Goal: Task Accomplishment & Management: Use online tool/utility

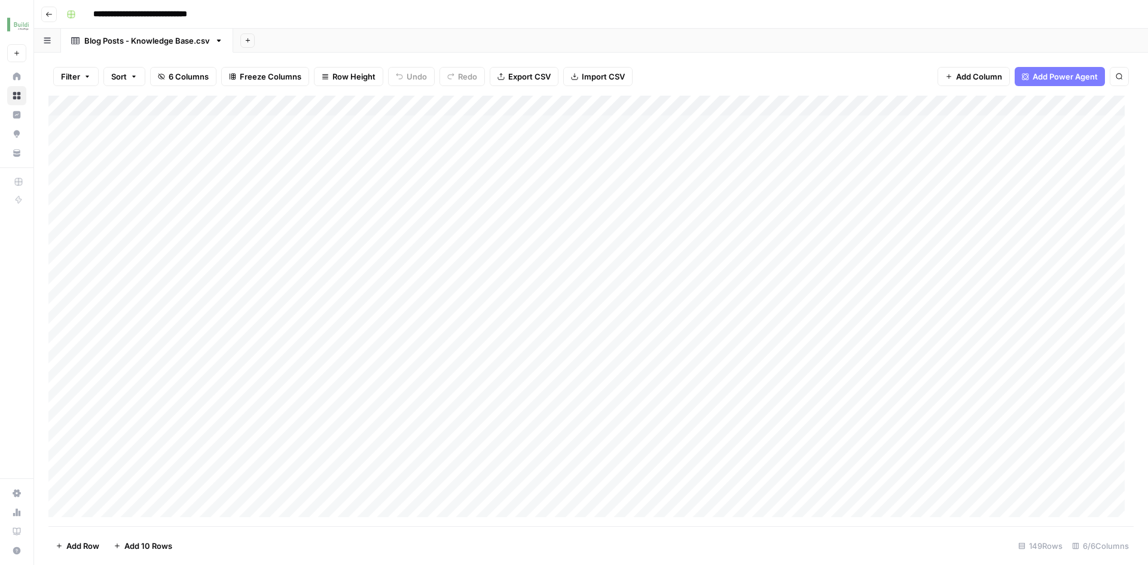
click at [48, 11] on icon "button" at bounding box center [48, 14] width 7 height 7
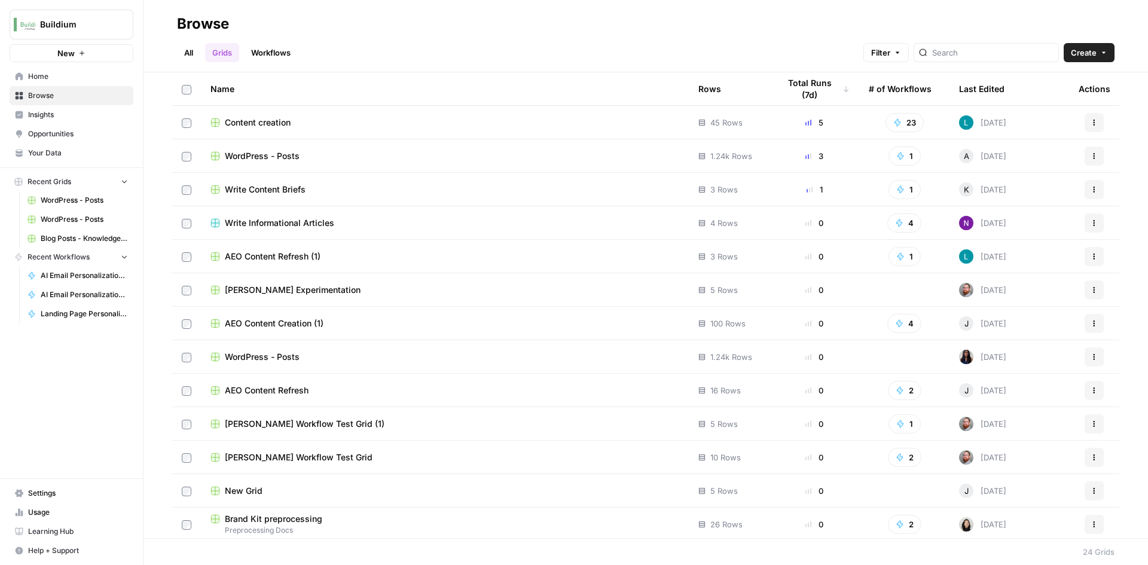
click at [278, 54] on link "Workflows" at bounding box center [271, 52] width 54 height 19
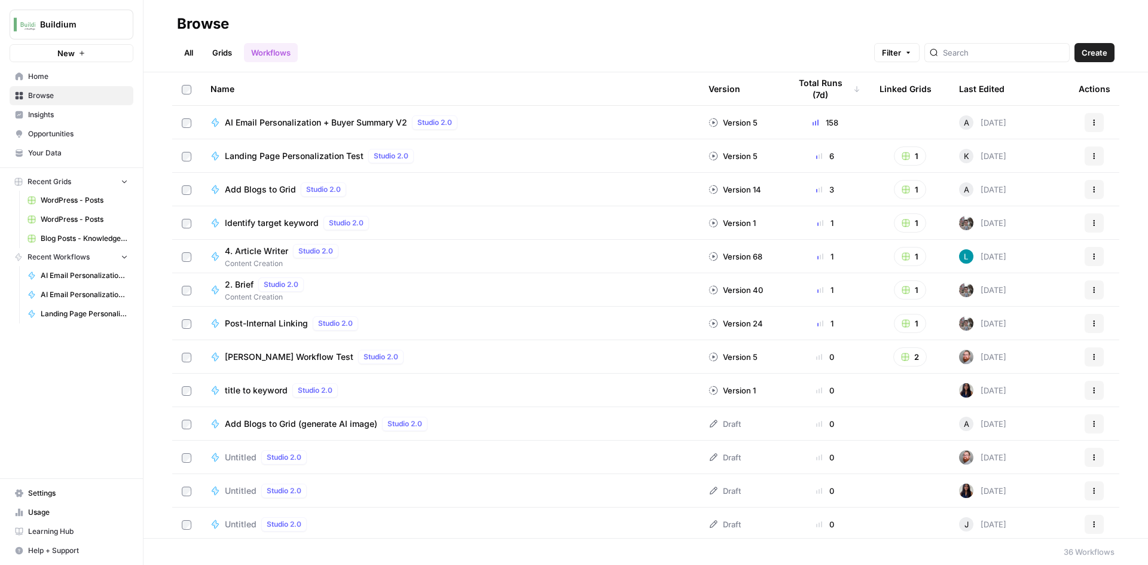
click at [1084, 126] on button "Actions" at bounding box center [1093, 122] width 19 height 19
click at [606, 13] on header "Browse All Grids Workflows Filter Create" at bounding box center [645, 36] width 1004 height 72
click at [1089, 127] on button "Actions" at bounding box center [1093, 122] width 19 height 19
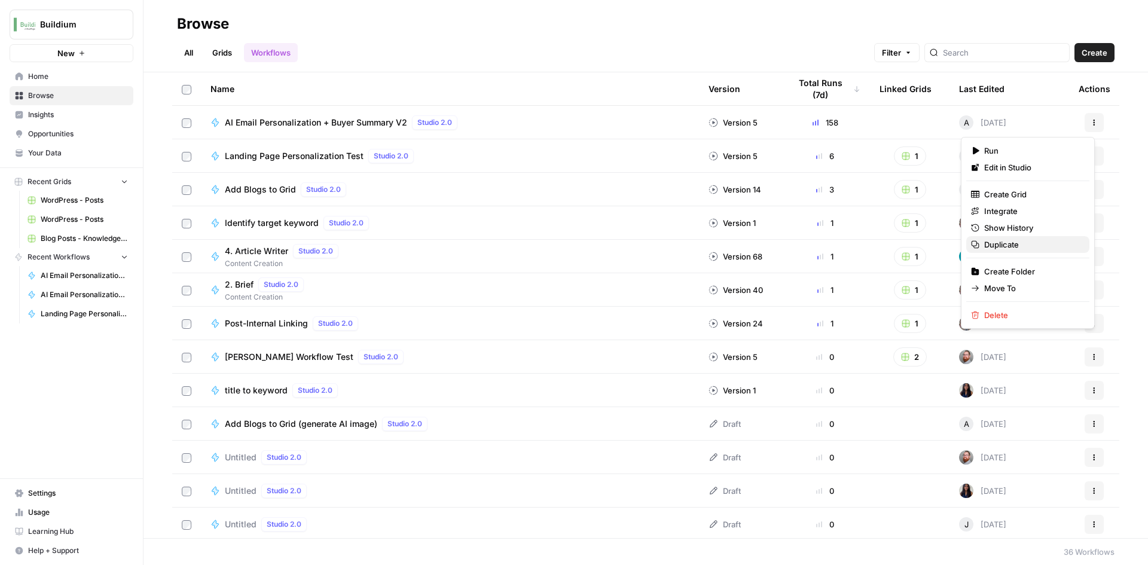
click at [1005, 244] on span "Duplicate" at bounding box center [1032, 245] width 96 height 12
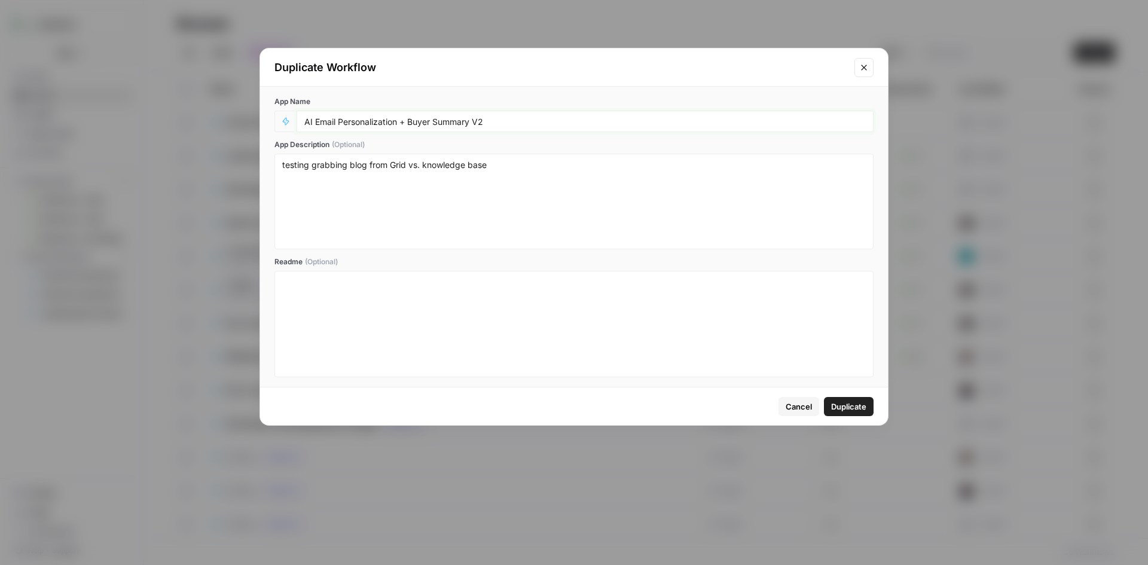
drag, startPoint x: 401, startPoint y: 123, endPoint x: 509, endPoint y: 126, distance: 108.2
click at [509, 126] on input "AI Email Personalization + Buyer Summary V2" at bounding box center [584, 121] width 561 height 11
type input "AI Email Personalization - Buyer Intent Analysis"
drag, startPoint x: 508, startPoint y: 172, endPoint x: 277, endPoint y: 165, distance: 230.9
click at [277, 165] on div "testing grabbing blog from Grid vs. knowledge base" at bounding box center [573, 202] width 599 height 96
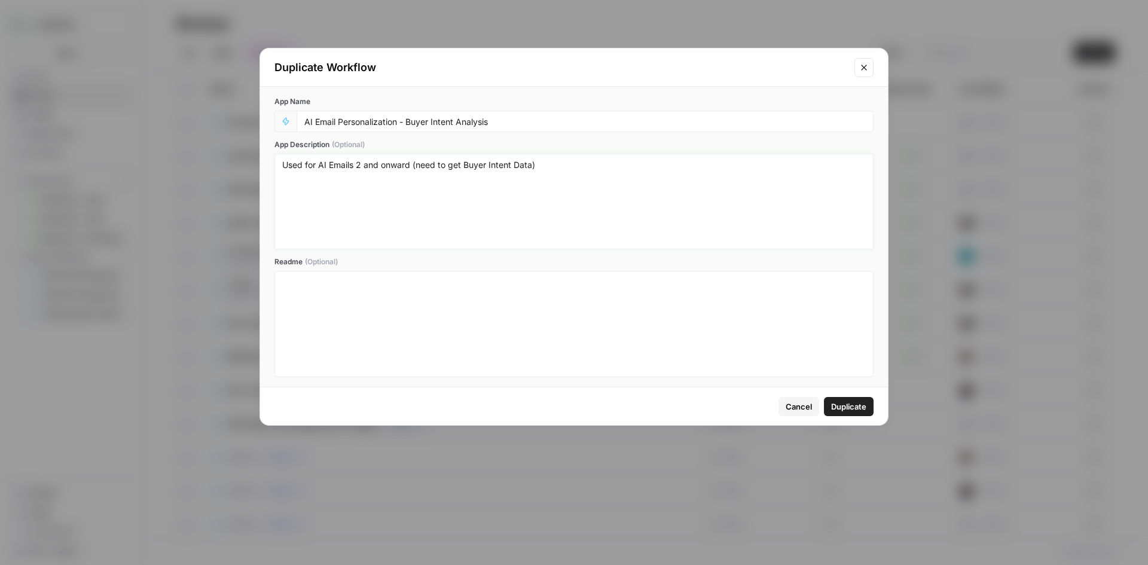
drag, startPoint x: 414, startPoint y: 166, endPoint x: 593, endPoint y: 175, distance: 179.0
click at [590, 176] on textarea "Used for AI Emails 2 and onward (need to get Buyer Intent Data)" at bounding box center [573, 201] width 583 height 85
click at [357, 164] on textarea "Used for AI Emails 2 and onward to be sent back into [GEOGRAPHIC_DATA] prior to" at bounding box center [573, 201] width 583 height 85
drag, startPoint x: 444, startPoint y: 164, endPoint x: 393, endPoint y: 164, distance: 50.8
click at [393, 164] on textarea "Used for AI Emails after EM1 and onward to be sent back into [GEOGRAPHIC_DATA] …" at bounding box center [573, 201] width 583 height 85
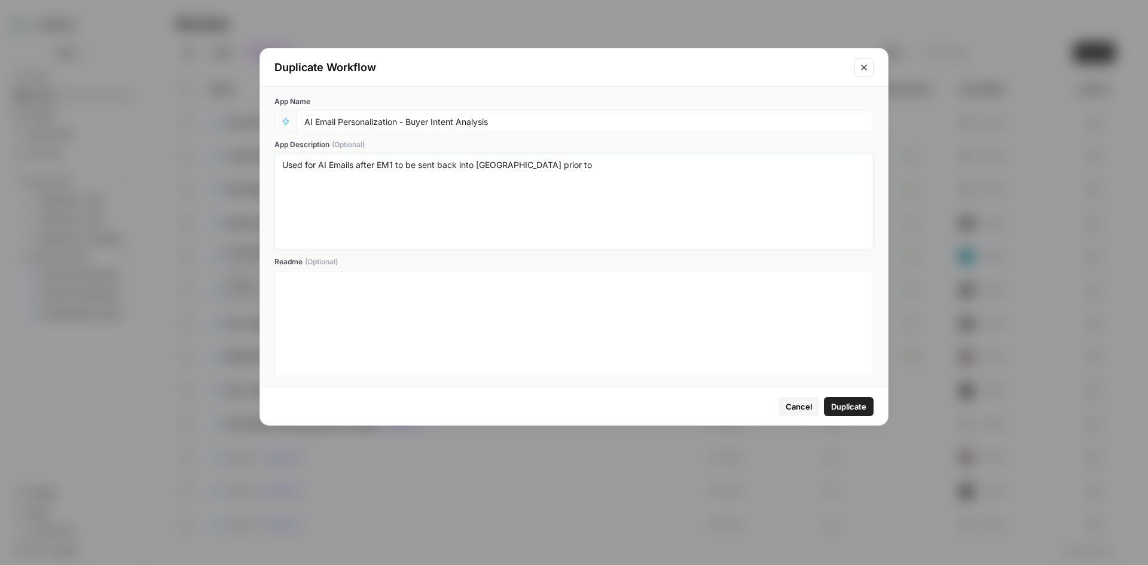
click at [574, 161] on textarea "Used for AI Emails after EM1 to be sent back into [GEOGRAPHIC_DATA] prior to" at bounding box center [573, 201] width 583 height 85
type textarea "Used for AI Emails after EM1 to be sent back into [GEOGRAPHIC_DATA] prior to ot…"
drag, startPoint x: 407, startPoint y: 122, endPoint x: 521, endPoint y: 119, distance: 113.6
click at [521, 119] on input "AI Email Personalization - Buyer Intent Analysis" at bounding box center [584, 121] width 561 height 11
click at [852, 411] on span "Duplicate" at bounding box center [848, 407] width 35 height 12
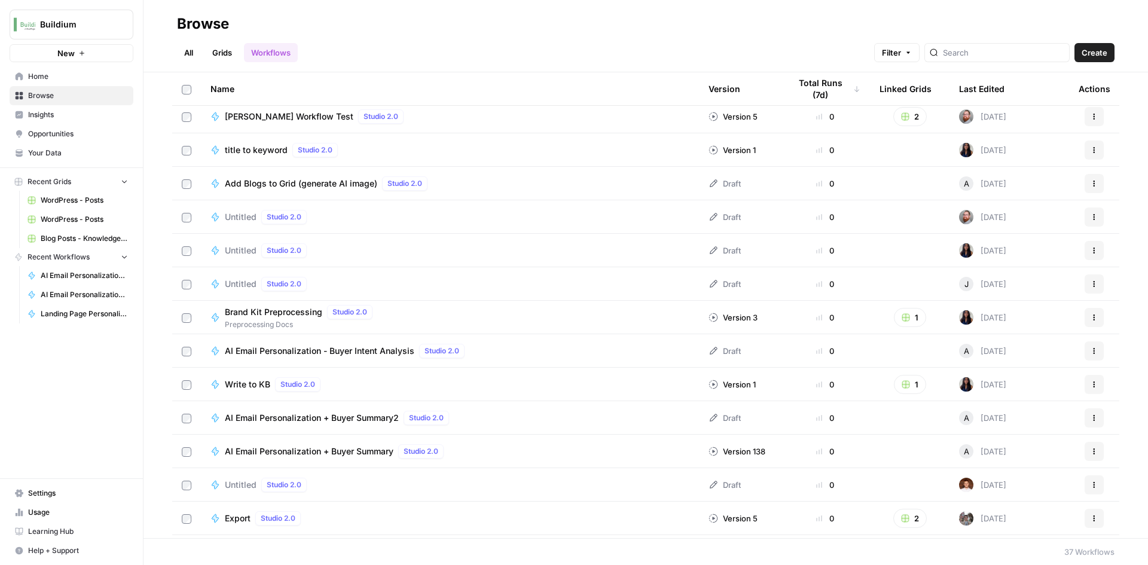
scroll to position [239, 0]
click at [335, 355] on span "AI Email Personalization - Buyer Intent Analysis" at bounding box center [319, 352] width 189 height 12
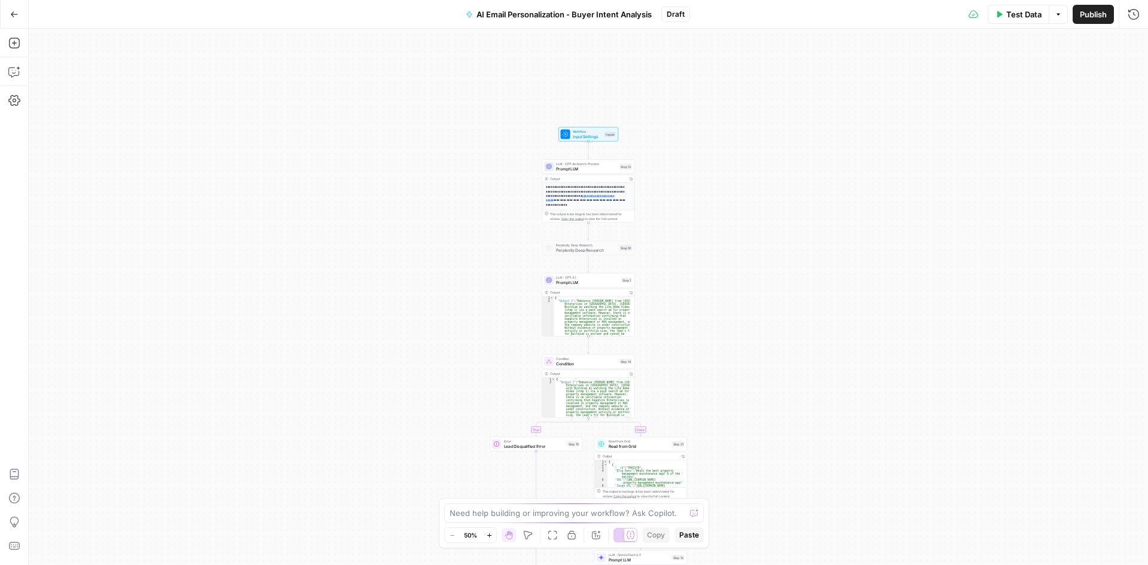
click at [487, 534] on icon "button" at bounding box center [489, 535] width 7 height 7
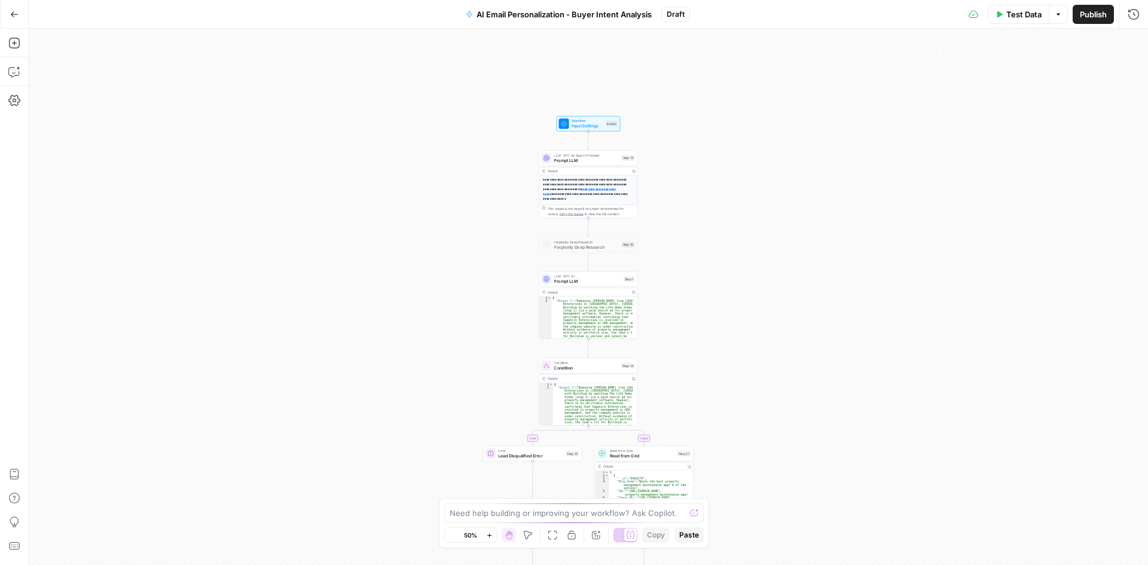
click at [487, 534] on icon "button" at bounding box center [489, 535] width 7 height 7
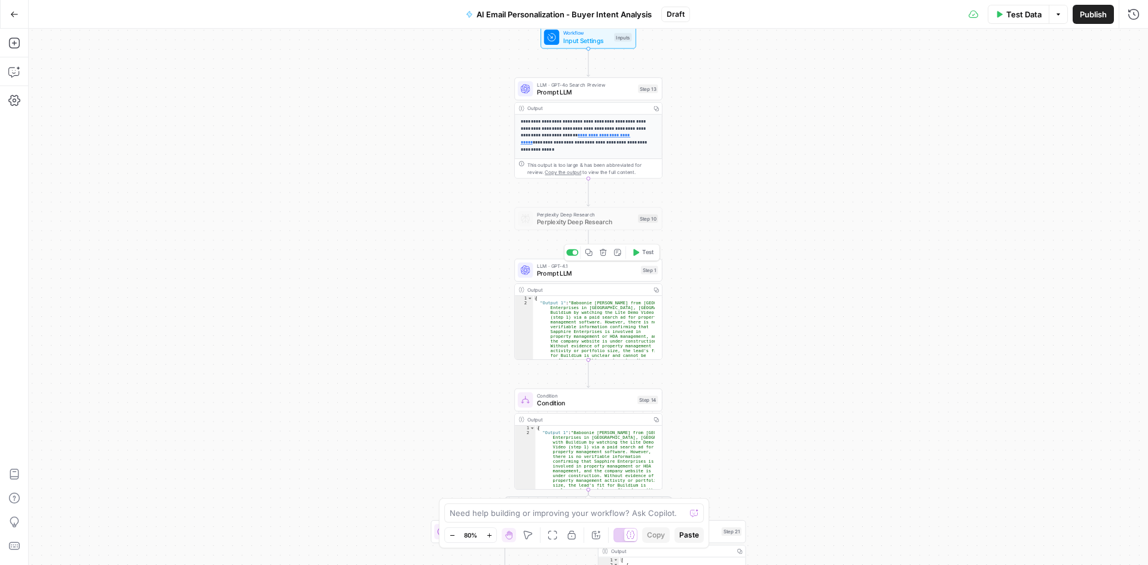
click at [579, 279] on div "LLM · GPT-4.1 Prompt LLM Step 1 Copy step Delete step Add Note Test" at bounding box center [588, 270] width 148 height 23
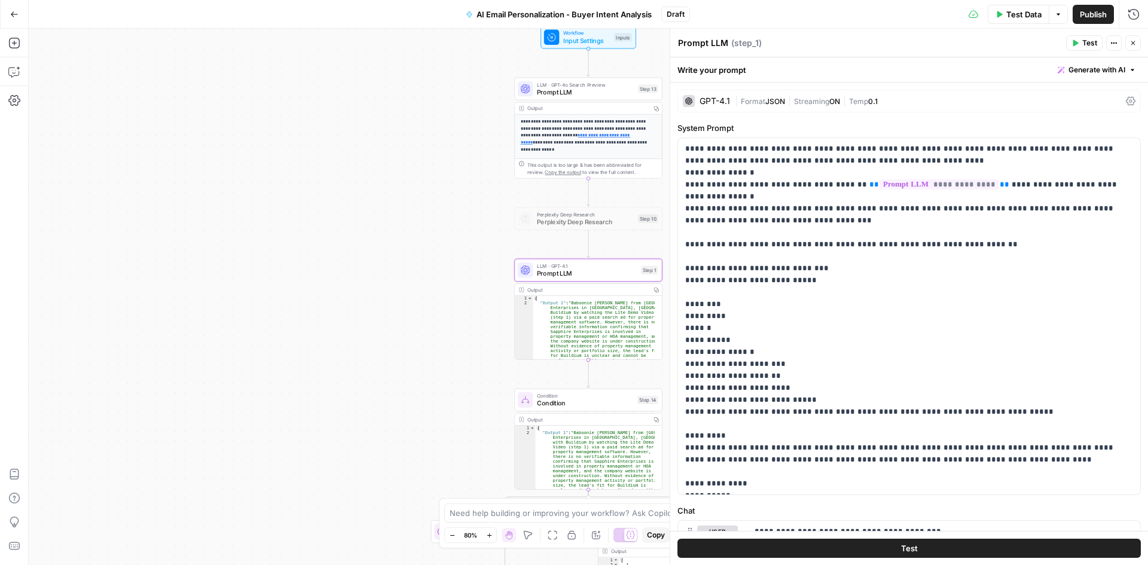
scroll to position [22, 0]
click at [454, 380] on div "**********" at bounding box center [588, 297] width 1119 height 536
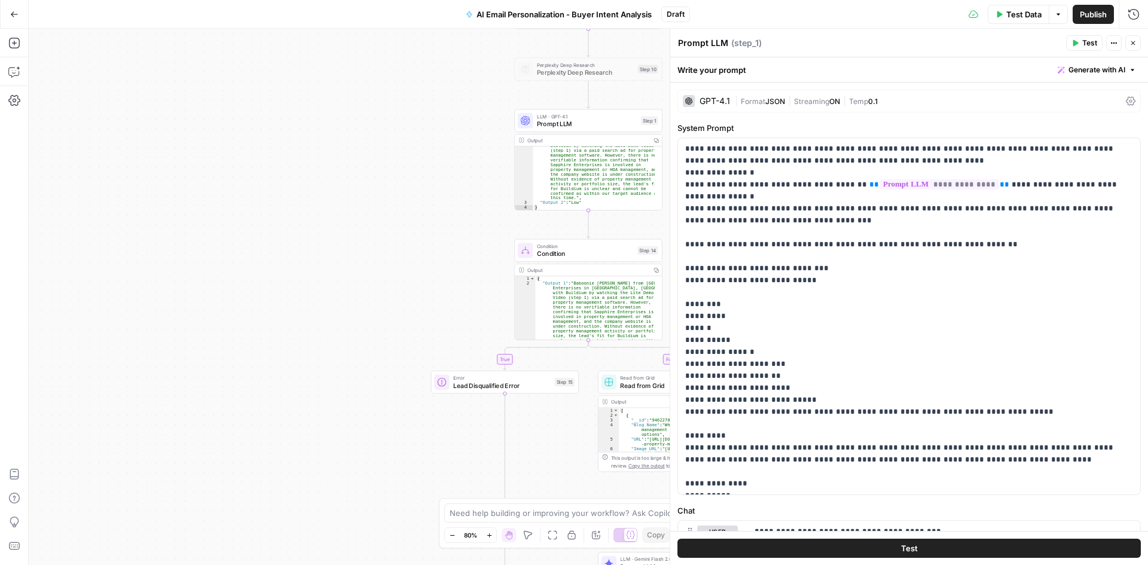
click at [561, 255] on span "Condition" at bounding box center [585, 254] width 97 height 10
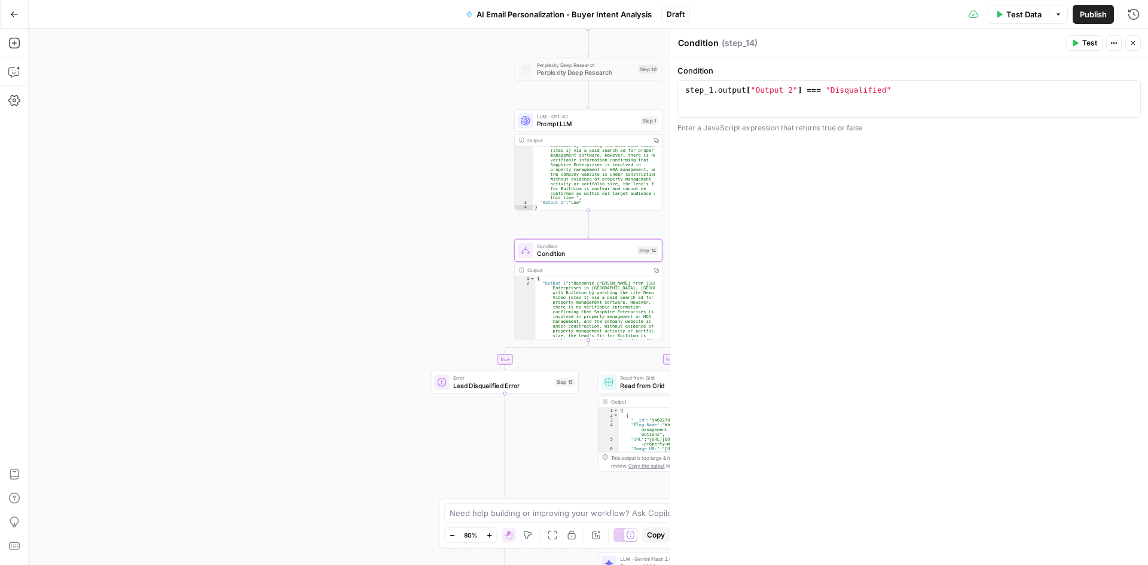
click at [555, 122] on span "Prompt LLM" at bounding box center [587, 124] width 100 height 10
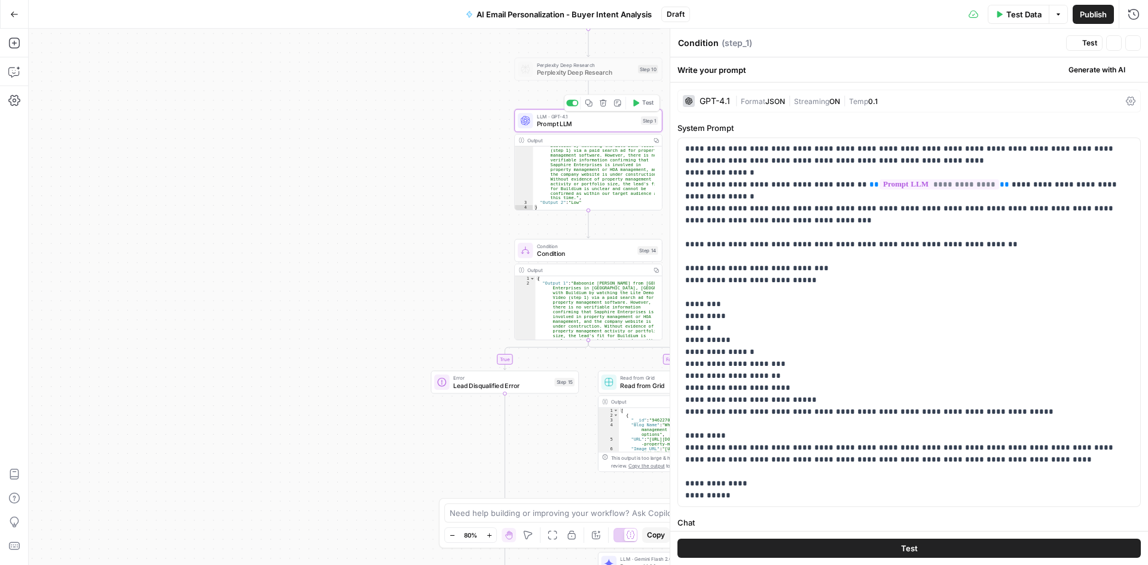
type textarea "Prompt LLM"
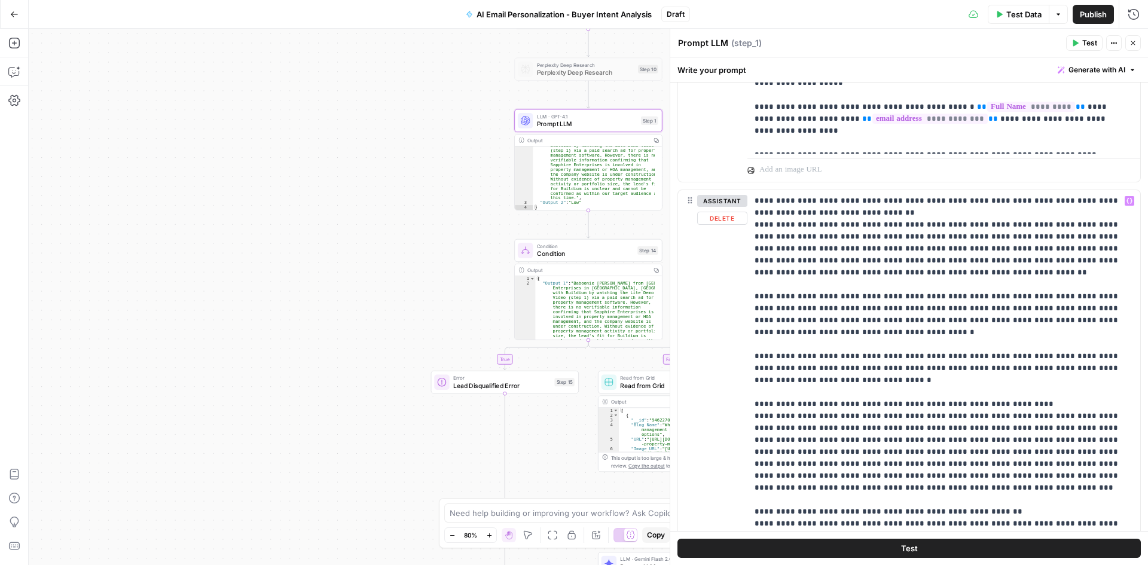
scroll to position [982, 0]
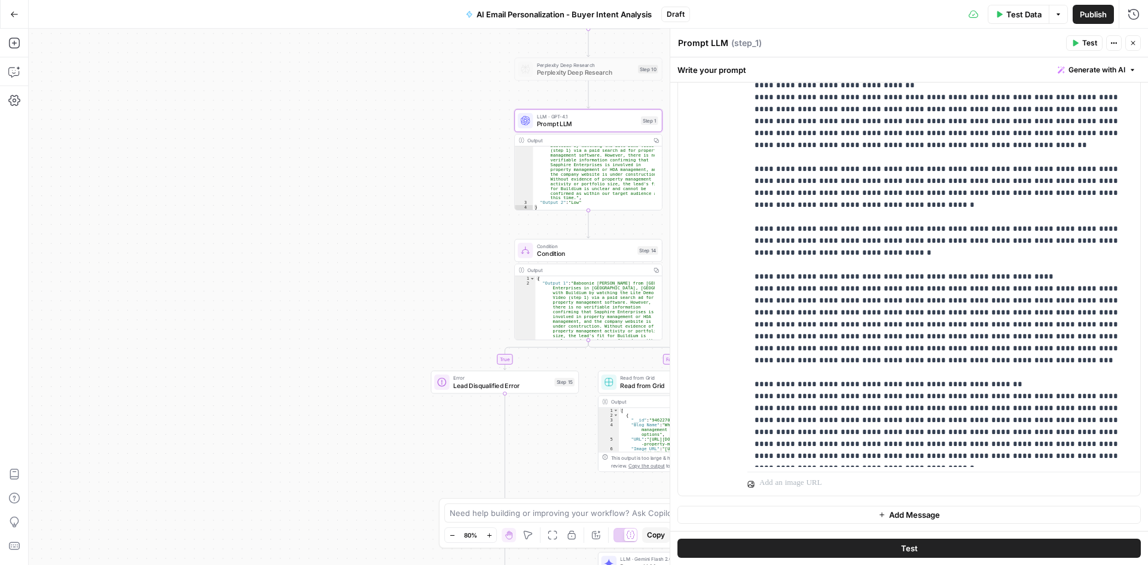
click at [564, 434] on div "**********" at bounding box center [588, 297] width 1119 height 536
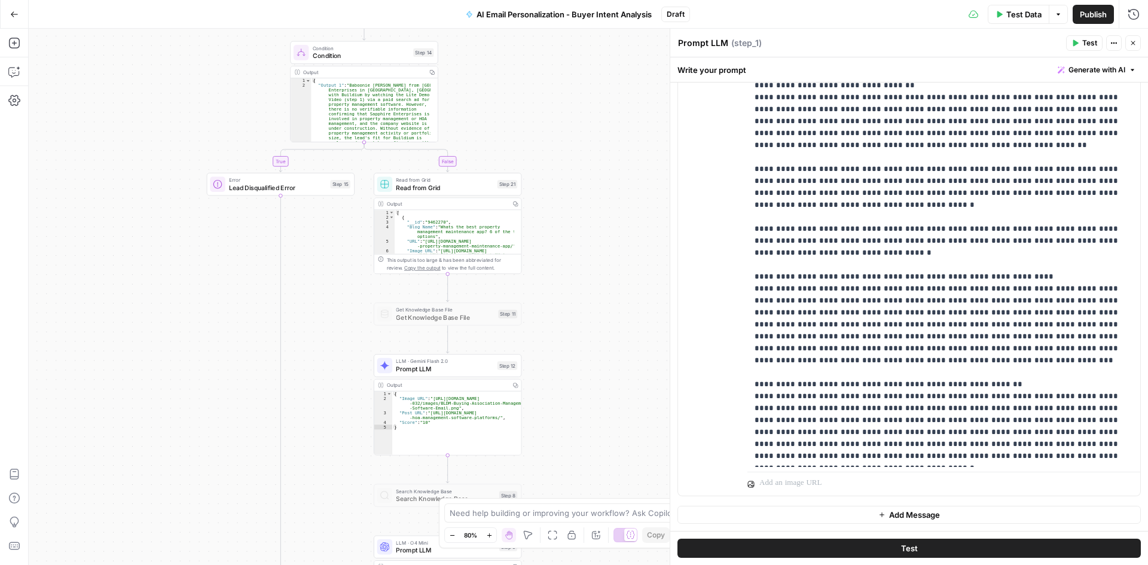
drag, startPoint x: 567, startPoint y: 439, endPoint x: 343, endPoint y: 241, distance: 299.0
click at [343, 241] on div "**********" at bounding box center [588, 297] width 1119 height 536
click at [446, 187] on span "Read from Grid" at bounding box center [444, 188] width 97 height 10
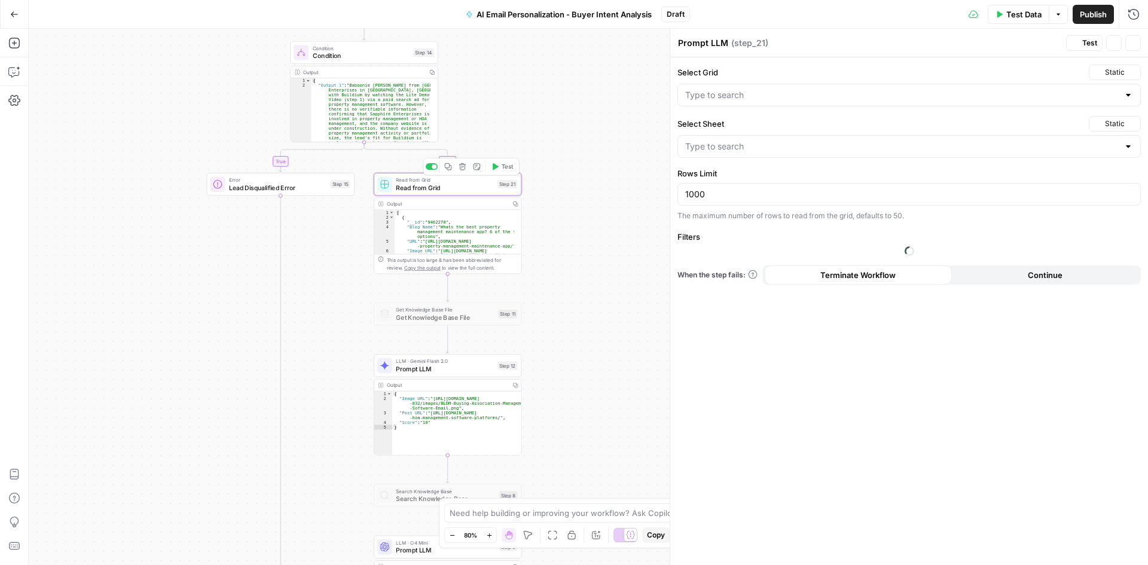
type textarea "Read from Grid"
type input "Blog Posts - Knowledge Base.csv"
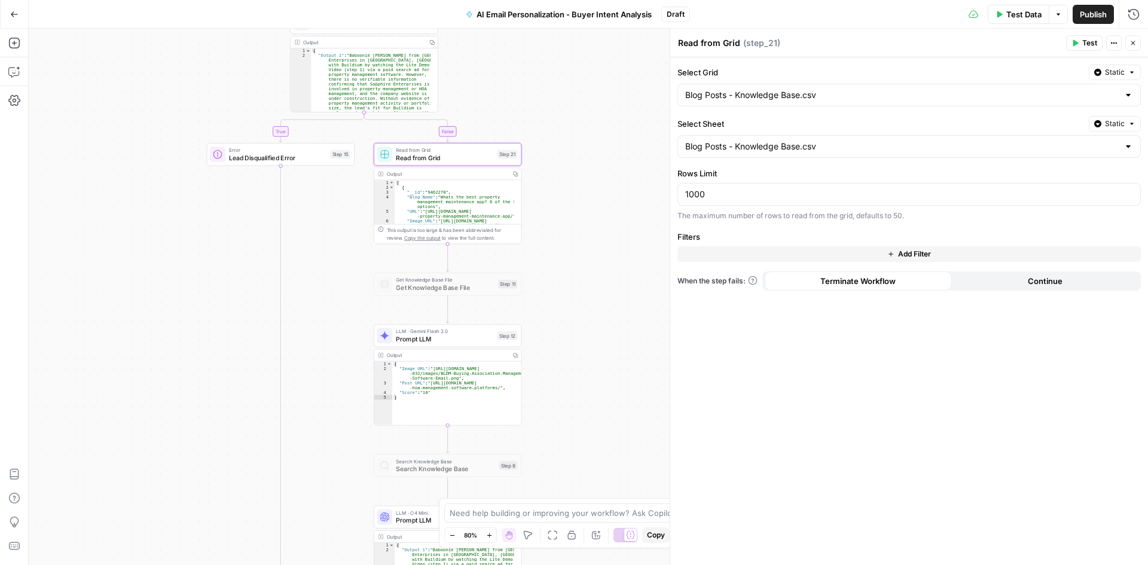
click at [457, 156] on span "Read from Grid" at bounding box center [444, 158] width 97 height 10
click at [463, 141] on button "Delete step" at bounding box center [462, 136] width 13 height 13
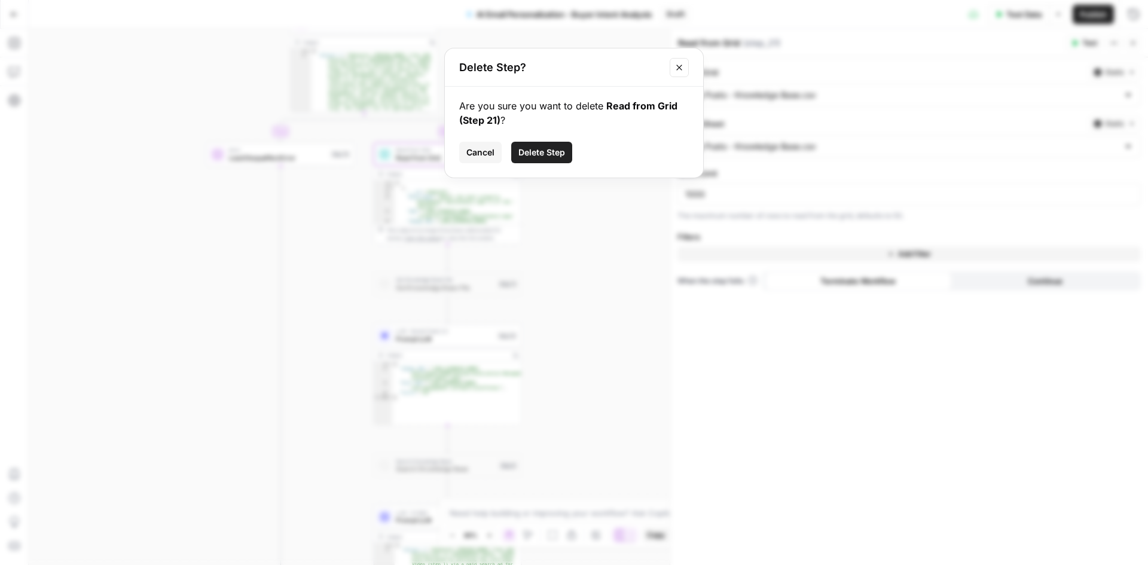
click at [549, 151] on span "Delete Step" at bounding box center [541, 152] width 47 height 12
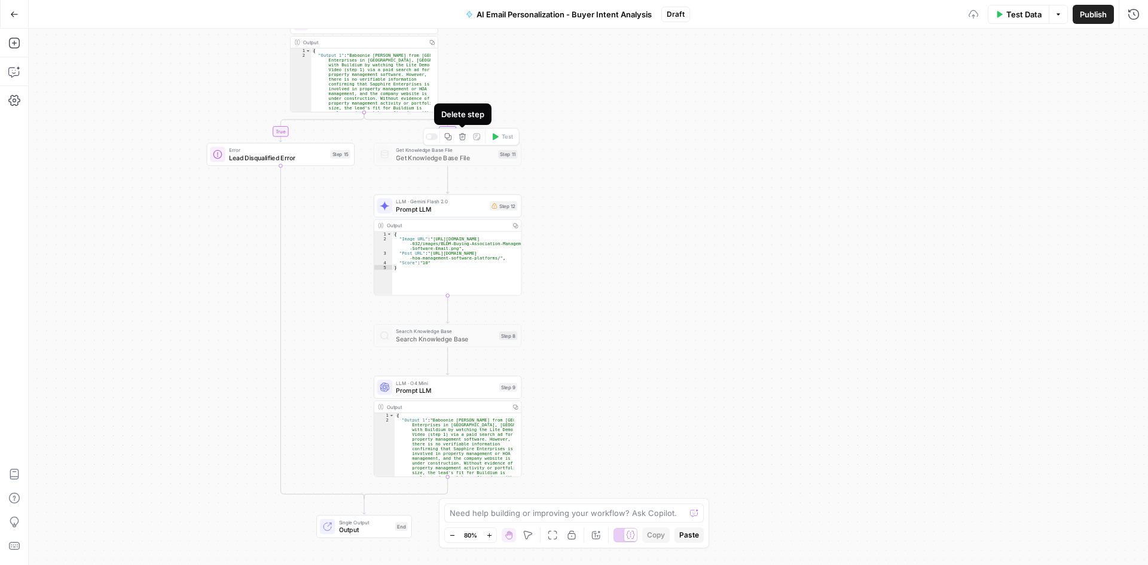
click at [464, 138] on icon "button" at bounding box center [462, 136] width 7 height 7
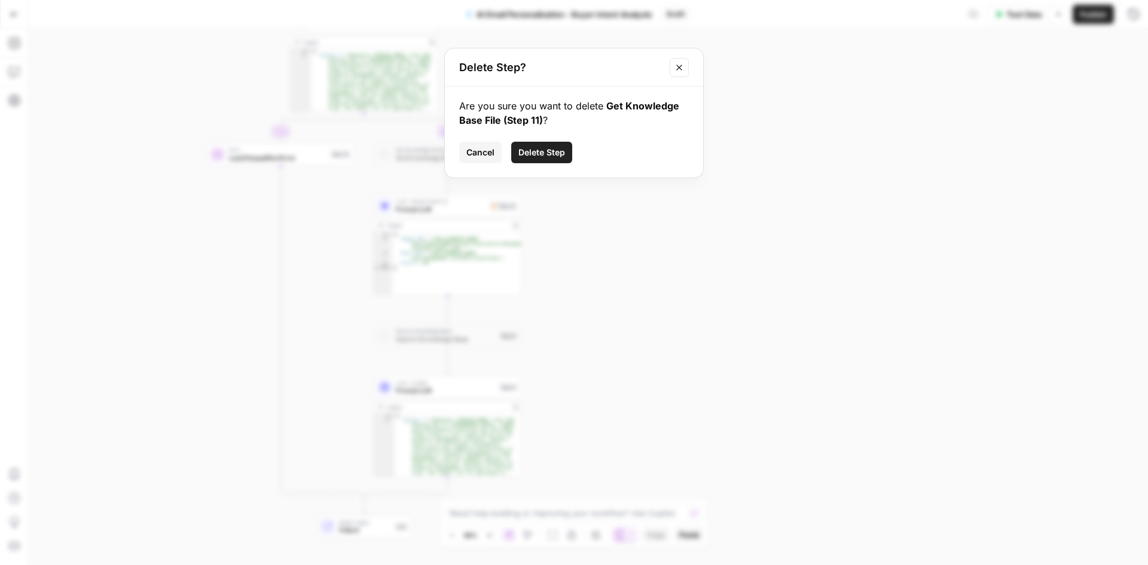
click at [526, 160] on button "Delete Step" at bounding box center [541, 153] width 61 height 22
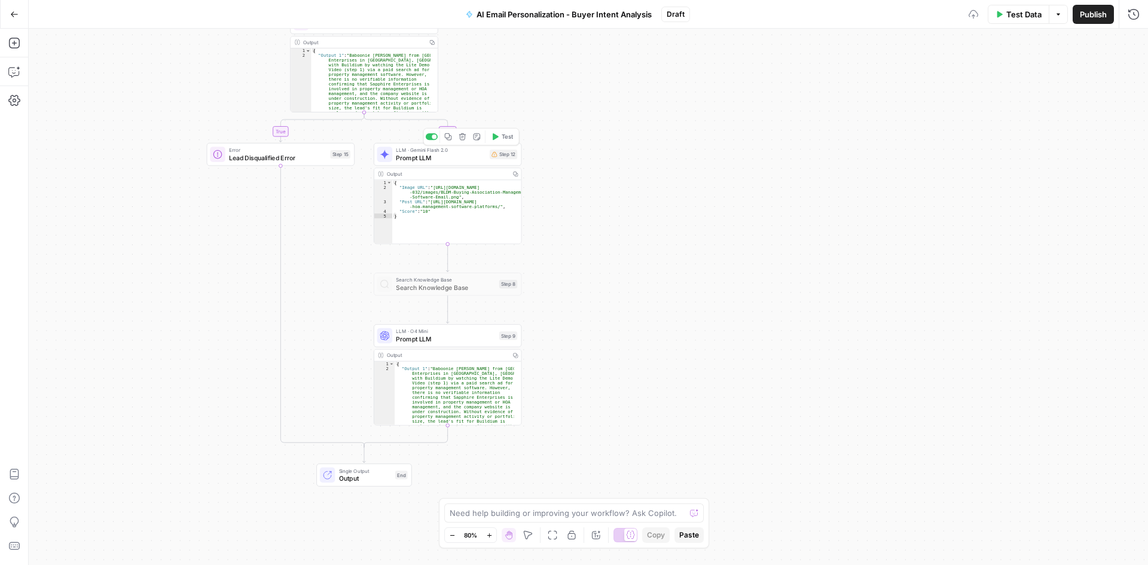
click at [441, 155] on span "Prompt LLM" at bounding box center [441, 158] width 90 height 10
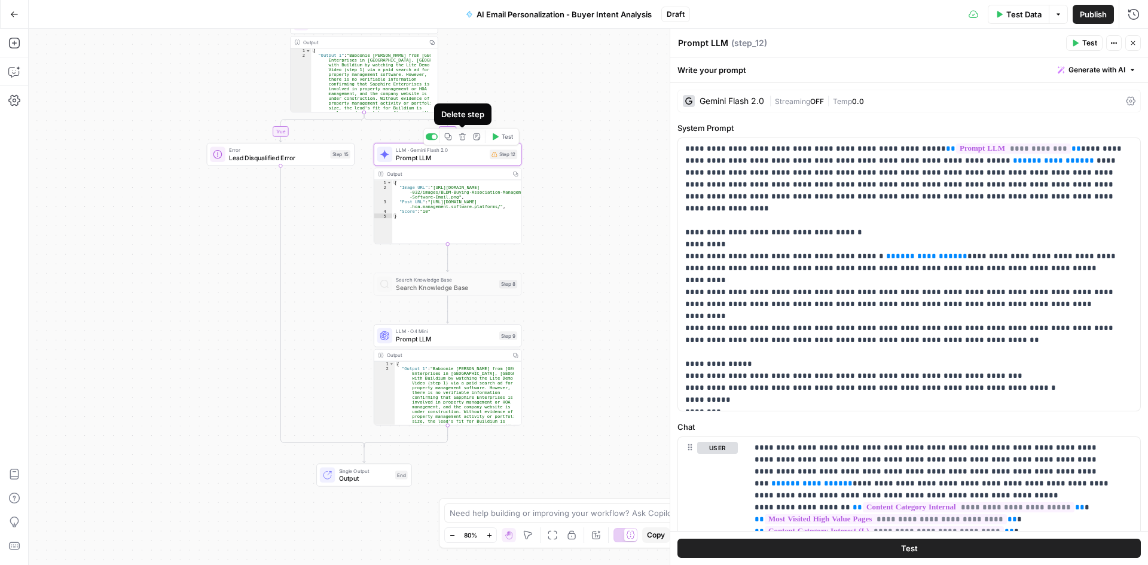
click at [464, 138] on icon "button" at bounding box center [462, 136] width 7 height 7
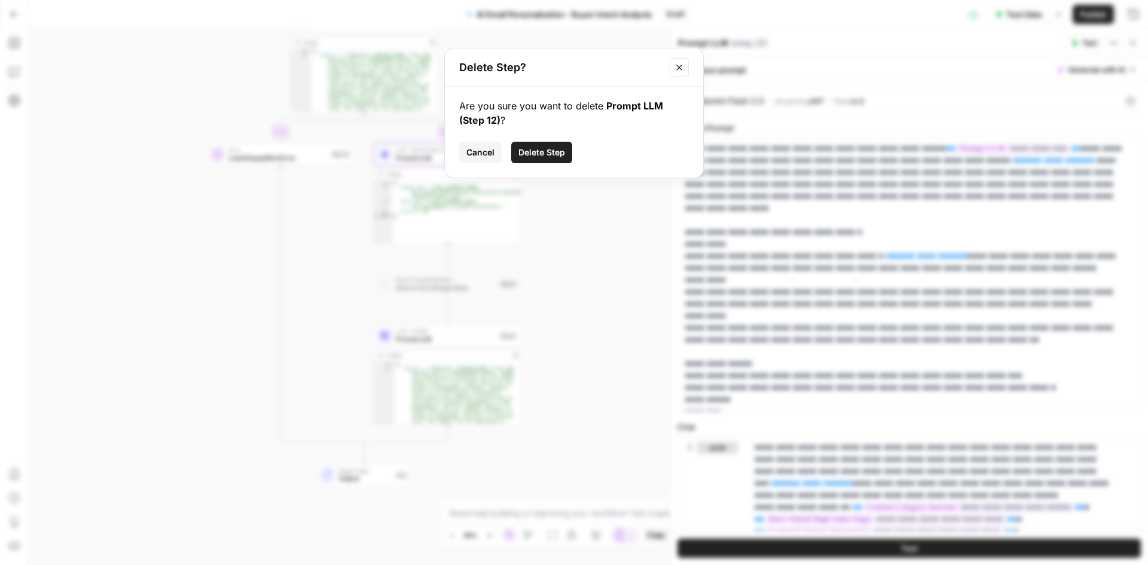
click at [521, 147] on span "Delete Step" at bounding box center [541, 152] width 47 height 12
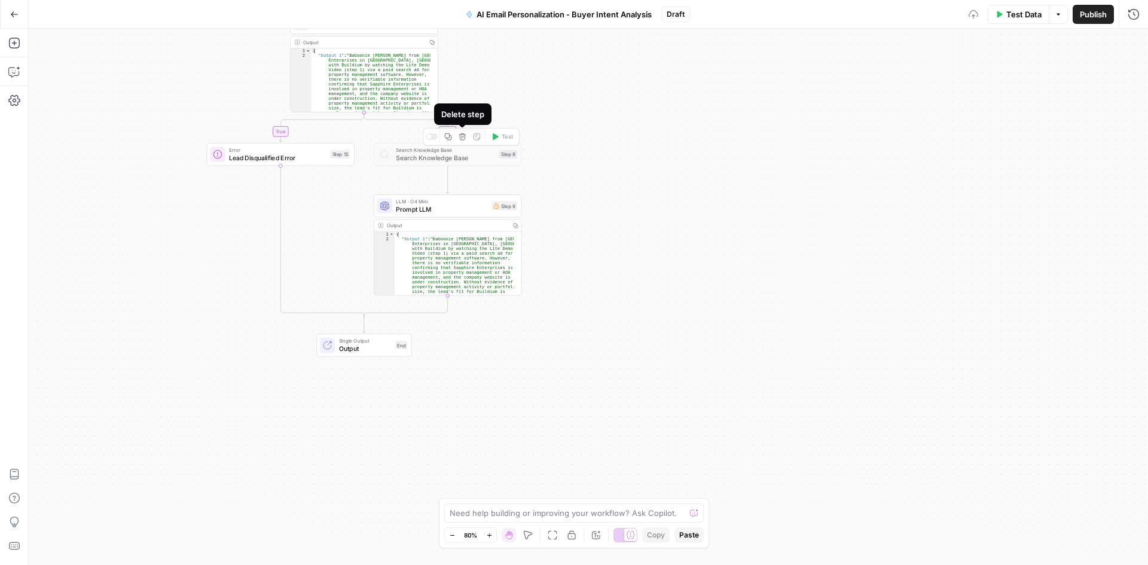
click at [466, 138] on button "Delete step" at bounding box center [462, 136] width 13 height 13
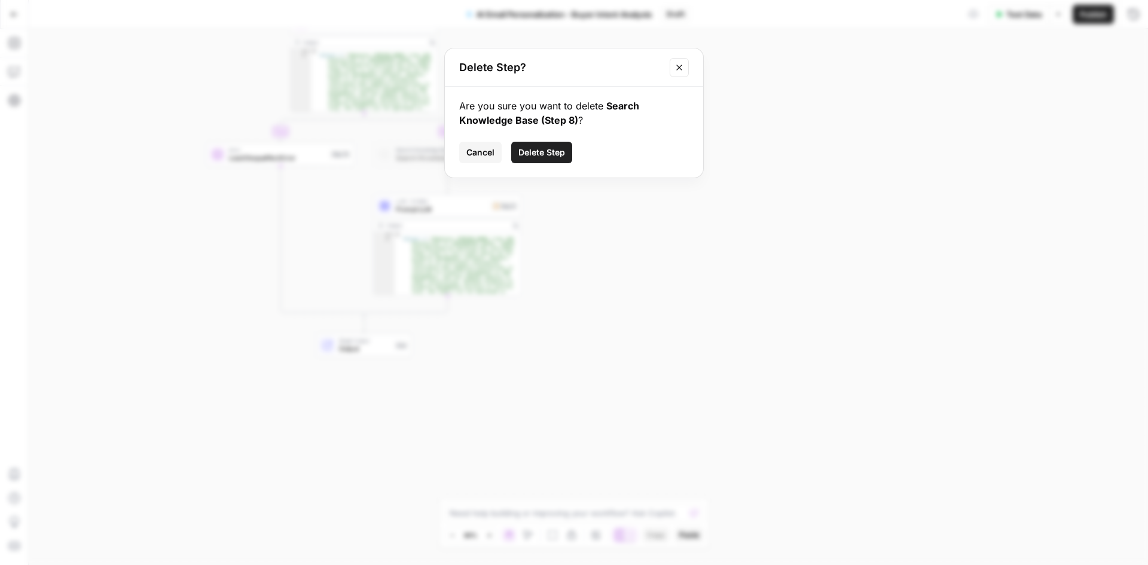
click at [519, 155] on span "Delete Step" at bounding box center [541, 152] width 47 height 12
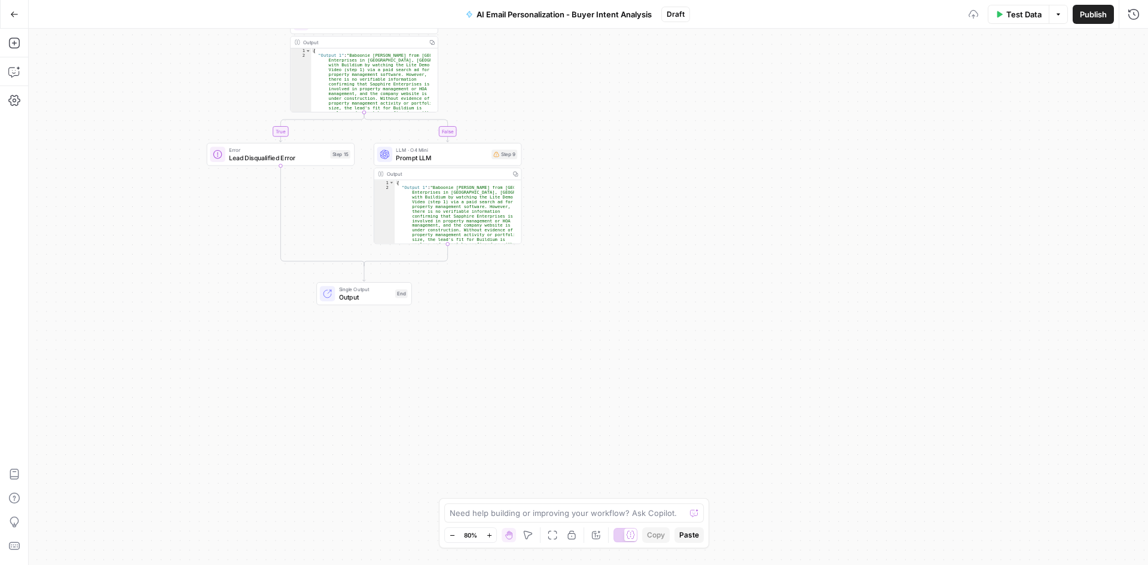
click at [438, 154] on span "Prompt LLM" at bounding box center [441, 158] width 91 height 10
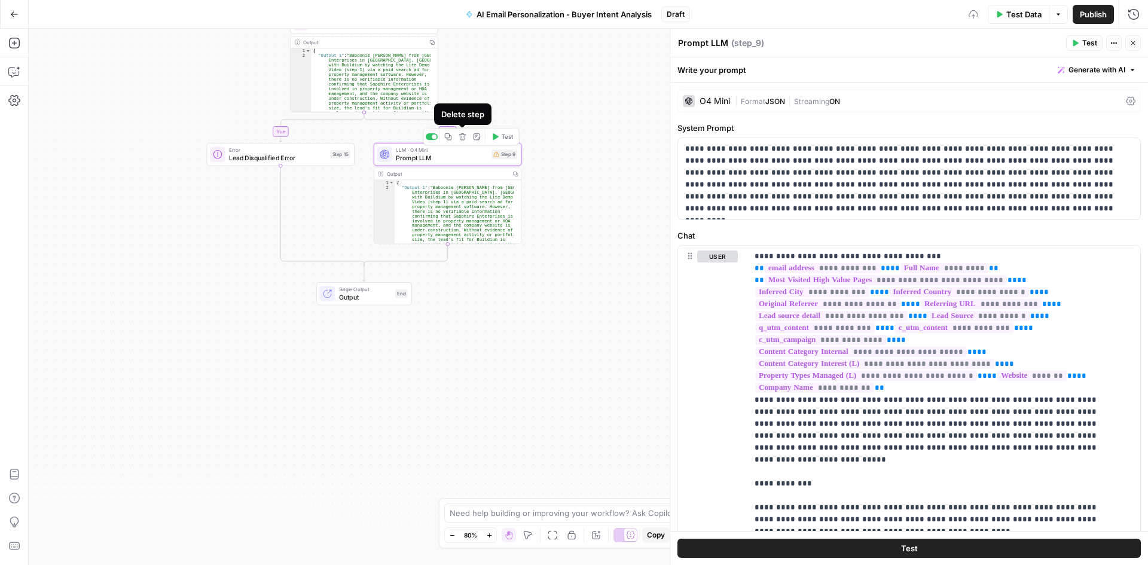
click at [463, 136] on icon "button" at bounding box center [463, 137] width 8 height 8
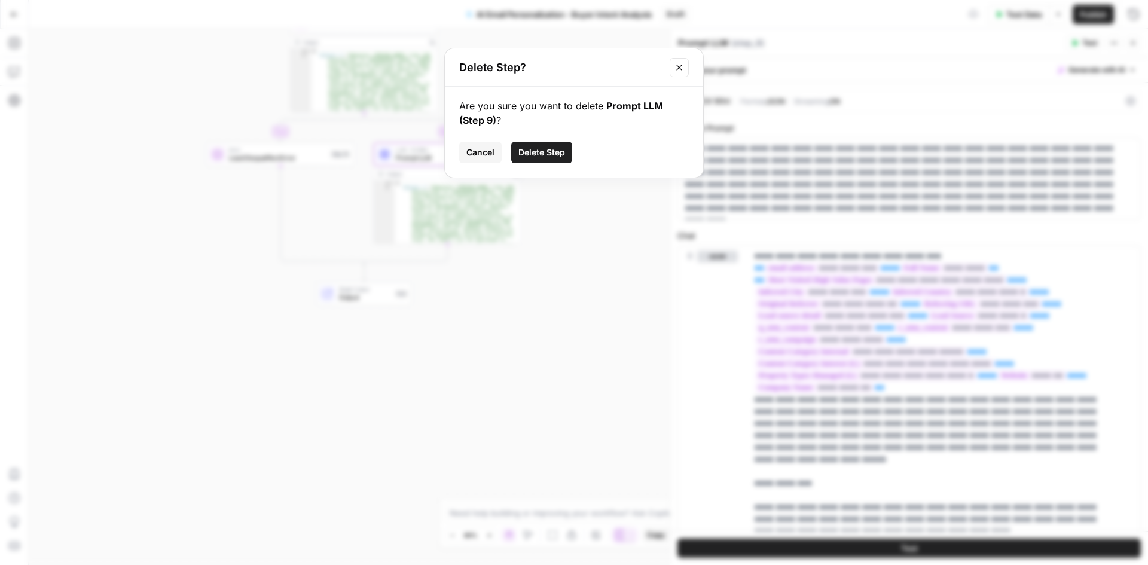
click at [516, 148] on button "Delete Step" at bounding box center [541, 153] width 61 height 22
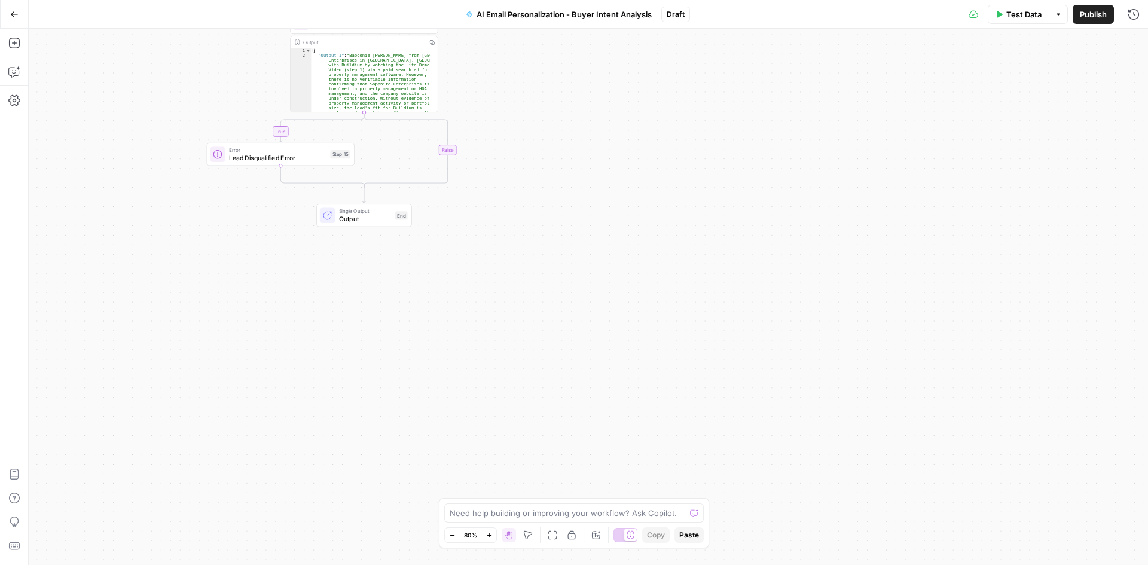
type textarea "**********"
click at [372, 75] on div "{ "Output 1" : "Baboonie [PERSON_NAME] from Sapphire Enterprises in [GEOGRAPHIC…" at bounding box center [371, 115] width 120 height 135
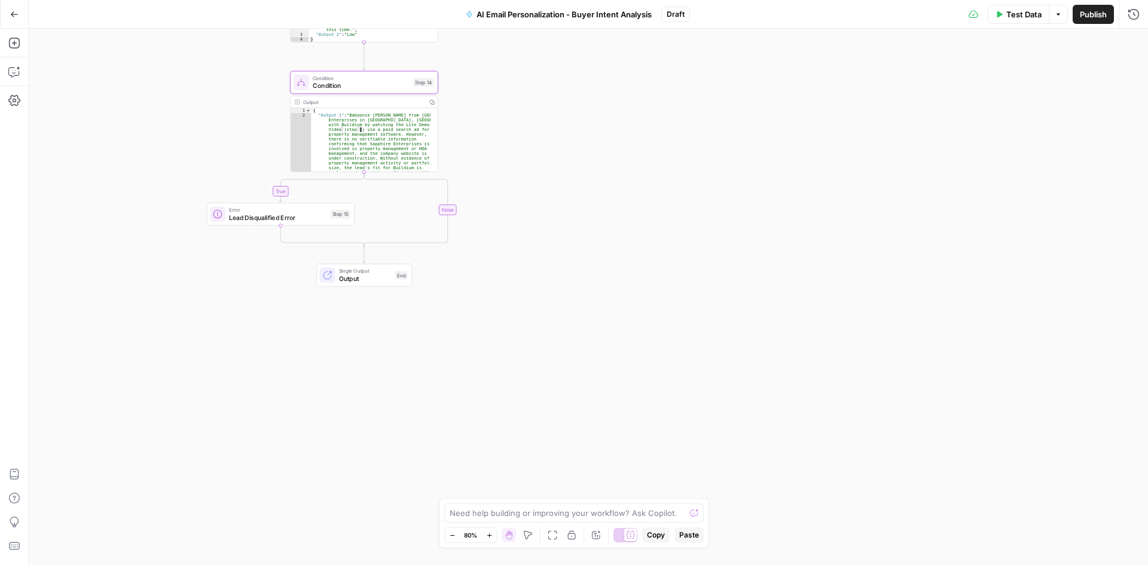
click at [388, 84] on span "Condition" at bounding box center [361, 86] width 97 height 10
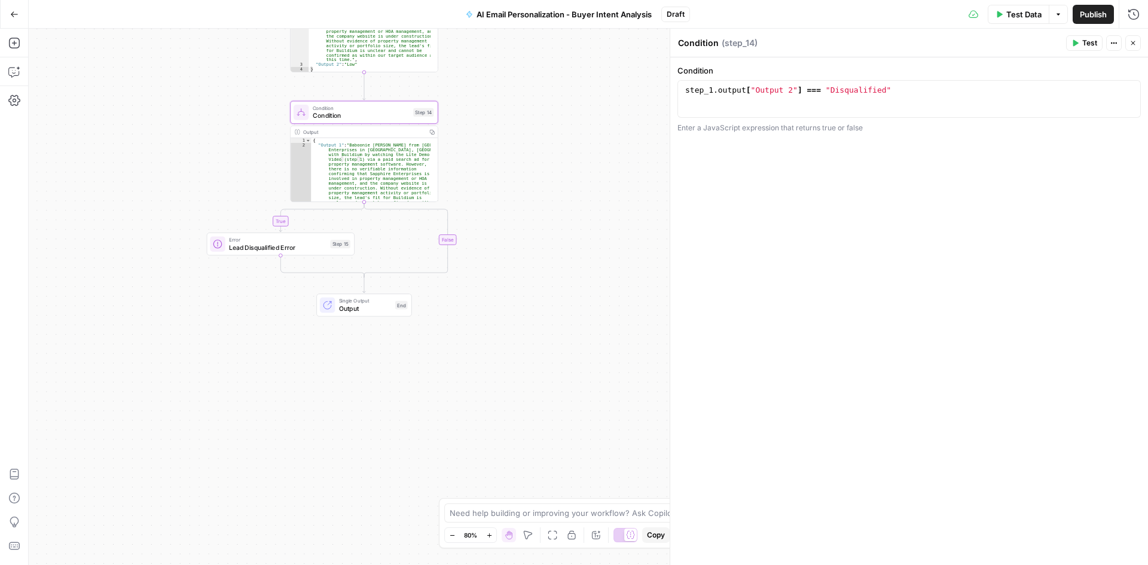
click at [366, 294] on div "Switch to multiple outputs" at bounding box center [369, 288] width 82 height 16
click at [369, 307] on span "Output" at bounding box center [365, 309] width 53 height 10
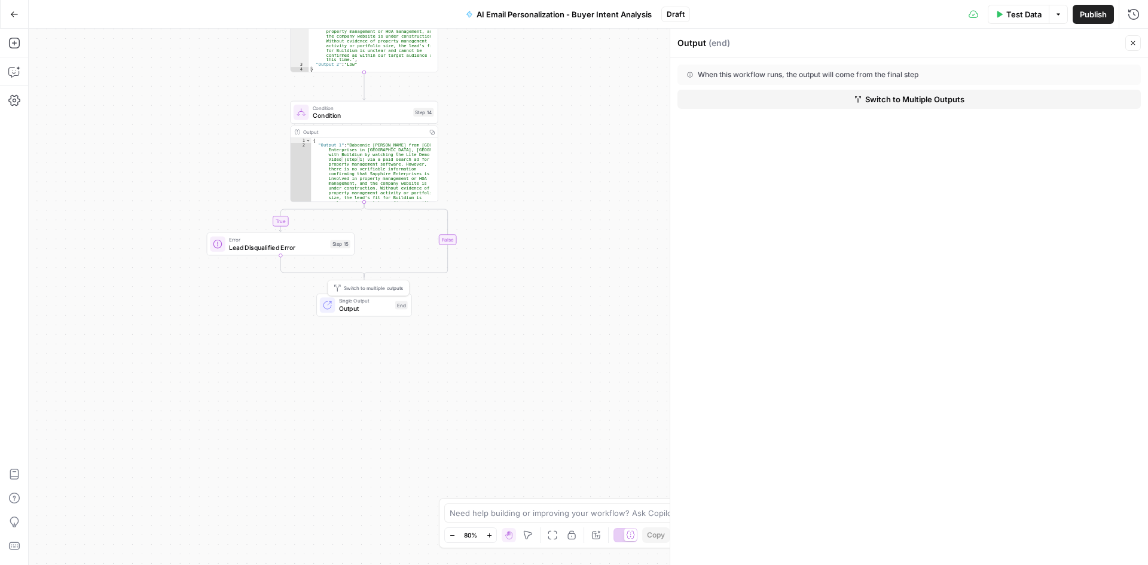
click at [369, 307] on span "Output" at bounding box center [365, 309] width 53 height 10
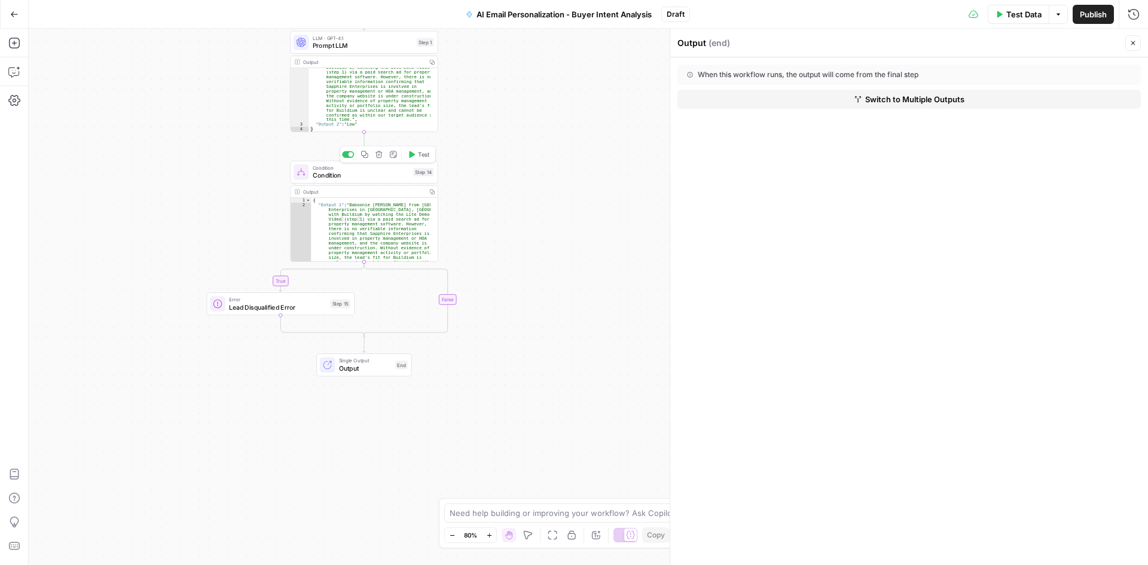
scroll to position [0, 0]
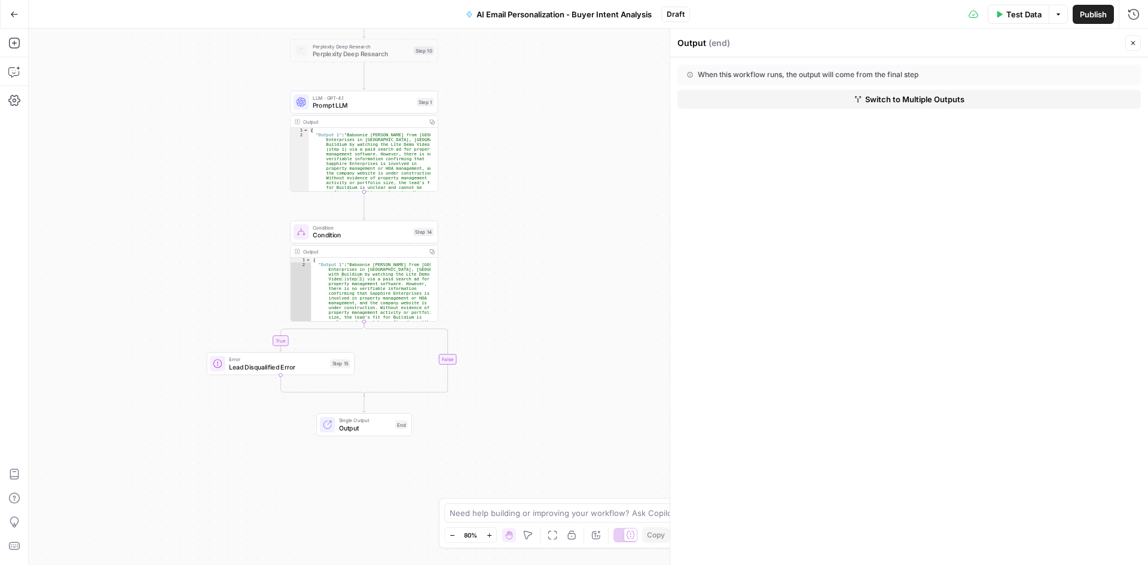
click at [346, 101] on span "Prompt LLM" at bounding box center [363, 105] width 100 height 10
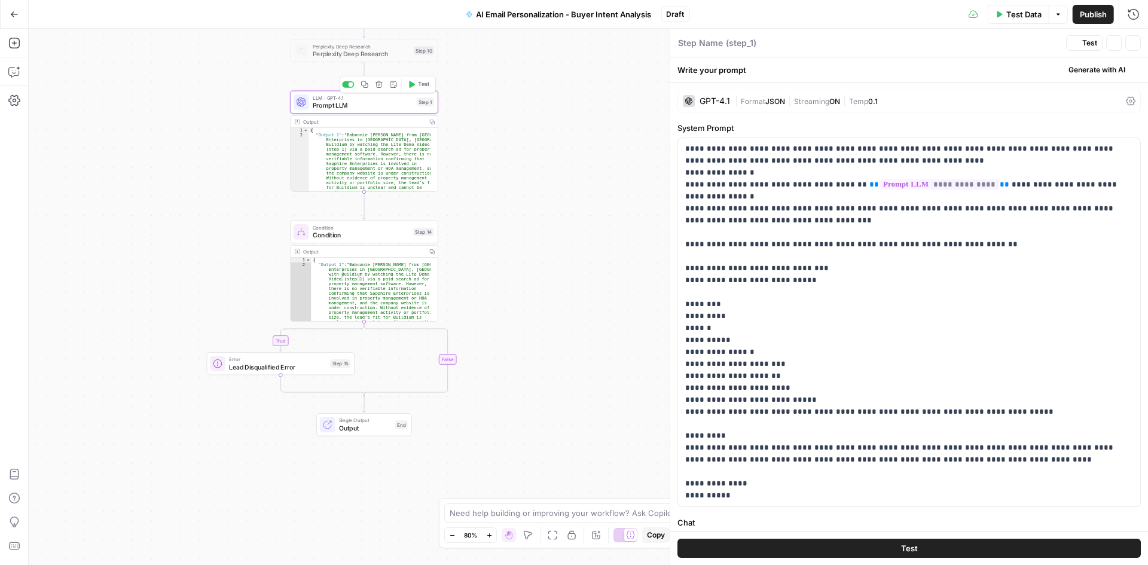
type textarea "Prompt LLM"
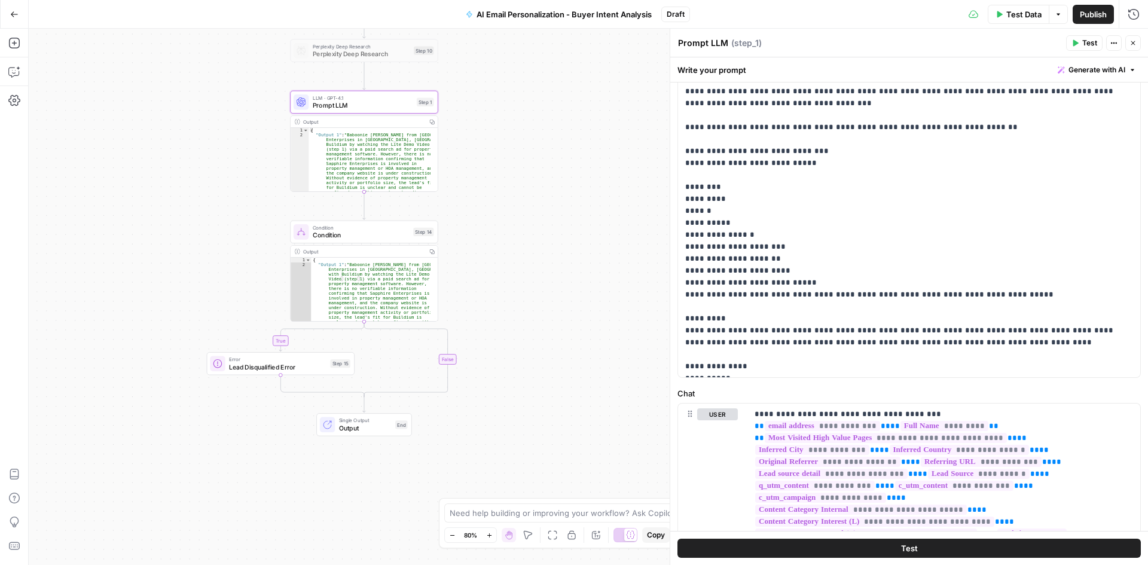
scroll to position [120, 0]
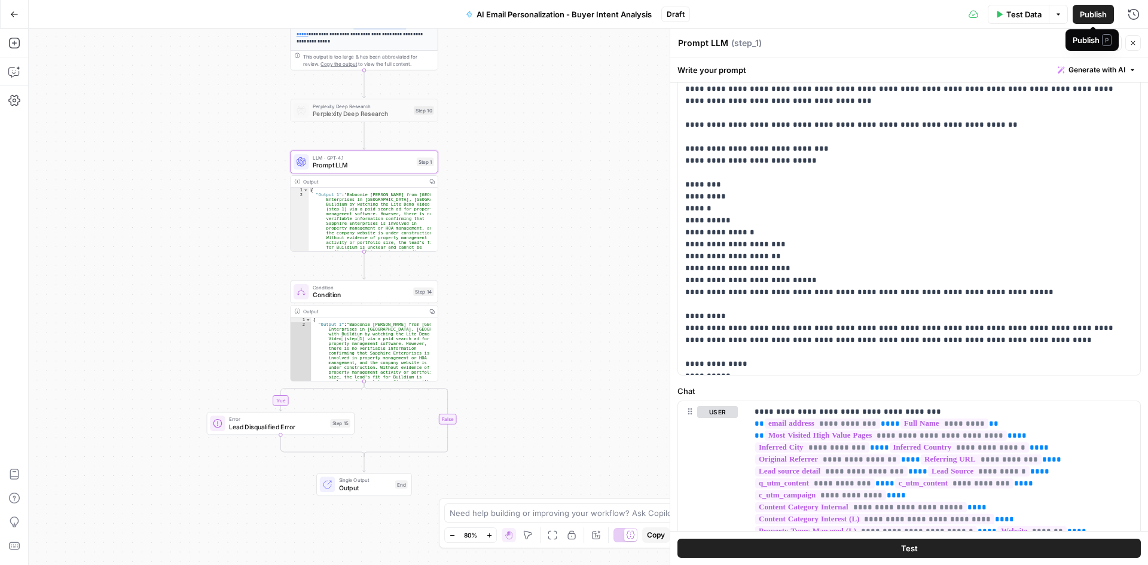
click at [1095, 16] on span "Publish" at bounding box center [1093, 14] width 27 height 12
click at [540, 18] on span "AI Email Personalization - Buyer Intent Analysis" at bounding box center [551, 14] width 175 height 12
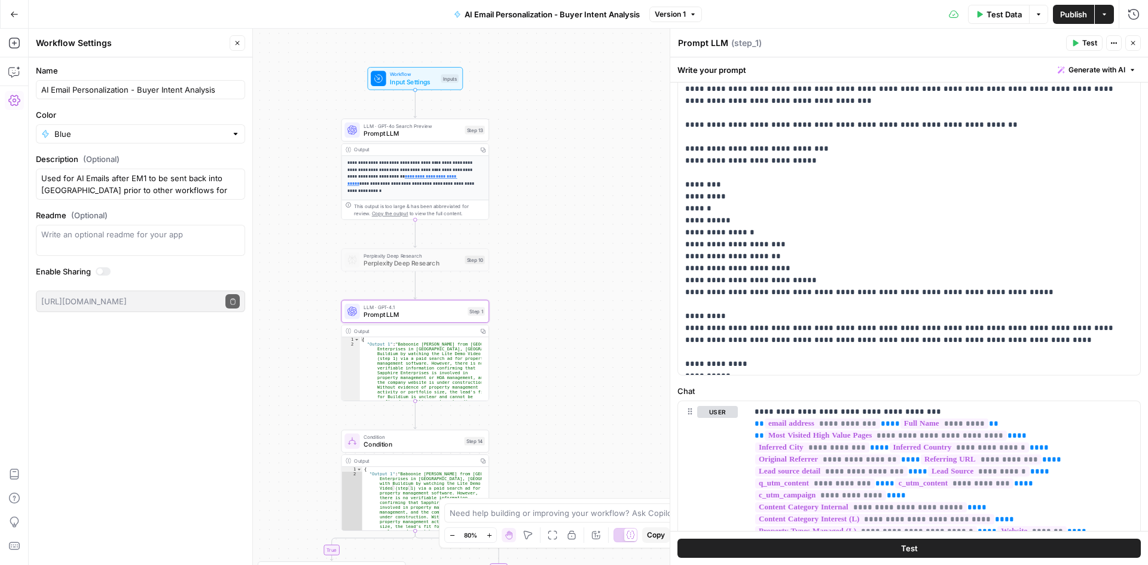
click at [1135, 45] on icon "button" at bounding box center [1133, 43] width 4 height 4
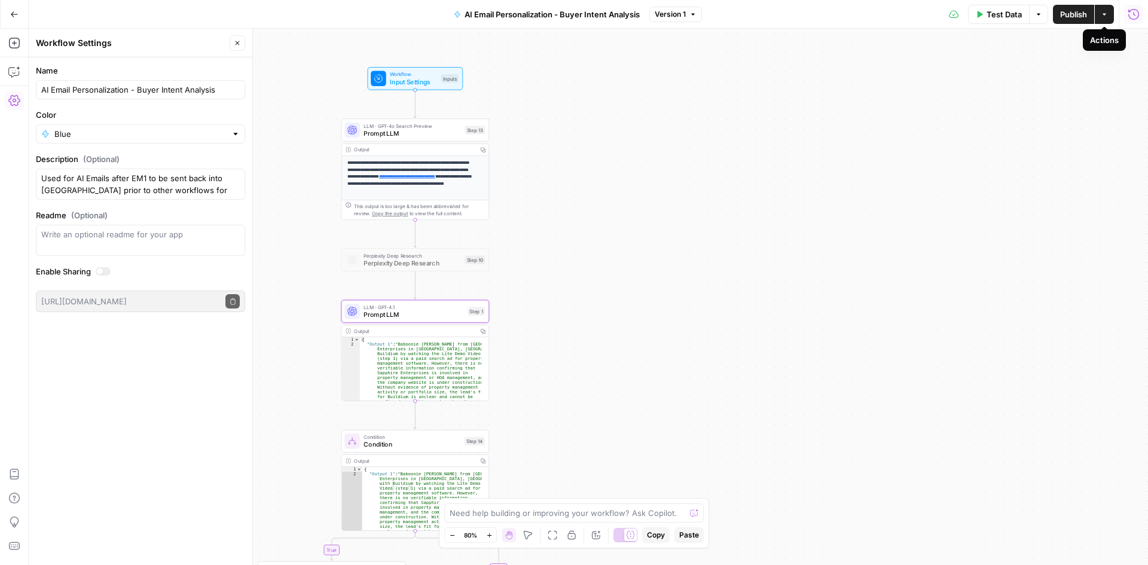
click at [1136, 10] on icon "button" at bounding box center [1133, 13] width 11 height 11
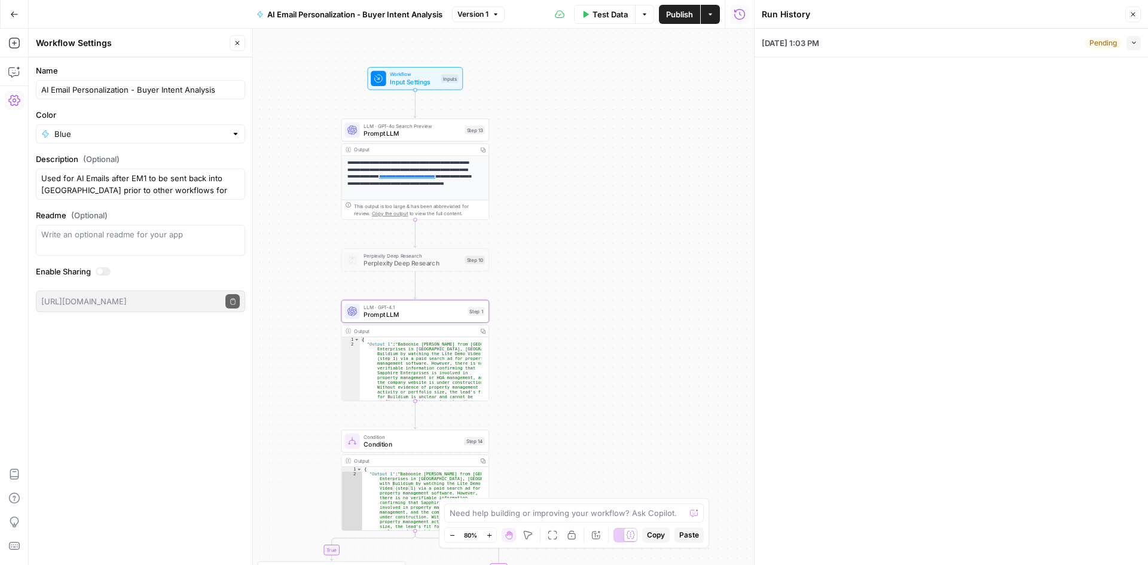
click at [1134, 41] on icon "button" at bounding box center [1133, 42] width 7 height 7
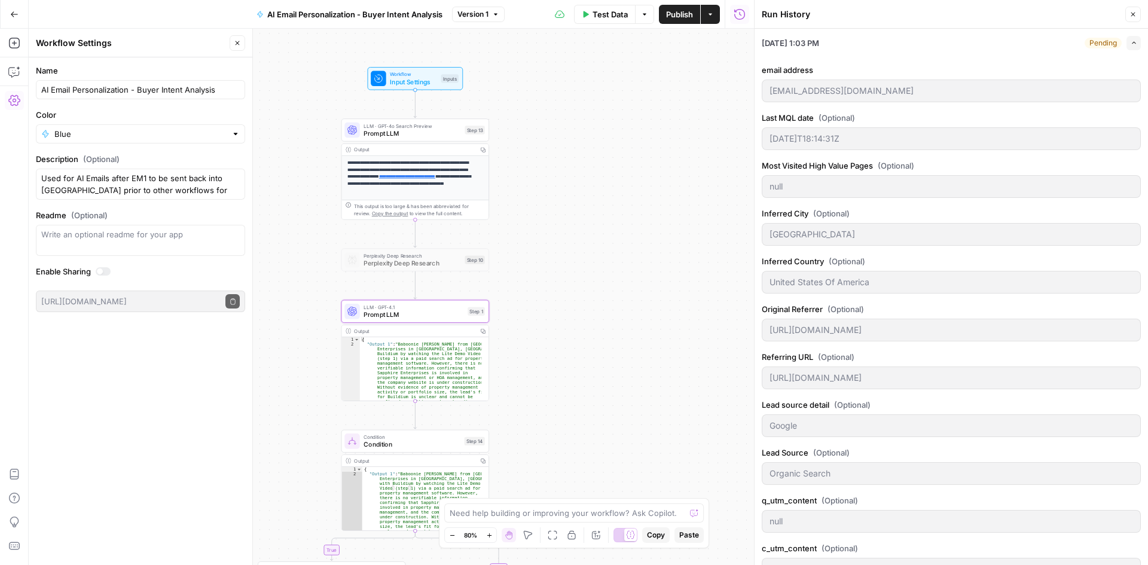
click at [1133, 41] on li "[DATE] 1:03 PM Pending Expand email address [EMAIL_ADDRESS][DOMAIN_NAME] Last M…" at bounding box center [950, 563] width 393 height 1069
click at [1127, 43] on button "Expand" at bounding box center [1133, 43] width 14 height 14
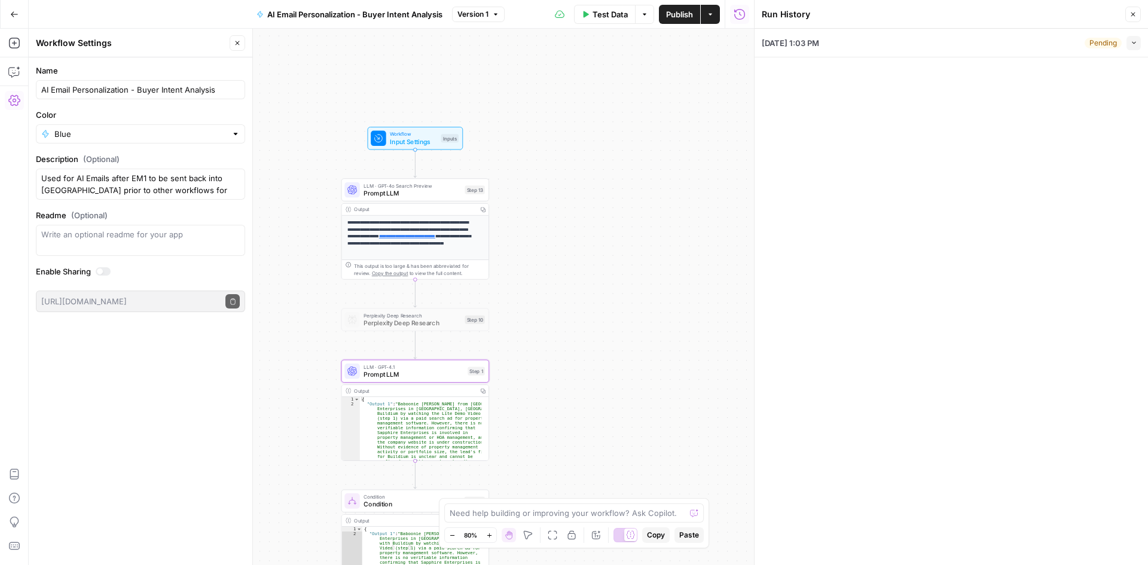
click at [1130, 43] on icon "button" at bounding box center [1133, 42] width 7 height 7
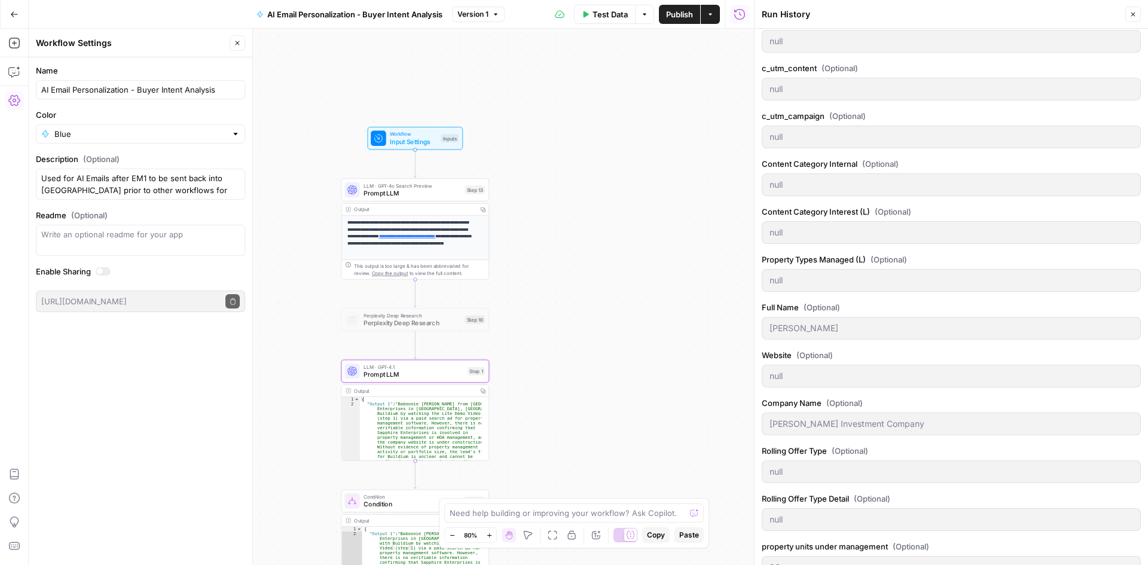
scroll to position [533, 0]
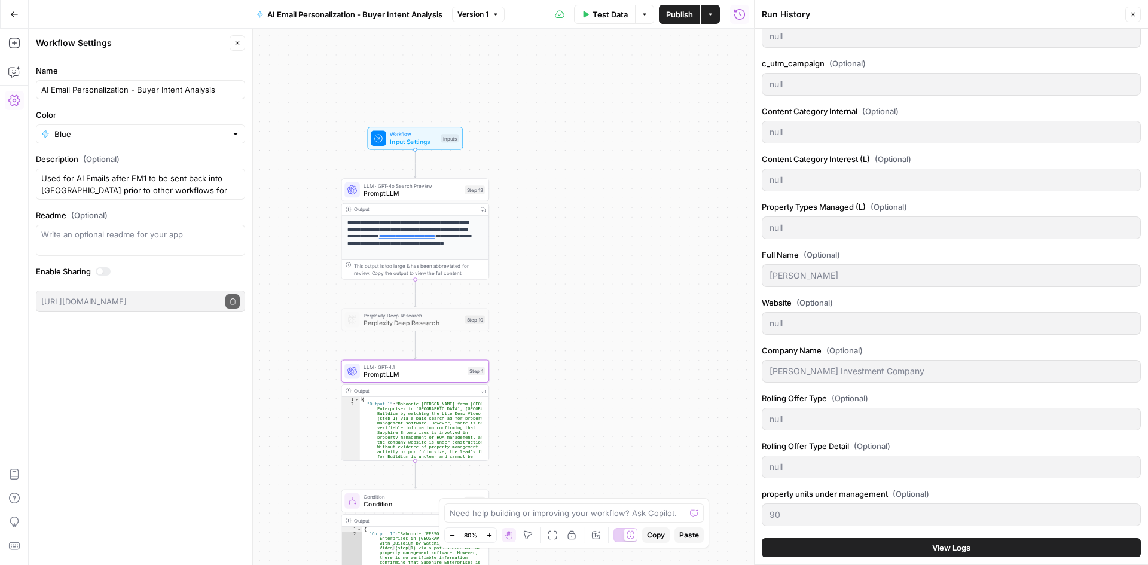
click at [975, 551] on button "View Logs" at bounding box center [951, 547] width 379 height 19
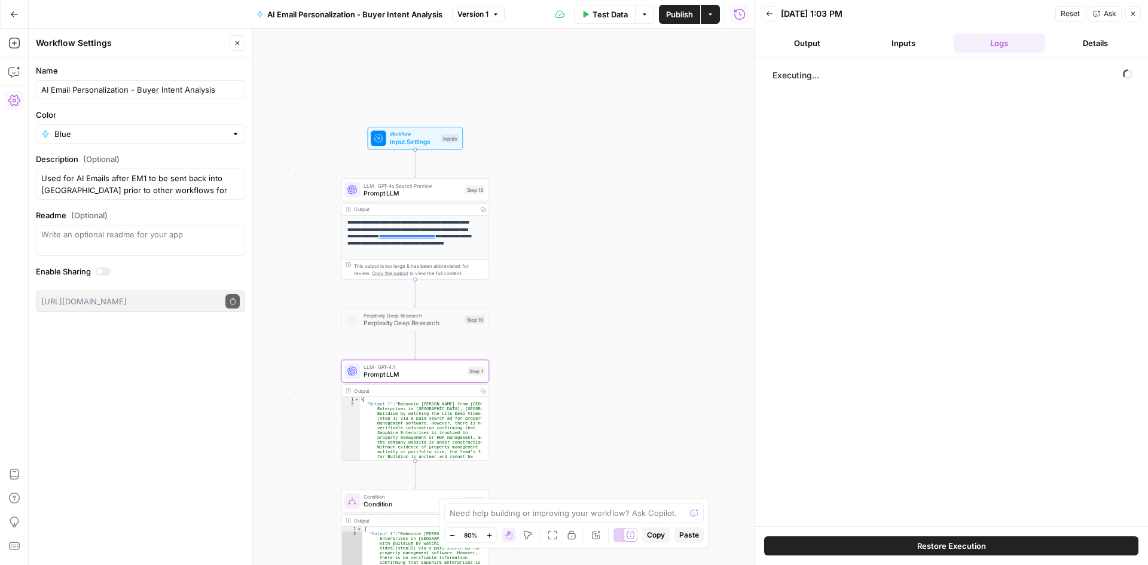
click at [814, 47] on button "Output" at bounding box center [807, 42] width 91 height 19
click at [928, 40] on button "Inputs" at bounding box center [903, 42] width 91 height 19
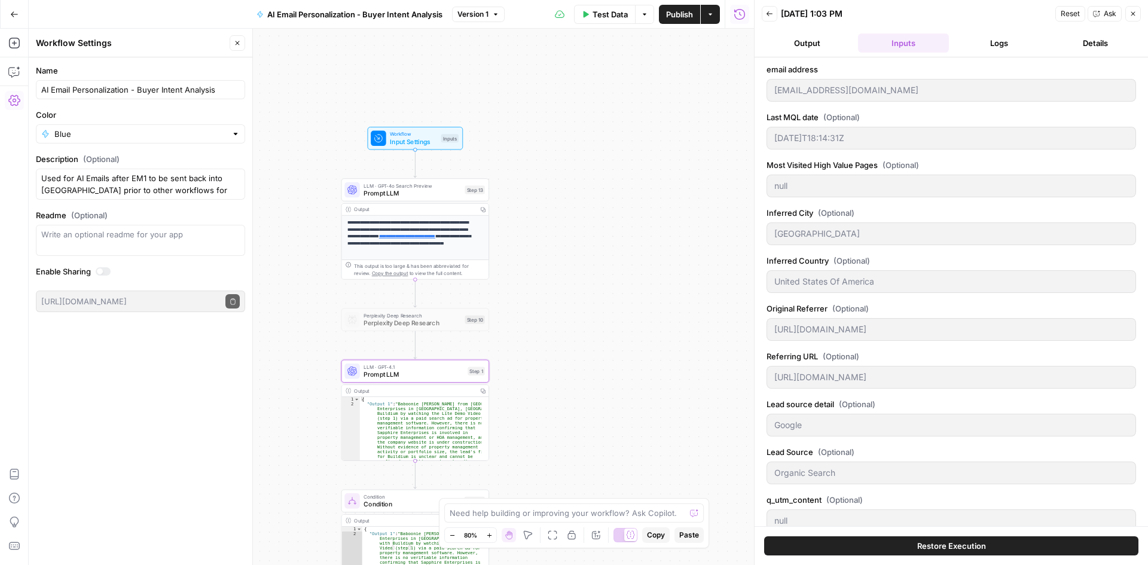
click at [1097, 49] on button "Details" at bounding box center [1095, 42] width 91 height 19
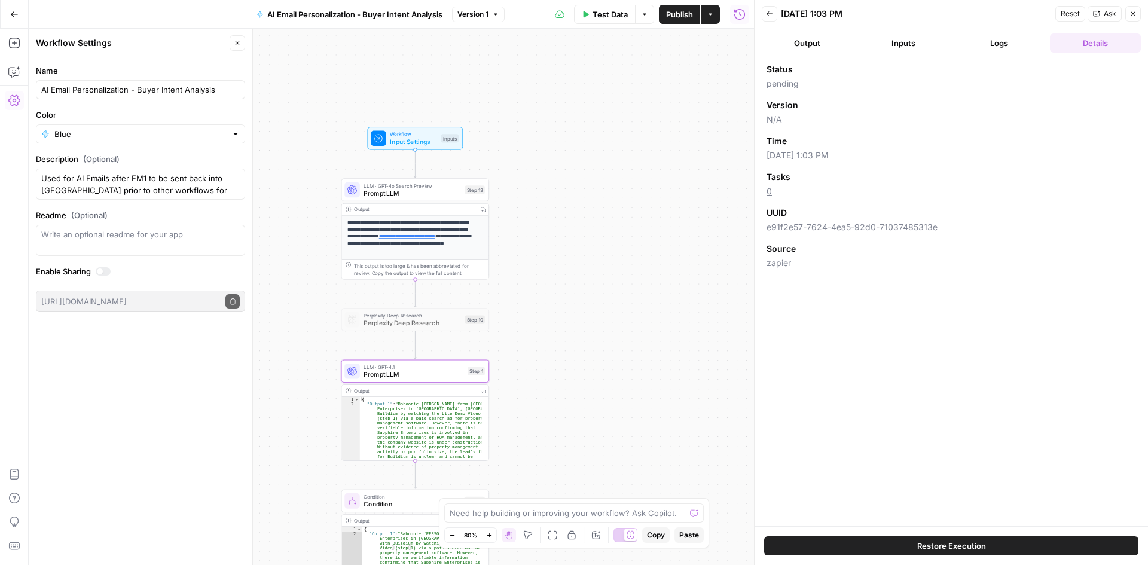
click at [1011, 48] on button "Logs" at bounding box center [998, 42] width 91 height 19
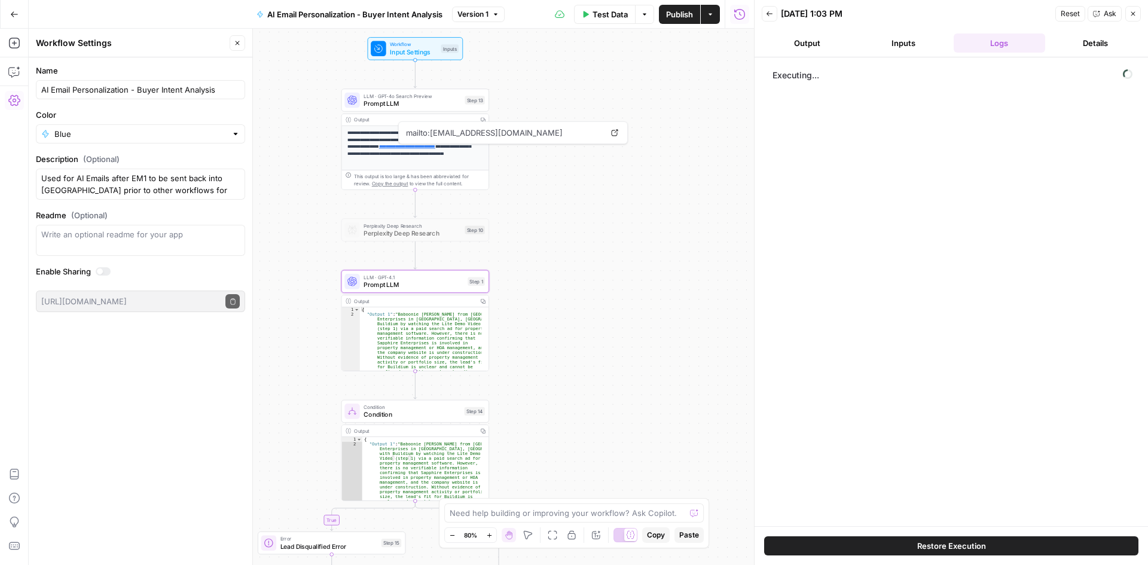
click at [423, 97] on span "LLM · GPT-4o Search Preview" at bounding box center [411, 96] width 97 height 8
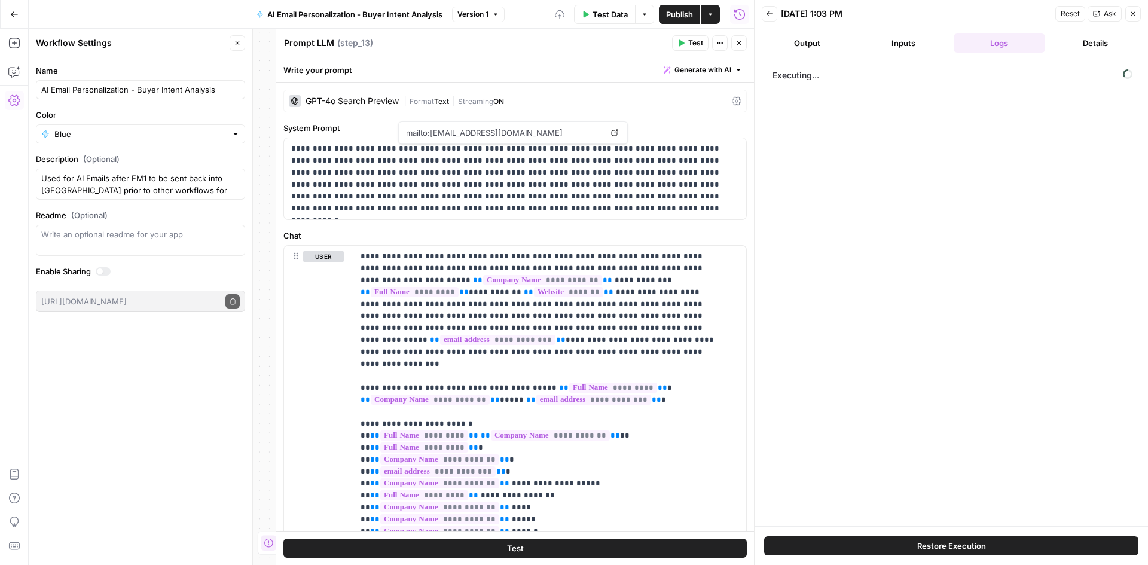
click at [745, 40] on button "Close" at bounding box center [739, 43] width 16 height 16
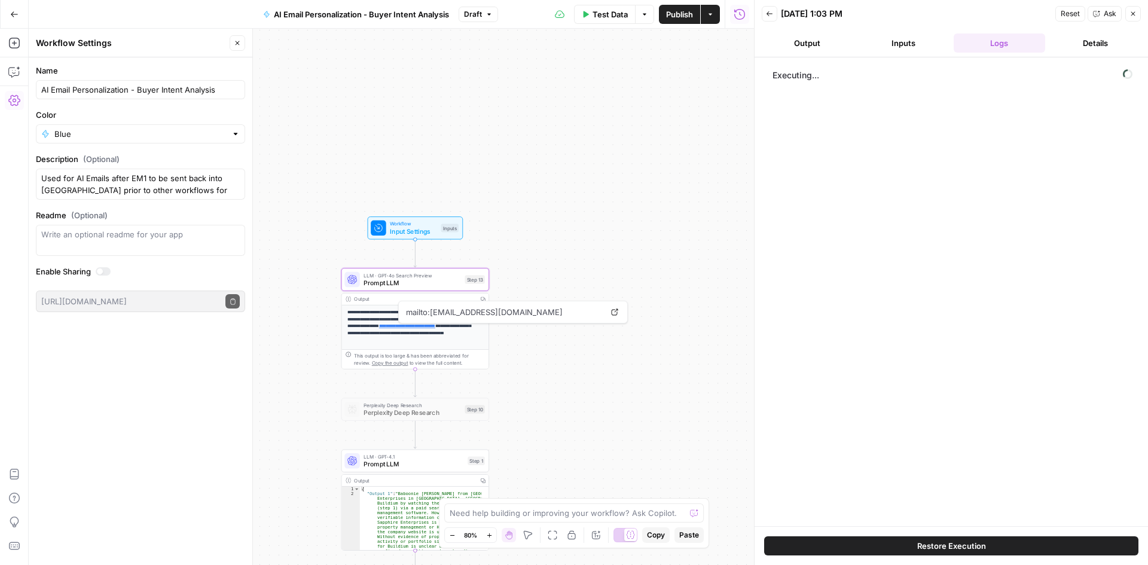
click at [911, 47] on button "Inputs" at bounding box center [903, 42] width 91 height 19
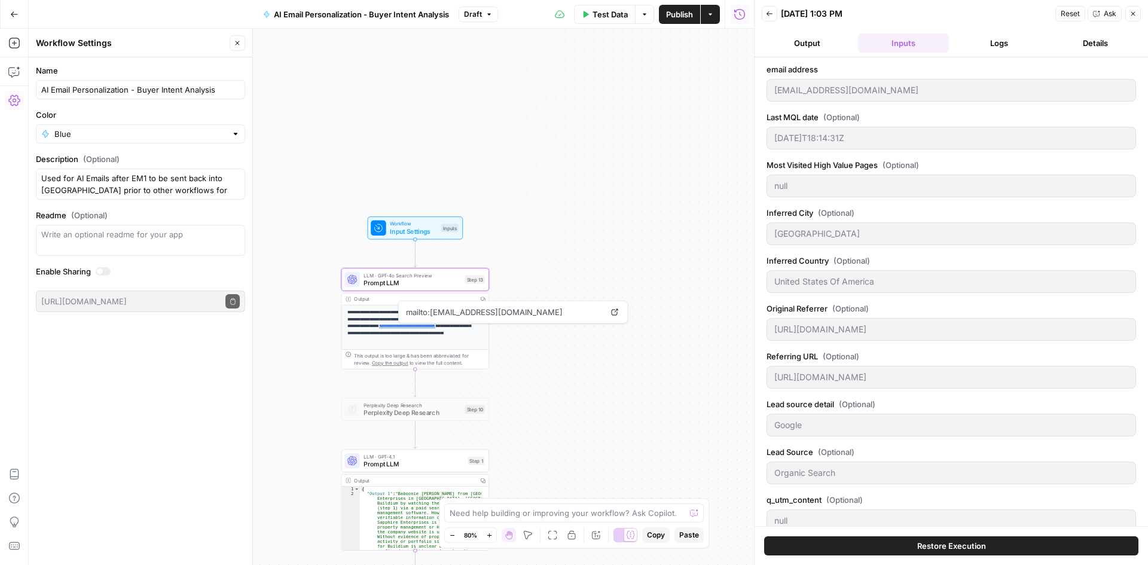
click at [809, 41] on button "Output" at bounding box center [807, 42] width 91 height 19
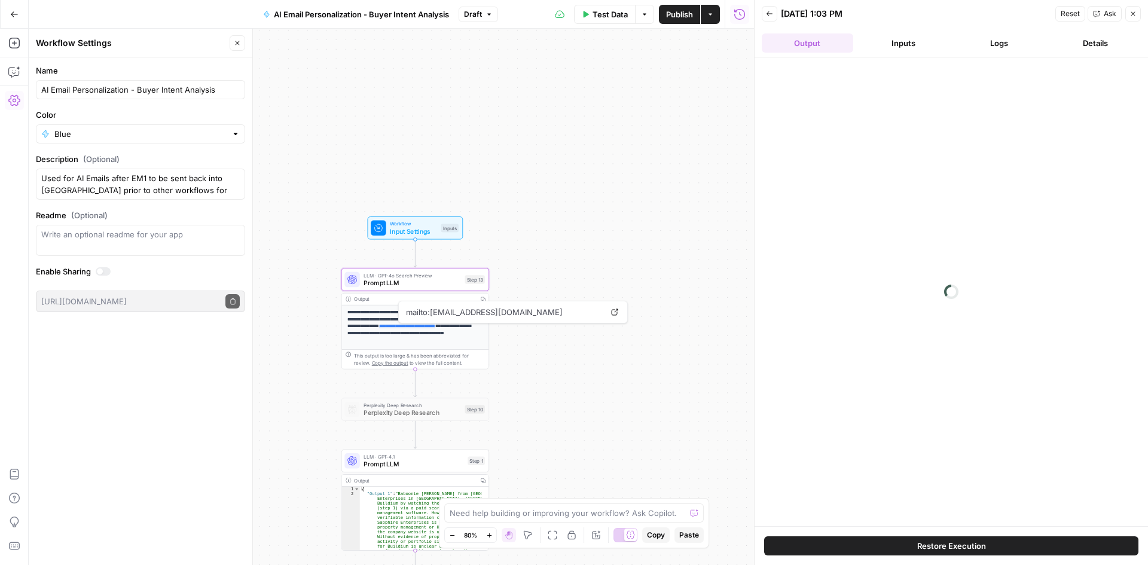
click at [912, 45] on button "Inputs" at bounding box center [903, 42] width 91 height 19
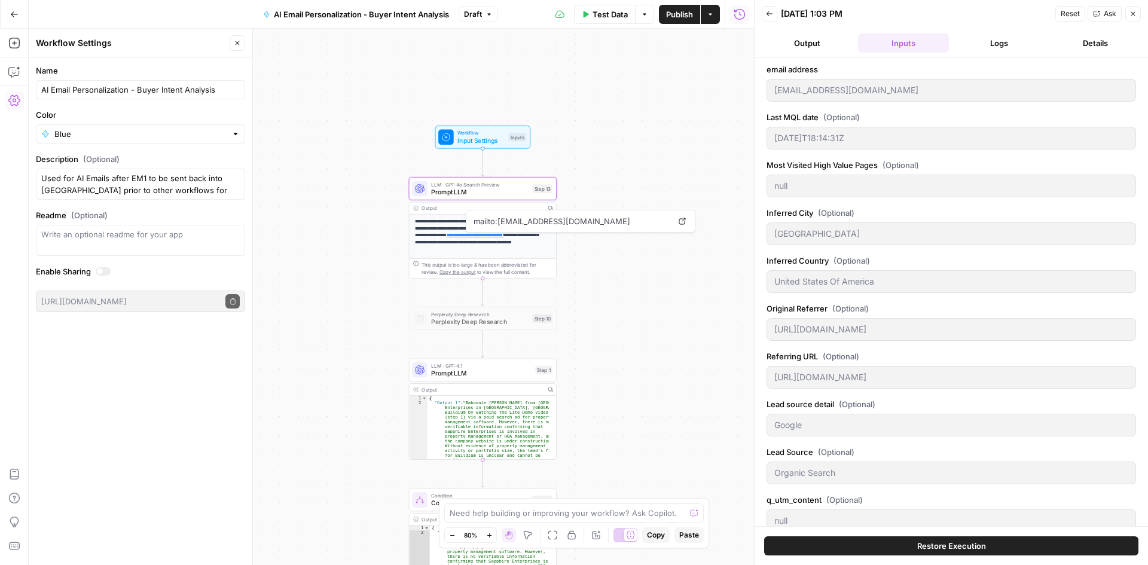
drag, startPoint x: 531, startPoint y: 424, endPoint x: 599, endPoint y: 334, distance: 113.2
click at [599, 334] on div "**********" at bounding box center [391, 297] width 725 height 536
click at [828, 45] on button "Output" at bounding box center [807, 42] width 91 height 19
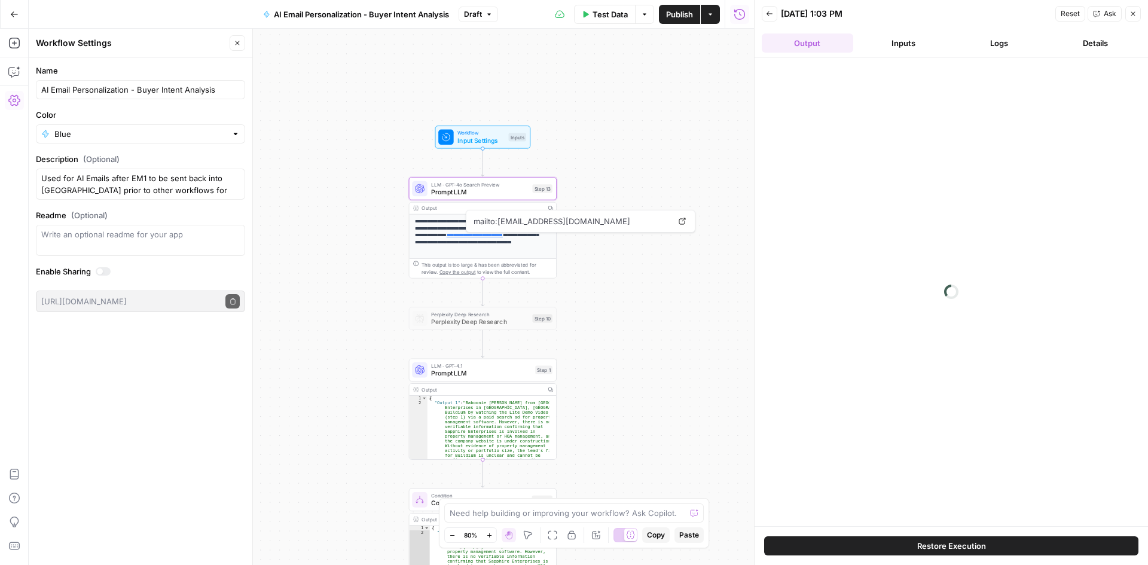
click at [987, 46] on button "Logs" at bounding box center [998, 42] width 91 height 19
click at [1082, 44] on button "Details" at bounding box center [1095, 42] width 91 height 19
click at [985, 47] on button "Logs" at bounding box center [998, 42] width 91 height 19
click at [460, 188] on span "Prompt LLM" at bounding box center [479, 192] width 97 height 10
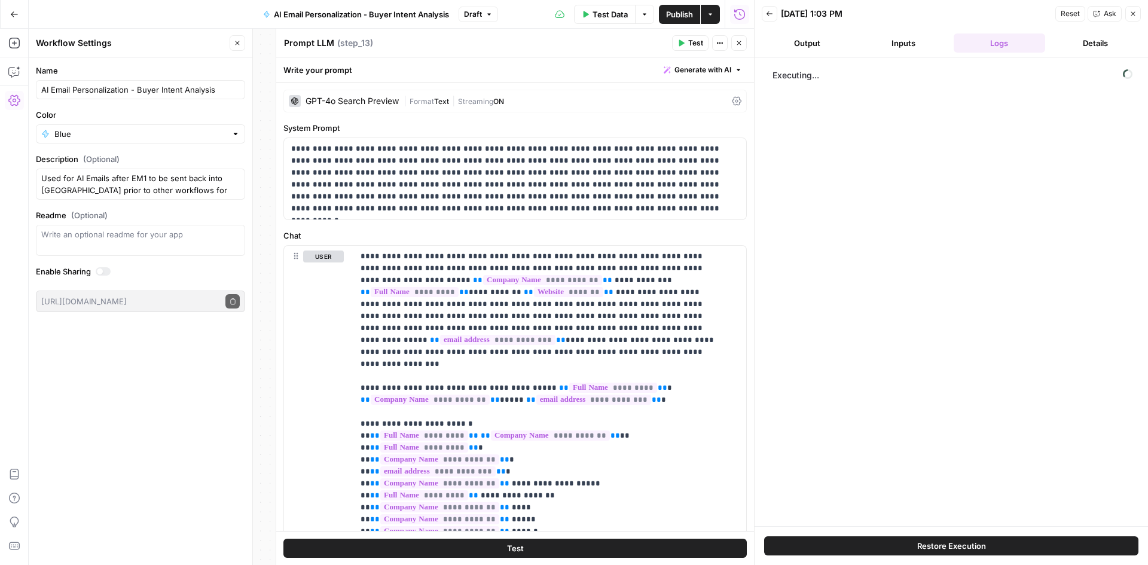
click at [736, 41] on icon "button" at bounding box center [738, 42] width 7 height 7
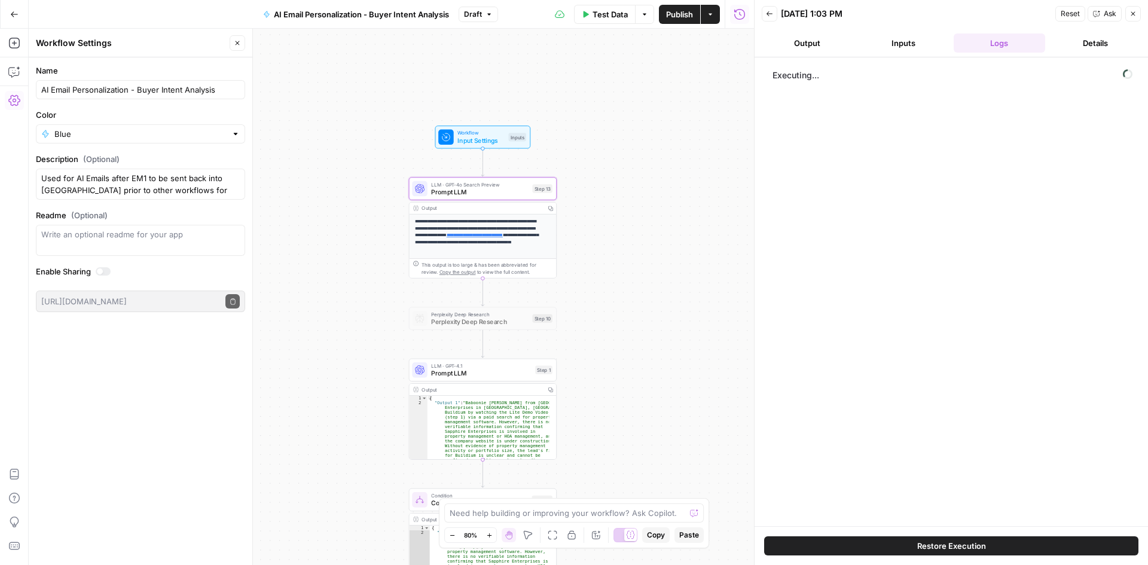
click at [478, 139] on span "Input Settings" at bounding box center [480, 141] width 47 height 10
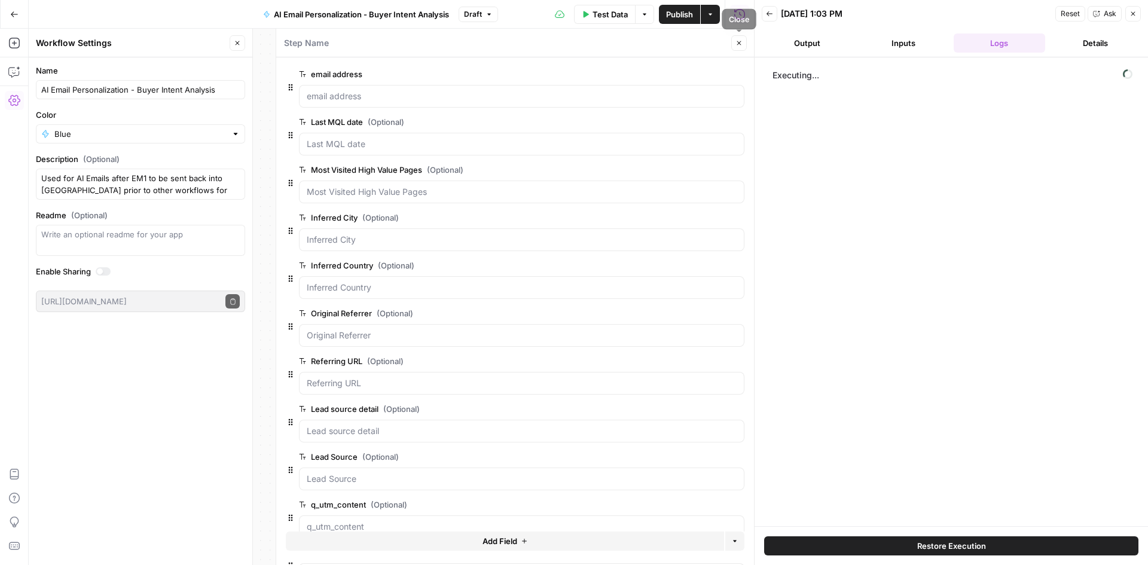
click at [742, 42] on icon "button" at bounding box center [738, 42] width 7 height 7
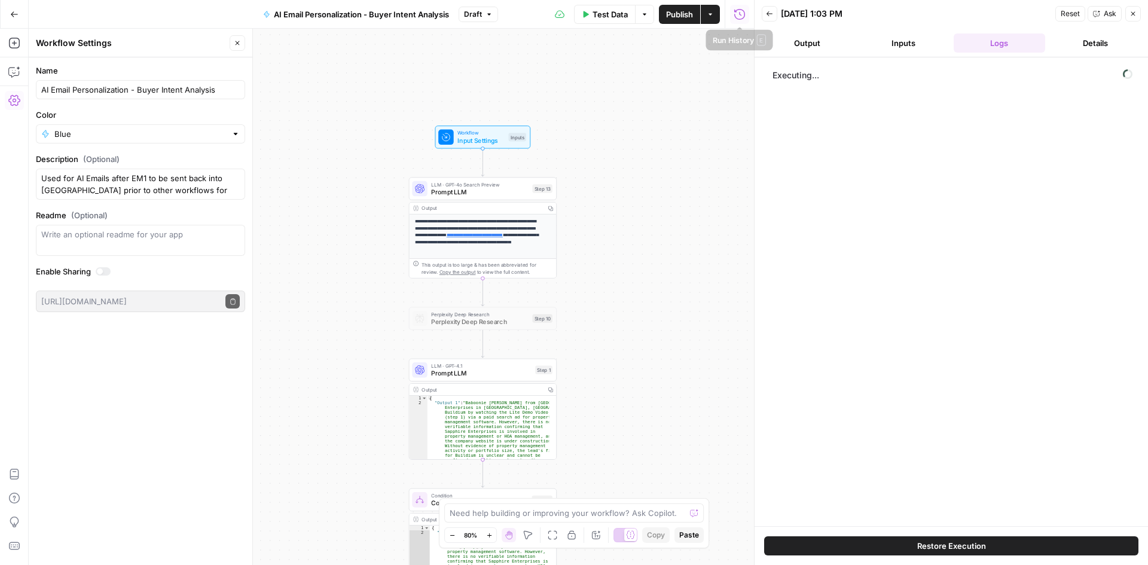
click at [735, 22] on button "Run History" at bounding box center [739, 14] width 19 height 19
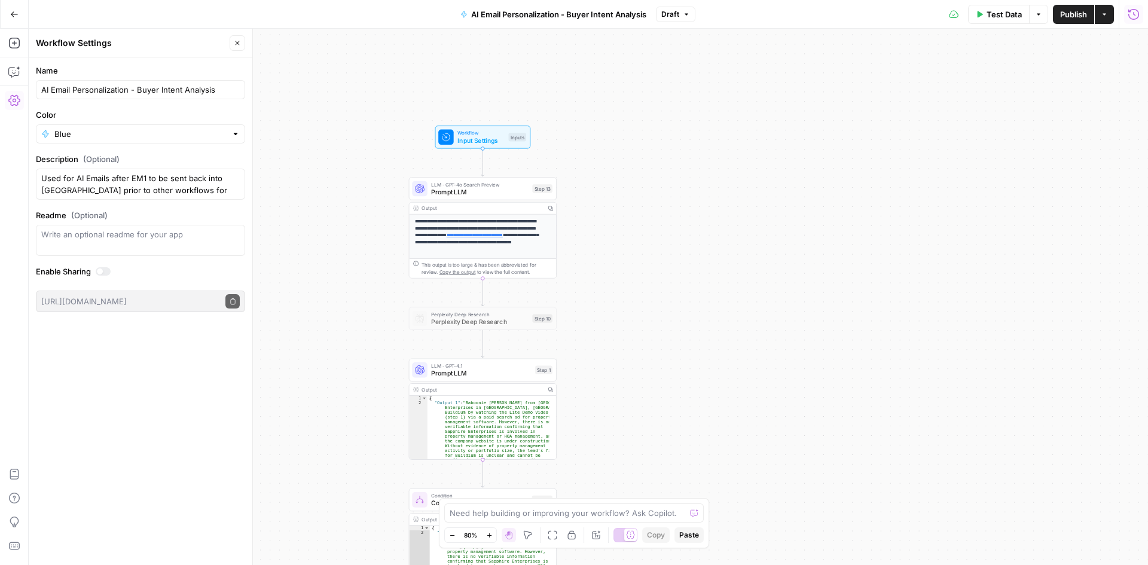
click at [1142, 22] on button "Run History" at bounding box center [1133, 14] width 19 height 19
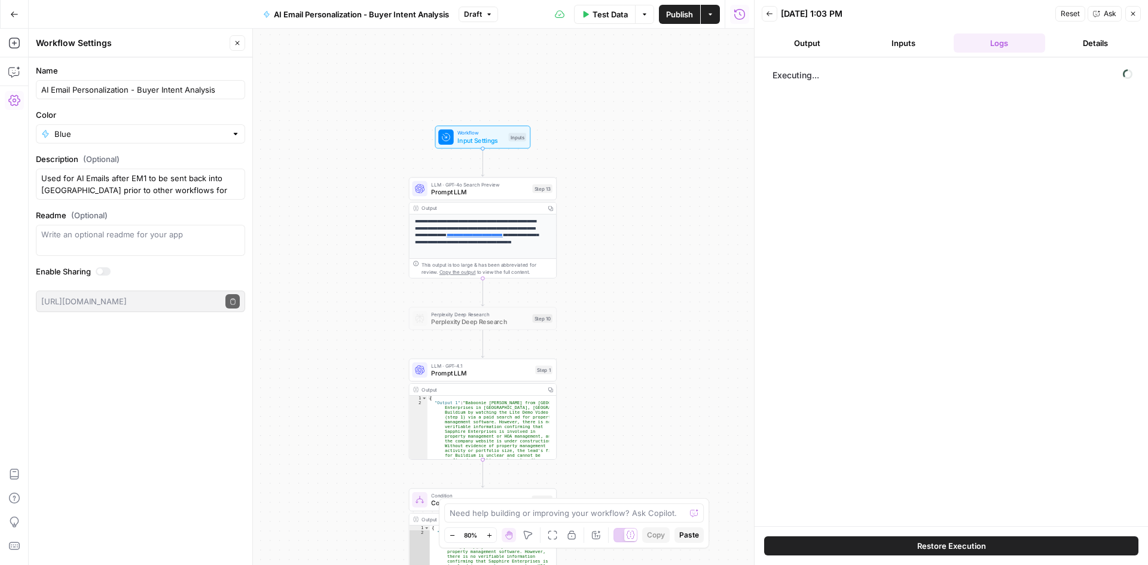
click at [768, 10] on button "Back" at bounding box center [770, 14] width 16 height 16
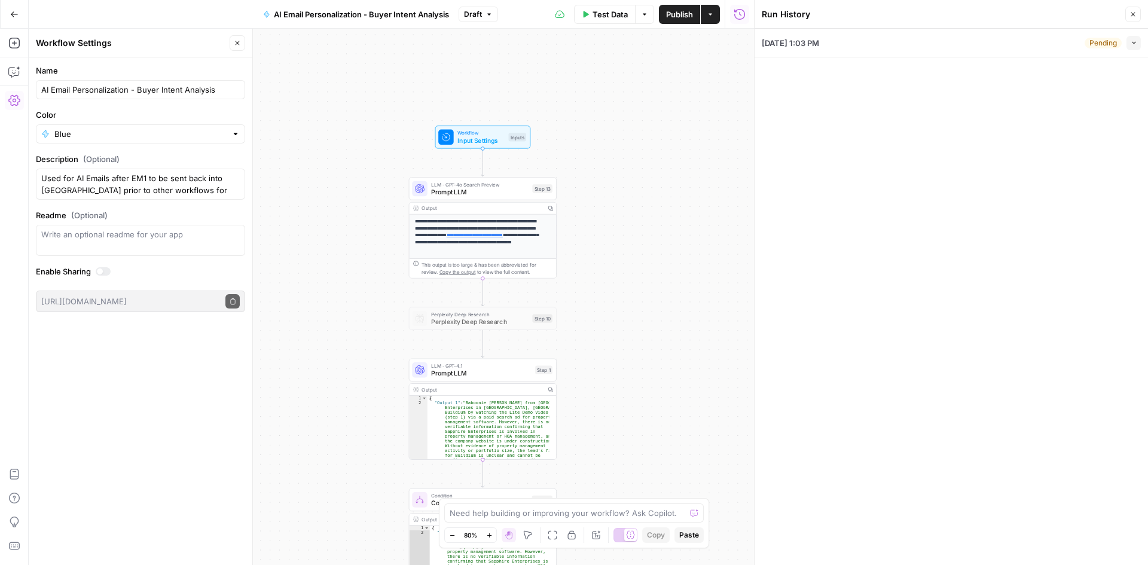
click at [1130, 41] on icon "button" at bounding box center [1133, 42] width 7 height 7
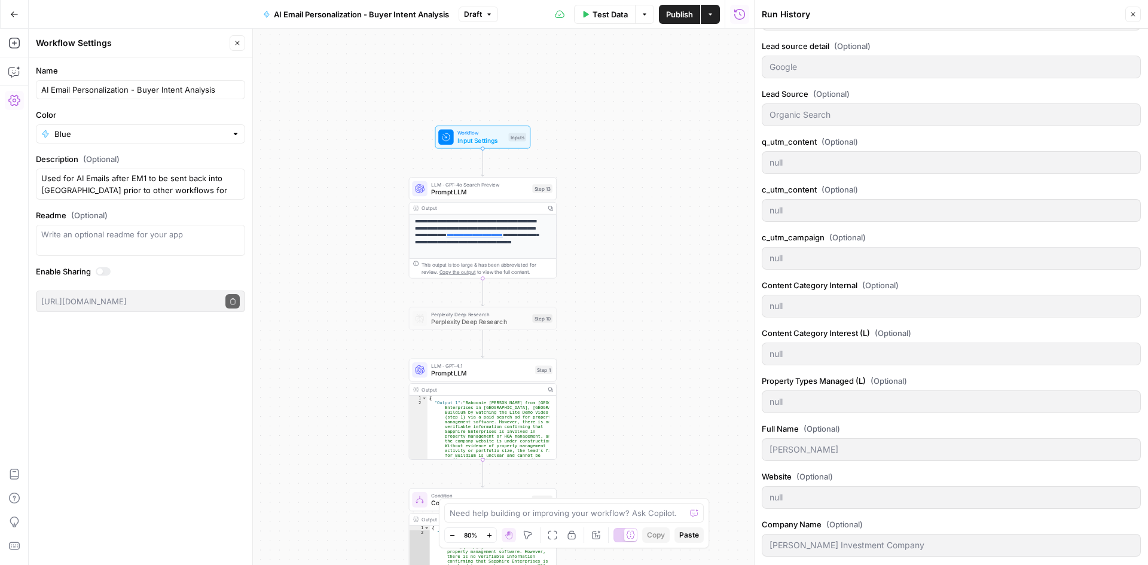
scroll to position [533, 0]
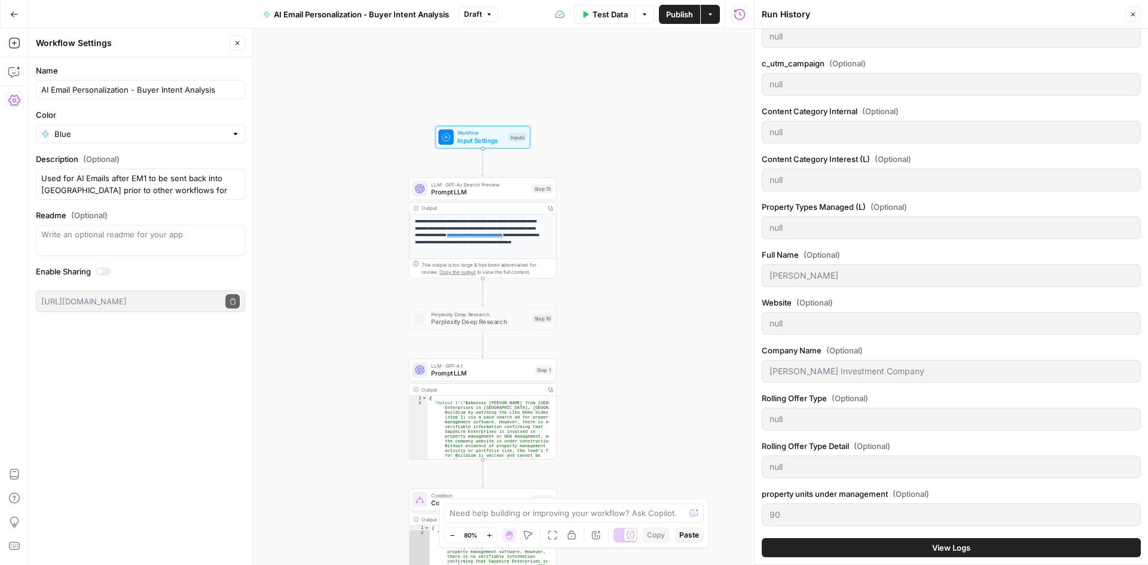
click at [932, 545] on span "View Logs" at bounding box center [951, 548] width 38 height 12
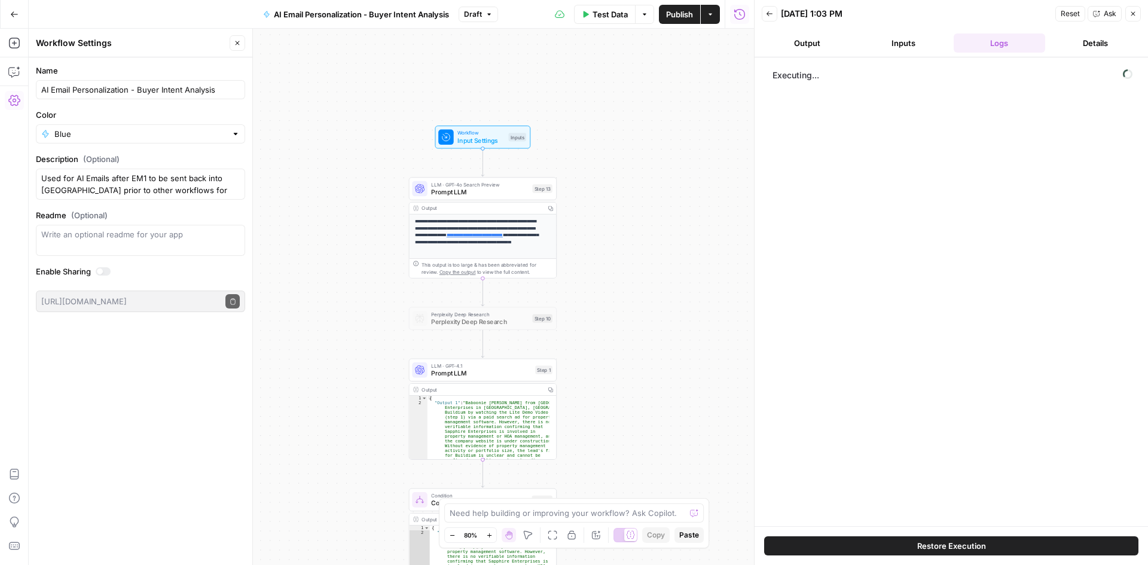
click at [231, 52] on header "Workflow Settings Close" at bounding box center [141, 43] width 224 height 29
click at [236, 41] on icon "button" at bounding box center [238, 43] width 4 height 4
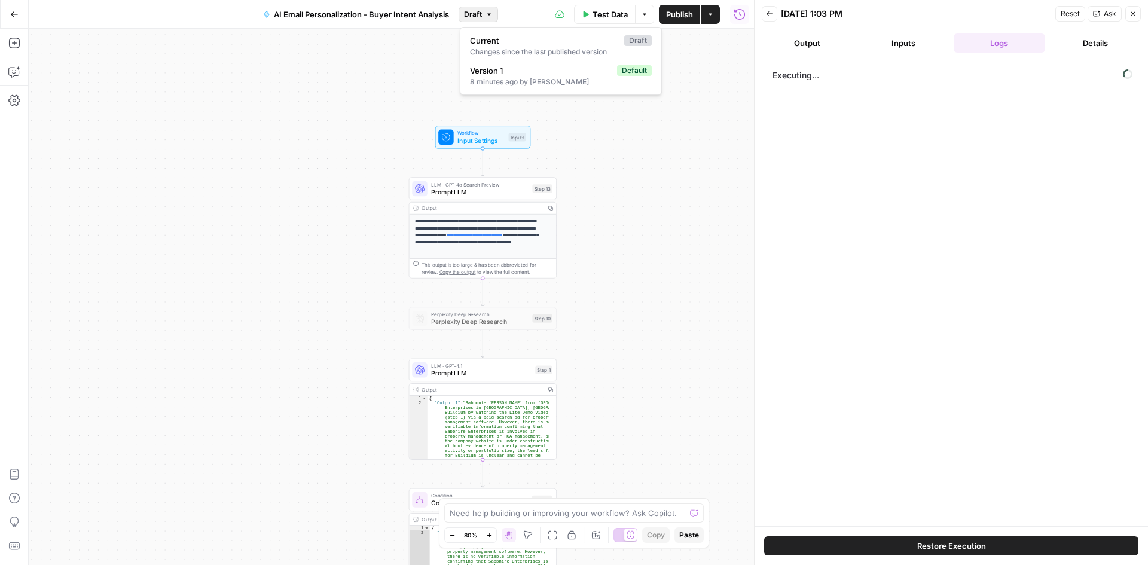
click at [480, 18] on span "Draft" at bounding box center [473, 14] width 18 height 11
click at [617, 203] on div "**********" at bounding box center [391, 297] width 725 height 536
click at [685, 15] on span "Publish" at bounding box center [679, 14] width 27 height 12
click at [1130, 14] on icon "button" at bounding box center [1132, 13] width 7 height 7
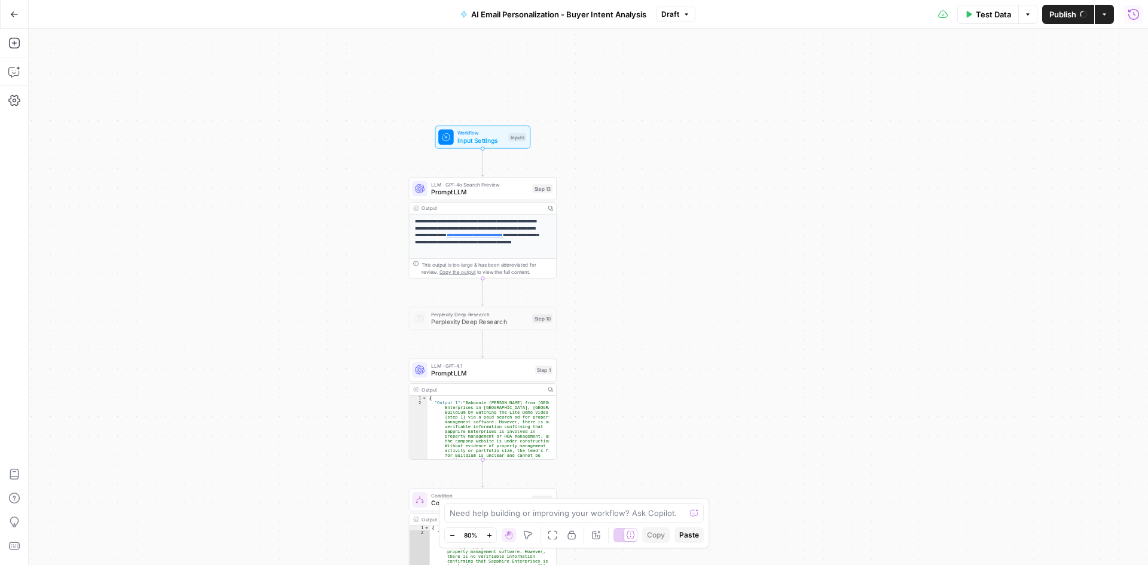
click at [1129, 16] on icon "button" at bounding box center [1133, 14] width 12 height 12
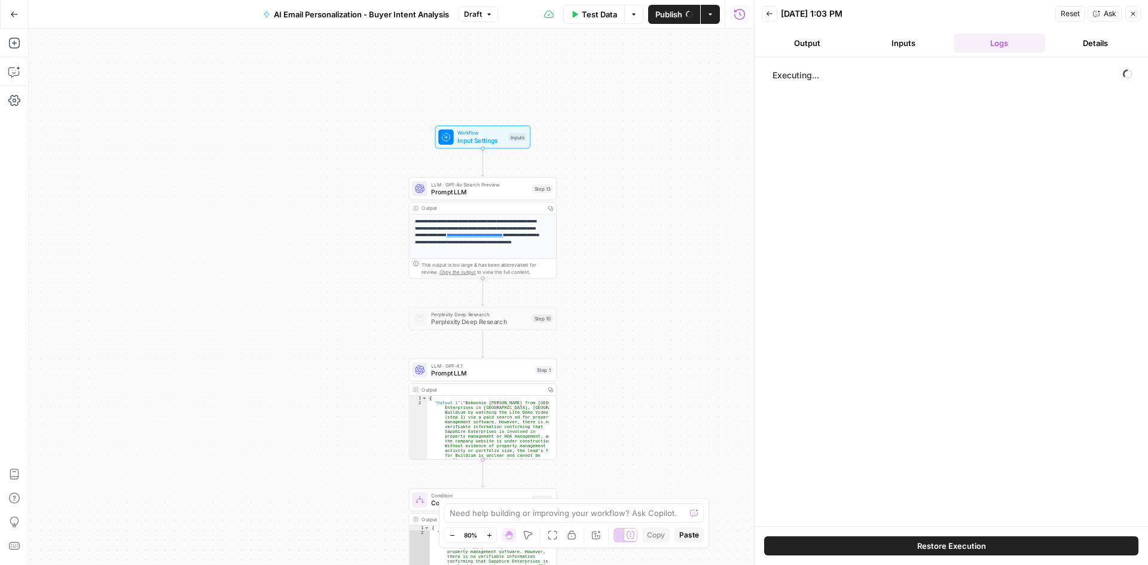
click at [769, 16] on icon "button" at bounding box center [769, 13] width 7 height 7
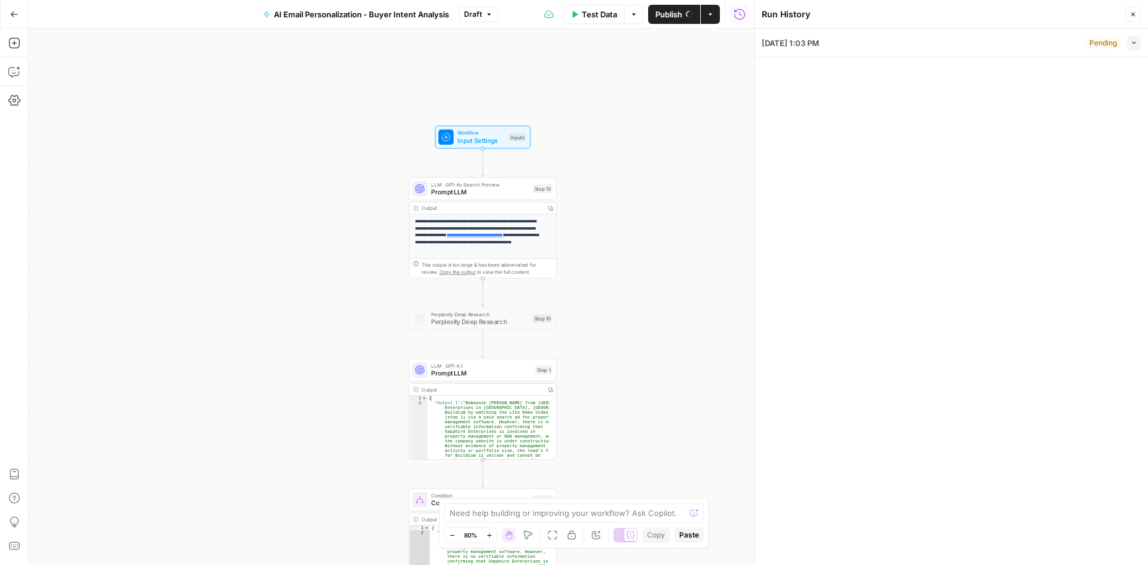
click at [841, 42] on div "[DATE] 1:03 PM Pending Collapse" at bounding box center [951, 43] width 379 height 28
click at [470, 134] on span "Workflow" at bounding box center [480, 133] width 47 height 8
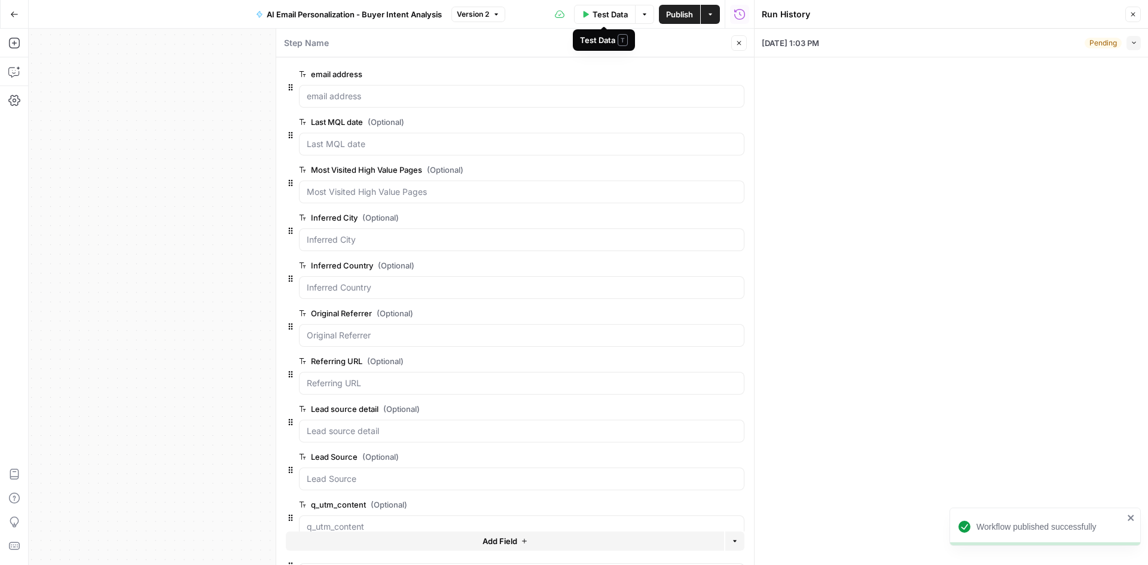
click at [603, 8] on span "Test Data" at bounding box center [609, 14] width 35 height 12
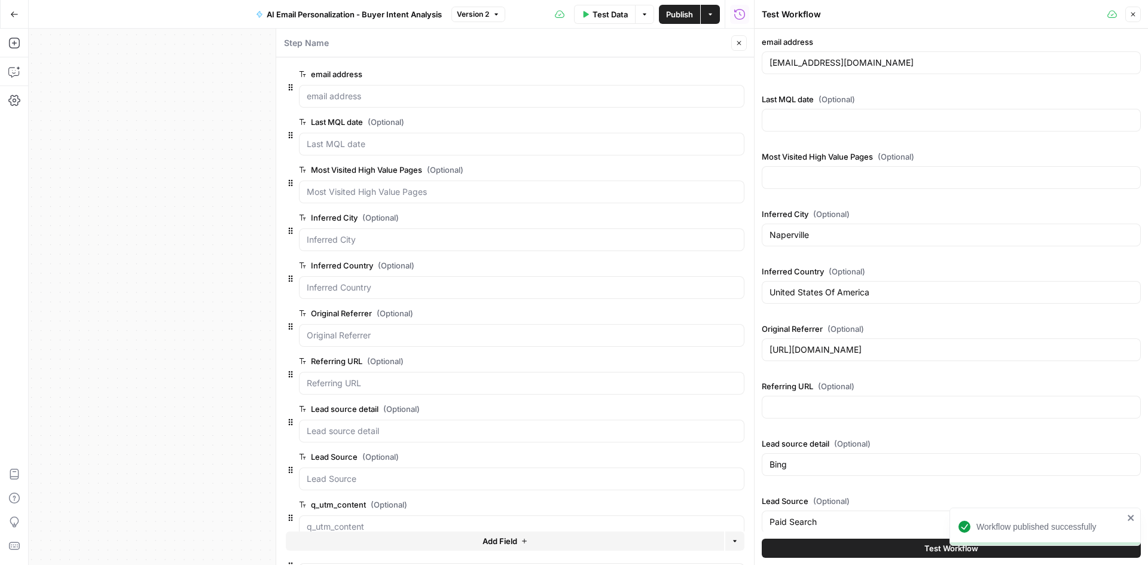
scroll to position [299, 0]
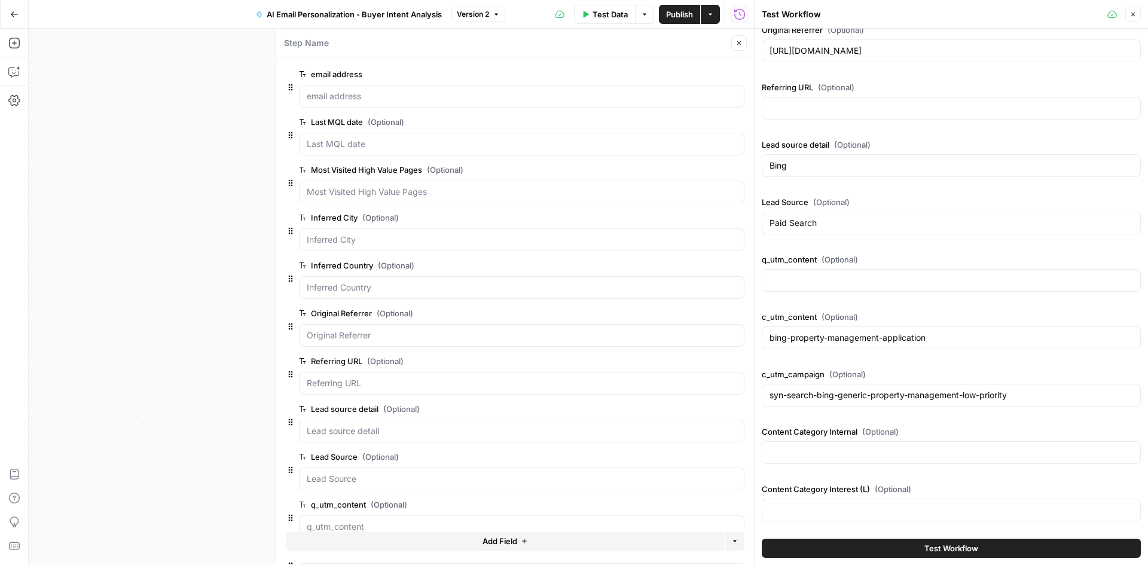
click at [858, 548] on button "Test Workflow" at bounding box center [951, 548] width 379 height 19
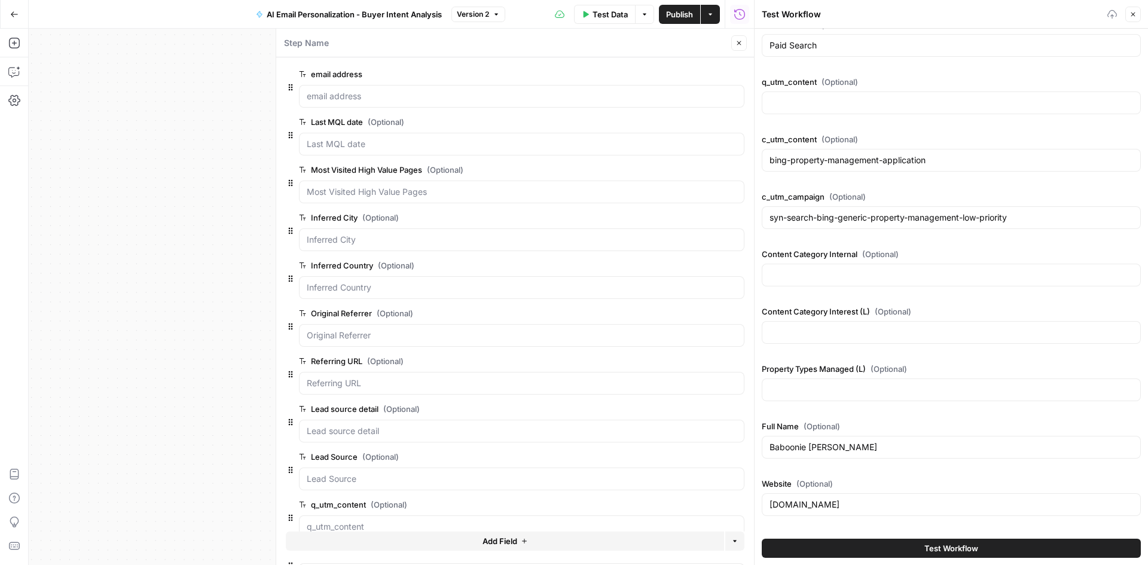
scroll to position [478, 0]
click at [914, 550] on button "Test Workflow" at bounding box center [951, 548] width 379 height 19
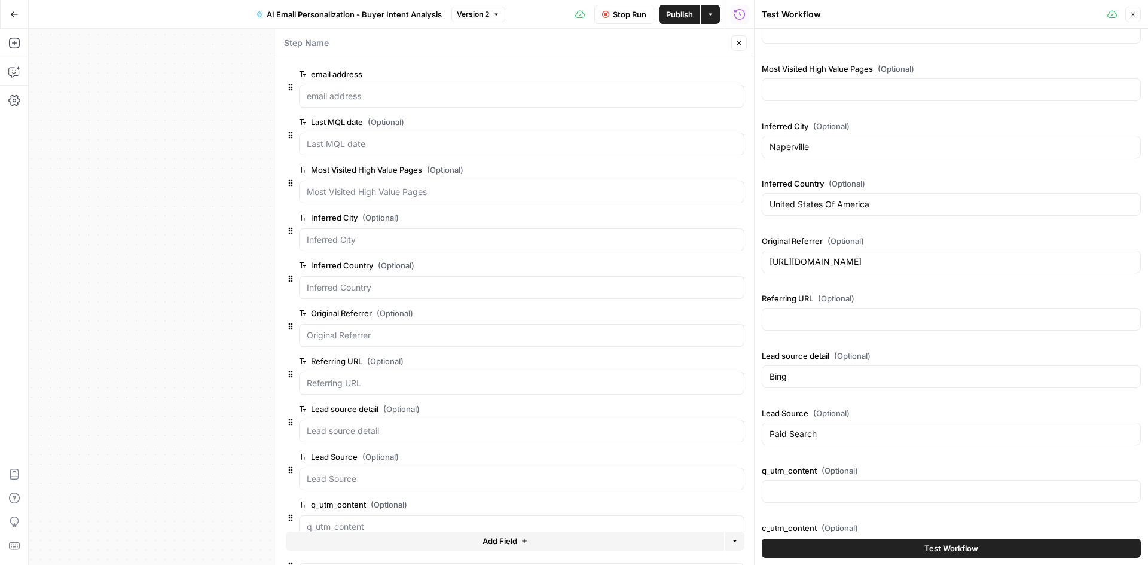
scroll to position [0, 0]
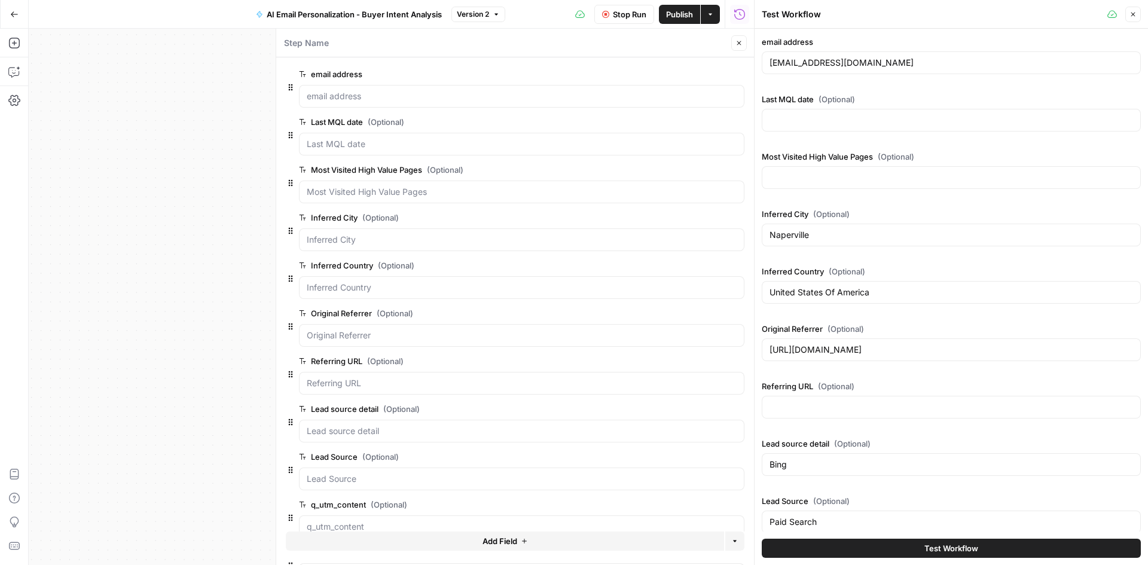
click at [735, 42] on icon "button" at bounding box center [738, 42] width 7 height 7
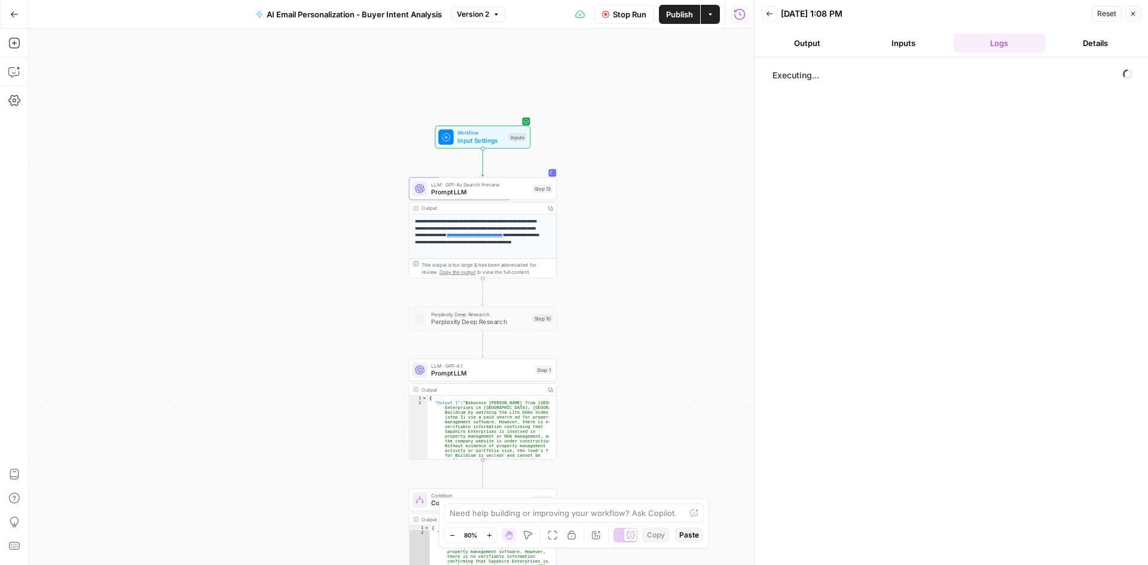
click at [771, 17] on icon "button" at bounding box center [769, 13] width 7 height 7
click at [1136, 40] on icon "button" at bounding box center [1133, 42] width 7 height 7
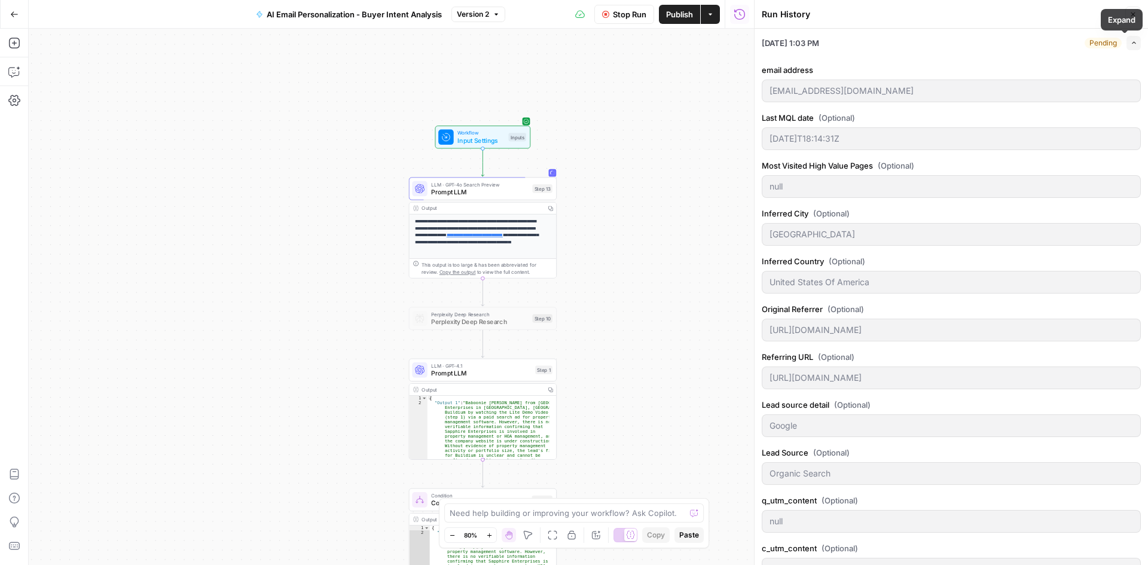
click at [1132, 47] on li "[DATE] 1:03 PM Pending Expand email address [EMAIL_ADDRESS][DOMAIN_NAME] Last M…" at bounding box center [950, 563] width 393 height 1069
click at [1126, 33] on div "[DATE] 1:03 PM Pending Expand" at bounding box center [951, 43] width 379 height 28
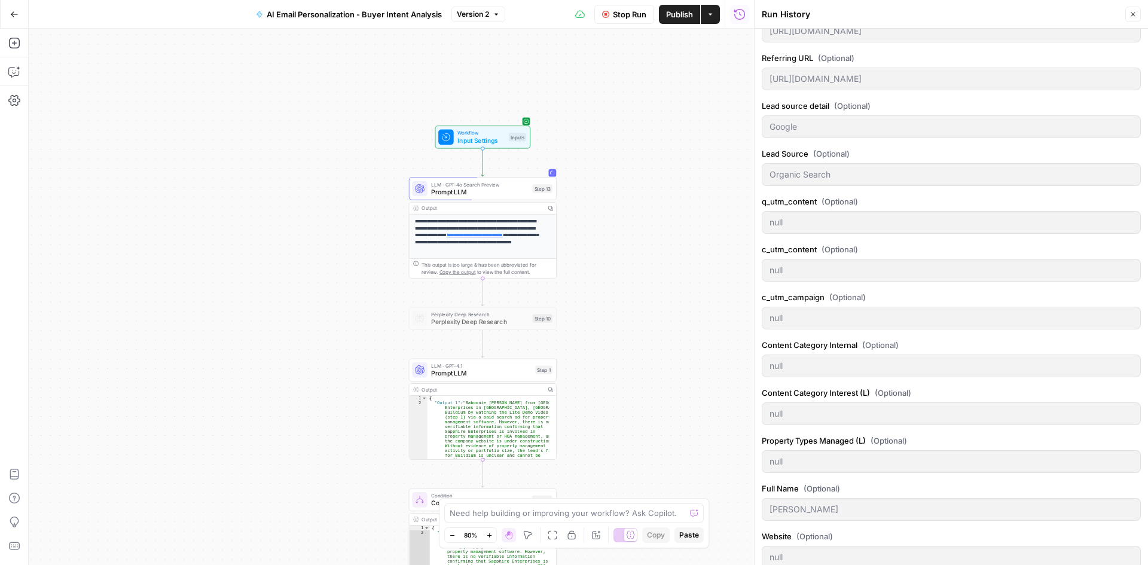
scroll to position [533, 0]
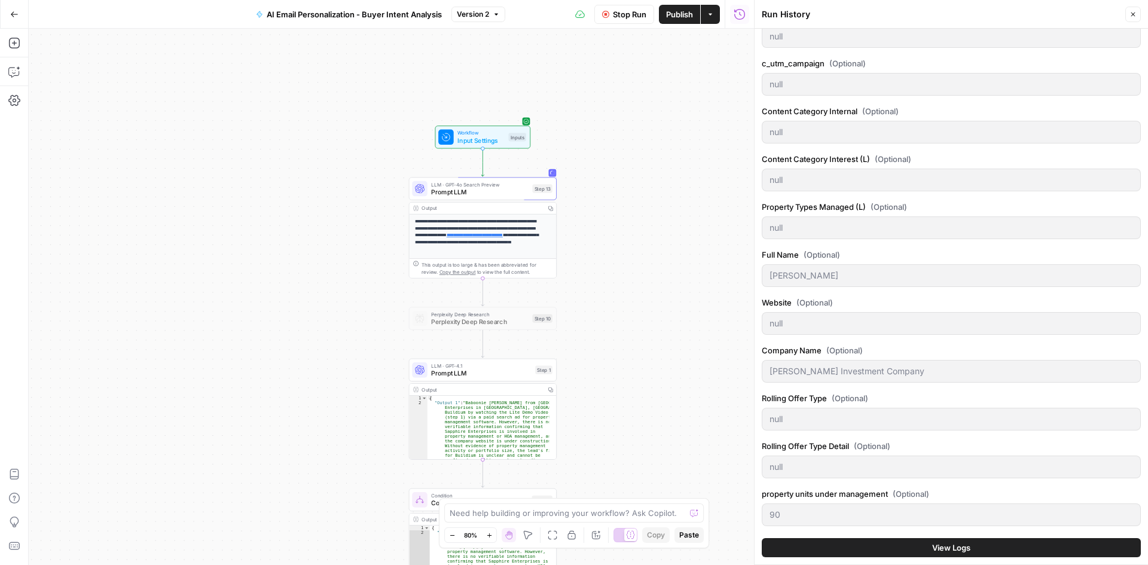
click at [886, 542] on button "View Logs" at bounding box center [951, 547] width 379 height 19
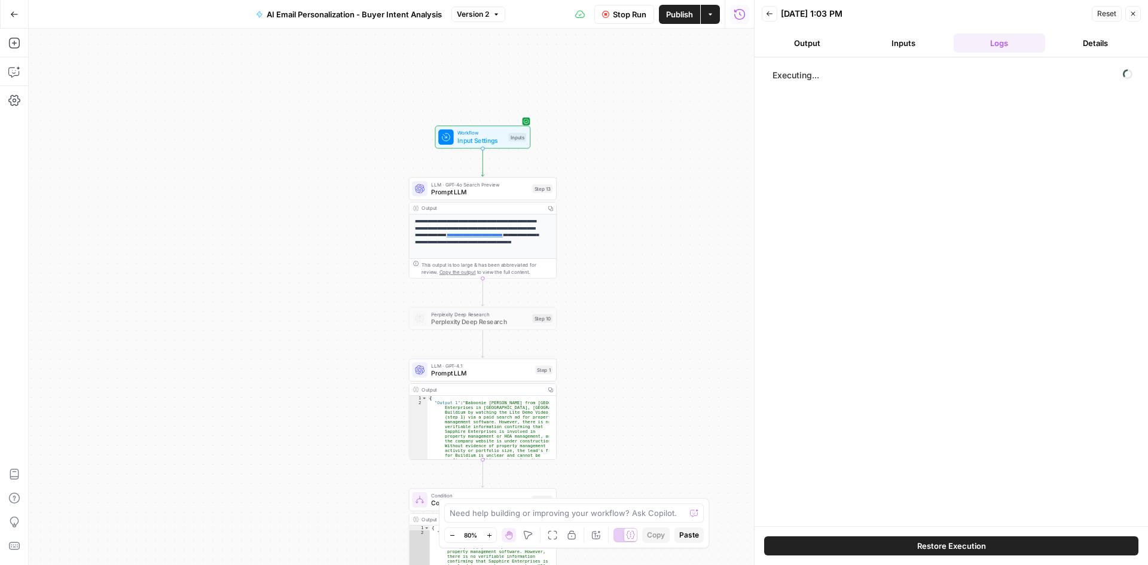
click at [607, 14] on icon "button" at bounding box center [605, 14] width 7 height 7
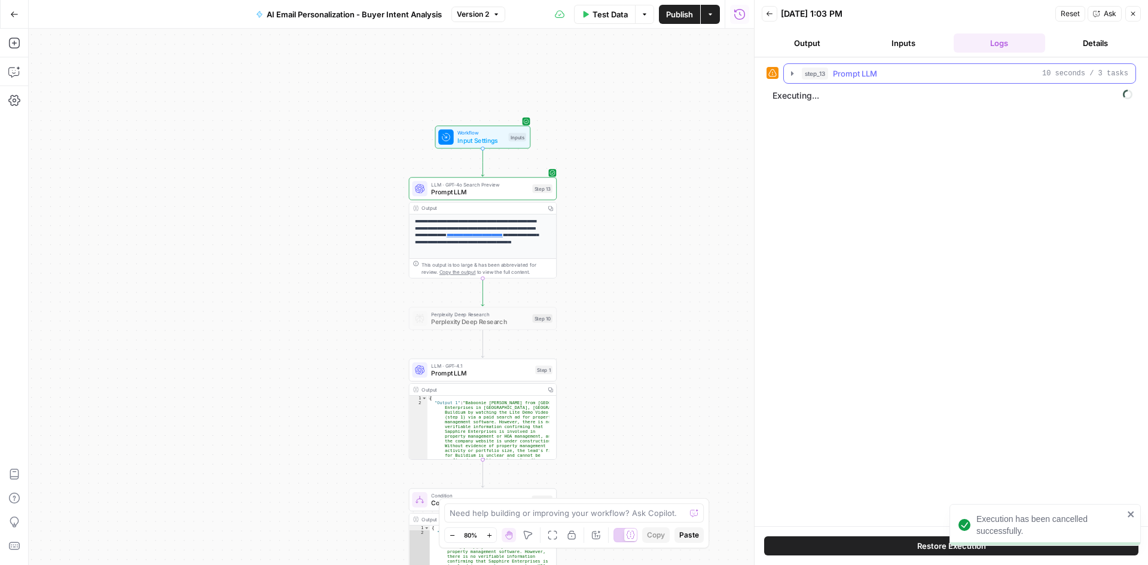
click at [792, 75] on icon "button" at bounding box center [792, 73] width 2 height 4
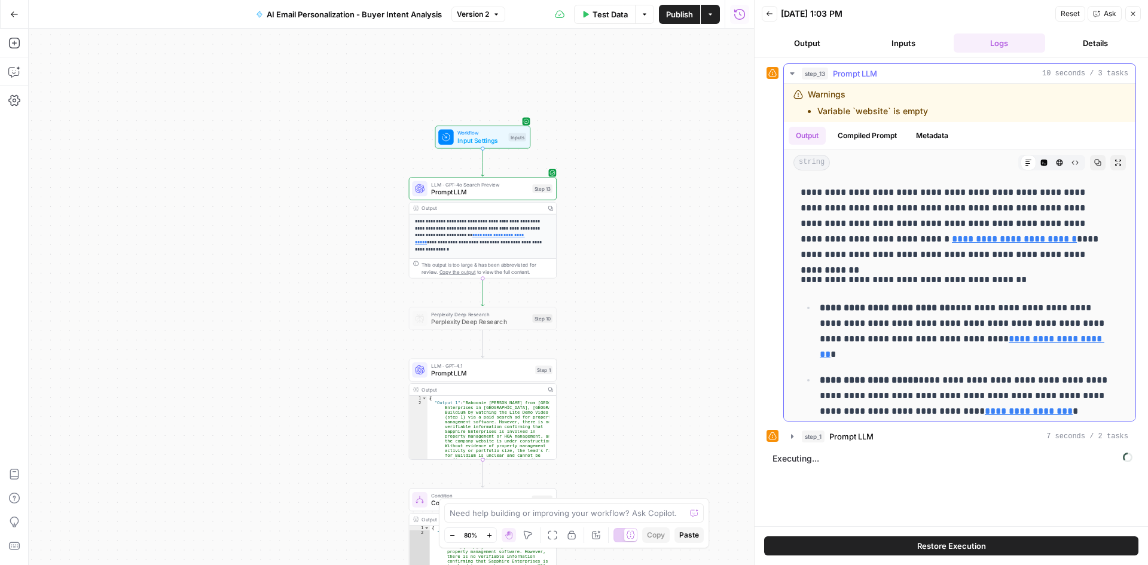
click at [791, 74] on icon "button" at bounding box center [792, 73] width 4 height 2
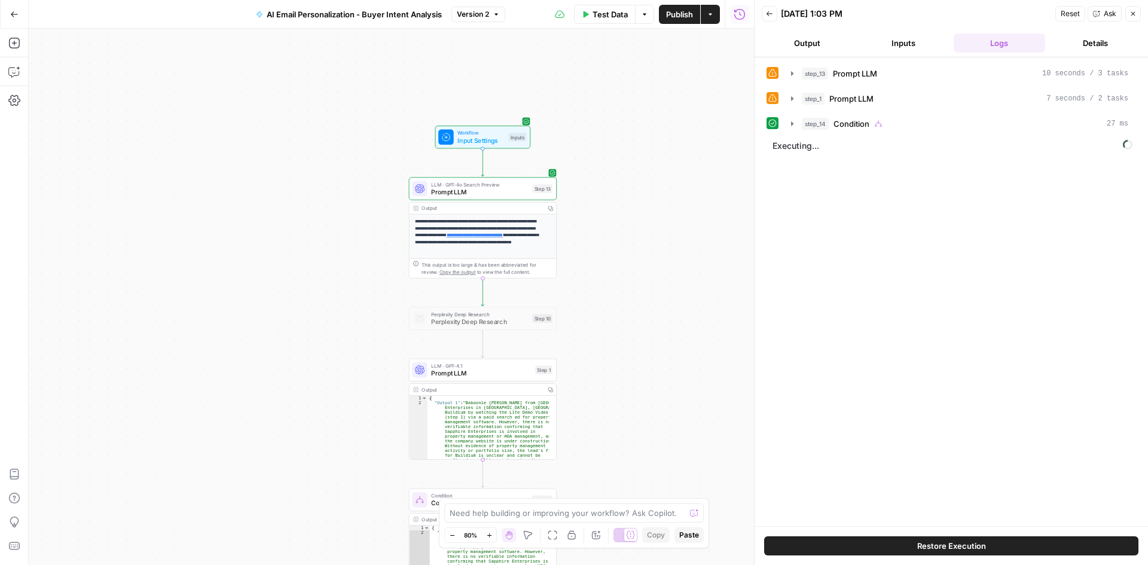
click at [885, 43] on button "Inputs" at bounding box center [903, 42] width 91 height 19
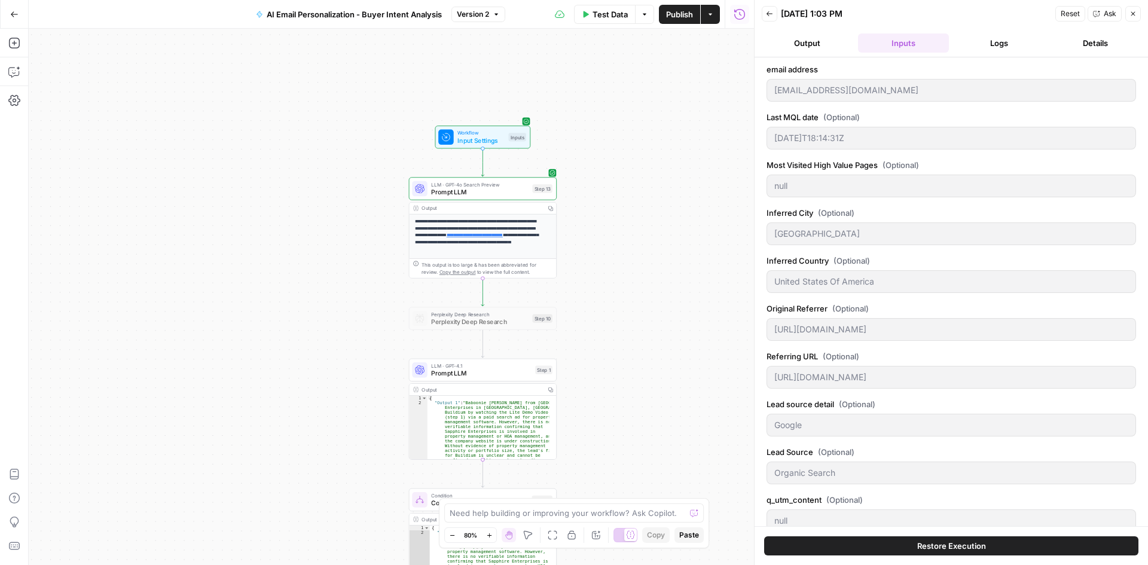
click at [971, 45] on button "Logs" at bounding box center [998, 42] width 91 height 19
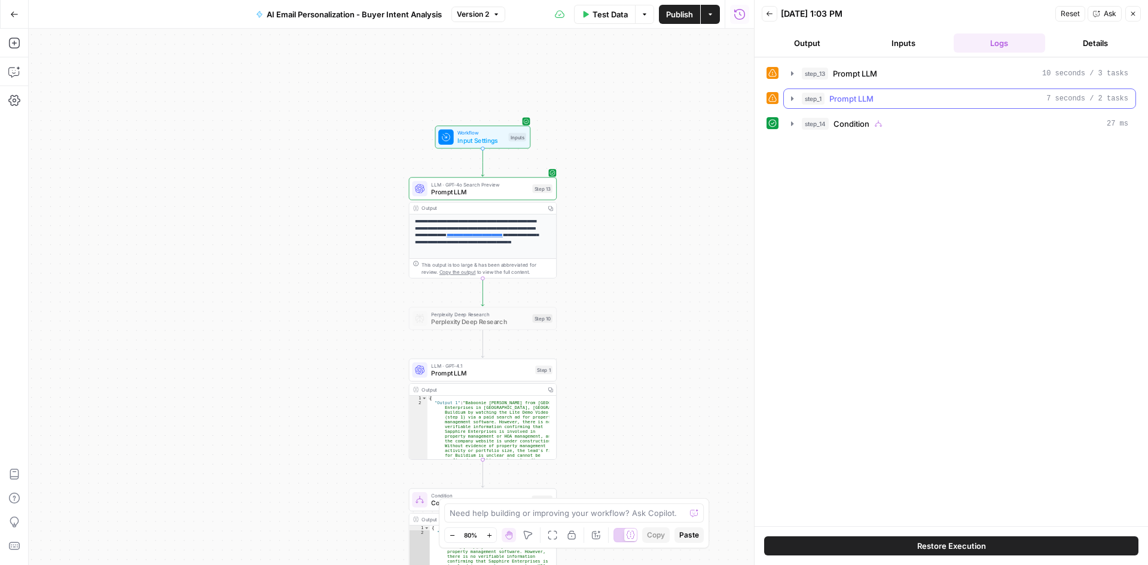
click at [794, 99] on icon "button" at bounding box center [792, 99] width 10 height 10
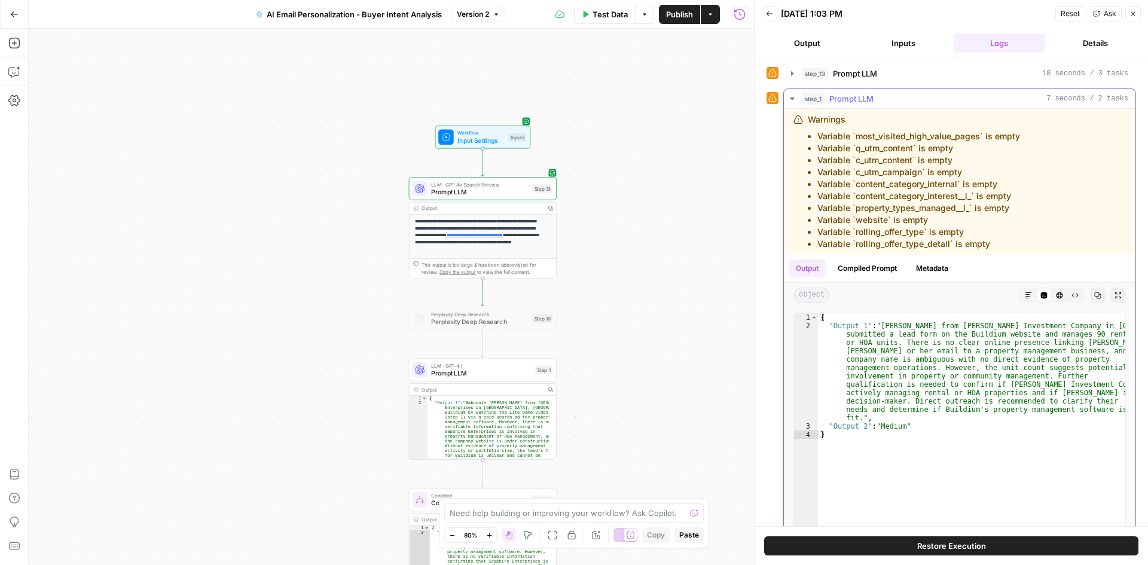
click at [793, 97] on icon "button" at bounding box center [792, 99] width 10 height 10
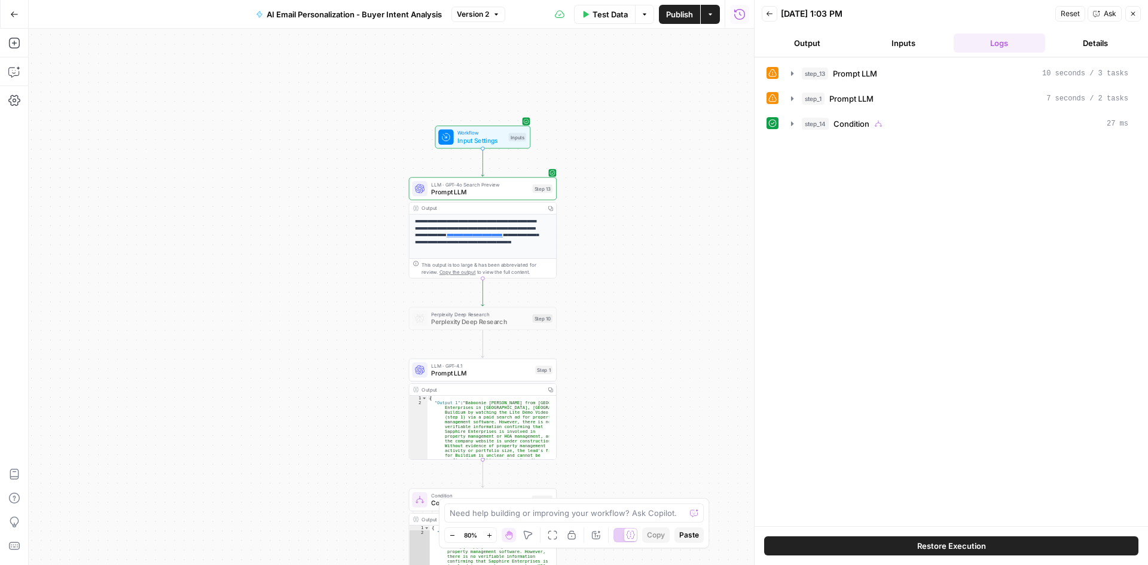
click at [911, 45] on button "Inputs" at bounding box center [903, 42] width 91 height 19
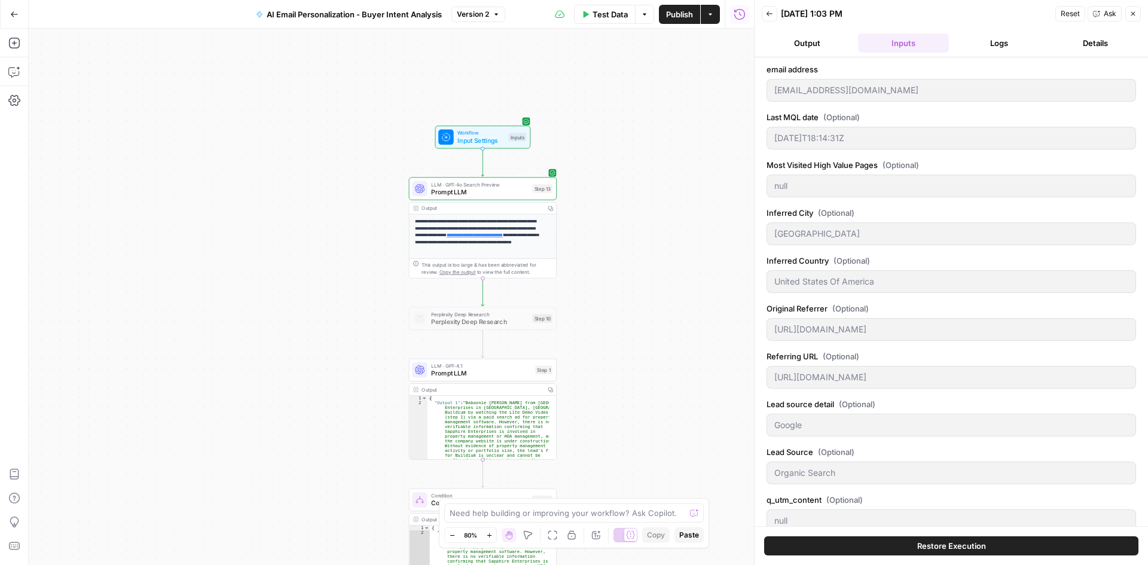
click at [800, 48] on button "Output" at bounding box center [807, 42] width 91 height 19
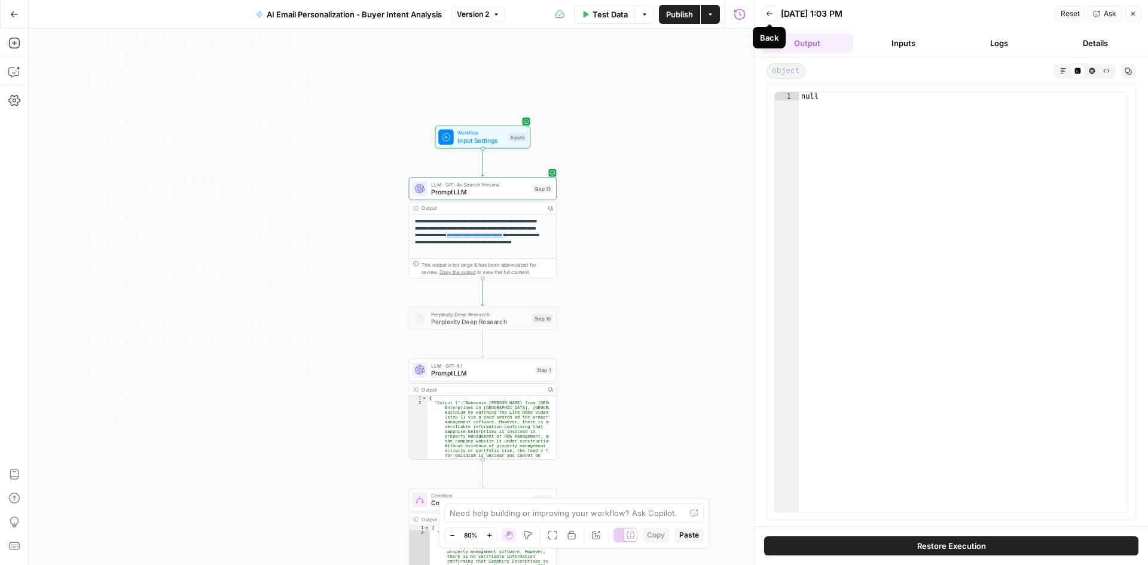
click at [774, 13] on button "Back" at bounding box center [770, 14] width 16 height 16
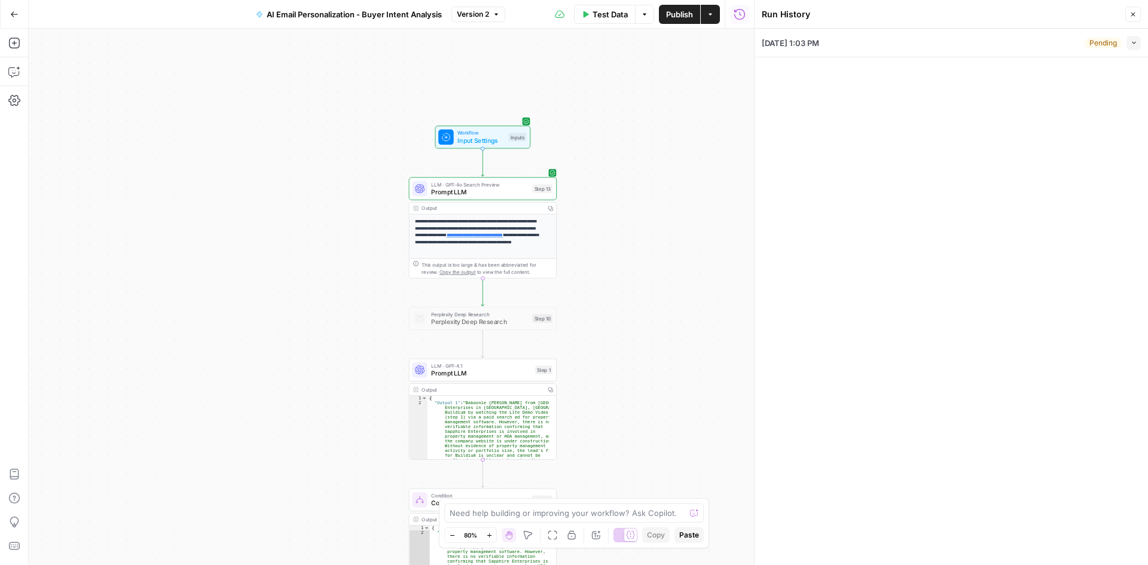
click at [1139, 46] on button "Collapse" at bounding box center [1133, 43] width 14 height 14
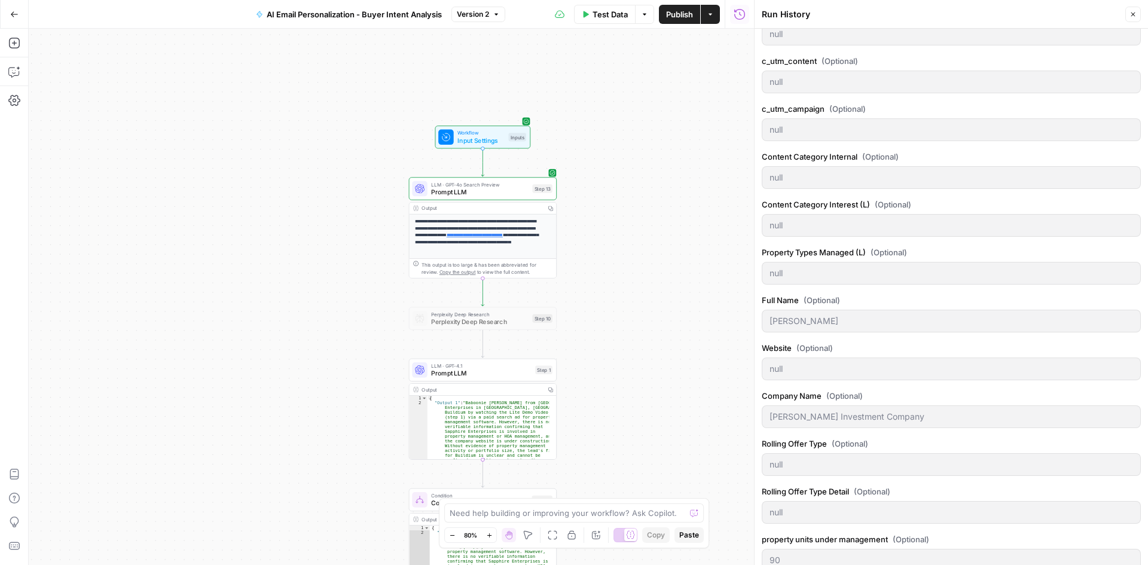
scroll to position [533, 0]
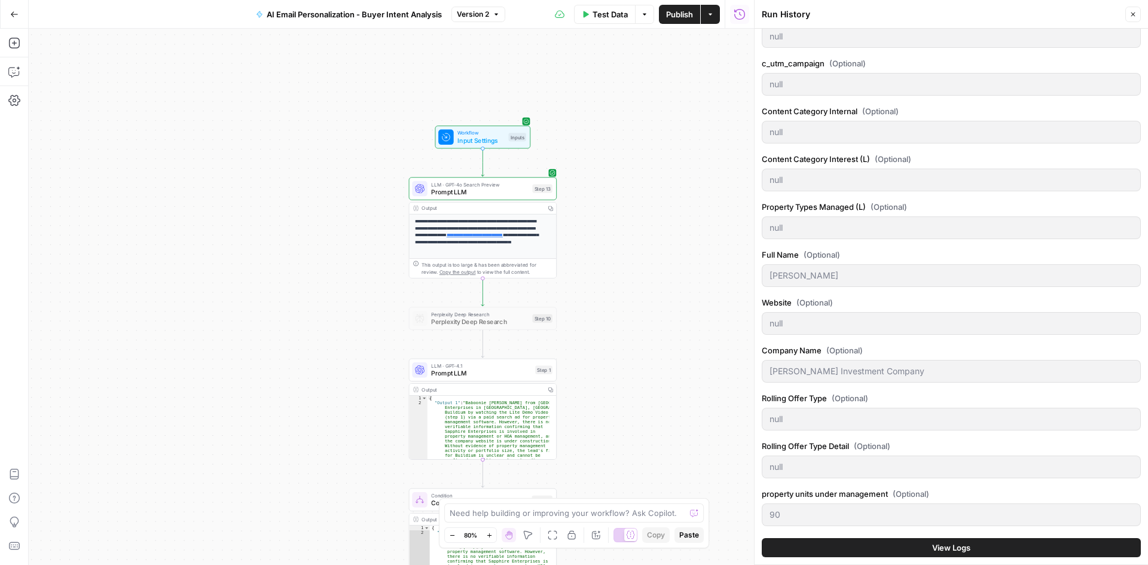
click at [913, 555] on button "View Logs" at bounding box center [951, 547] width 379 height 19
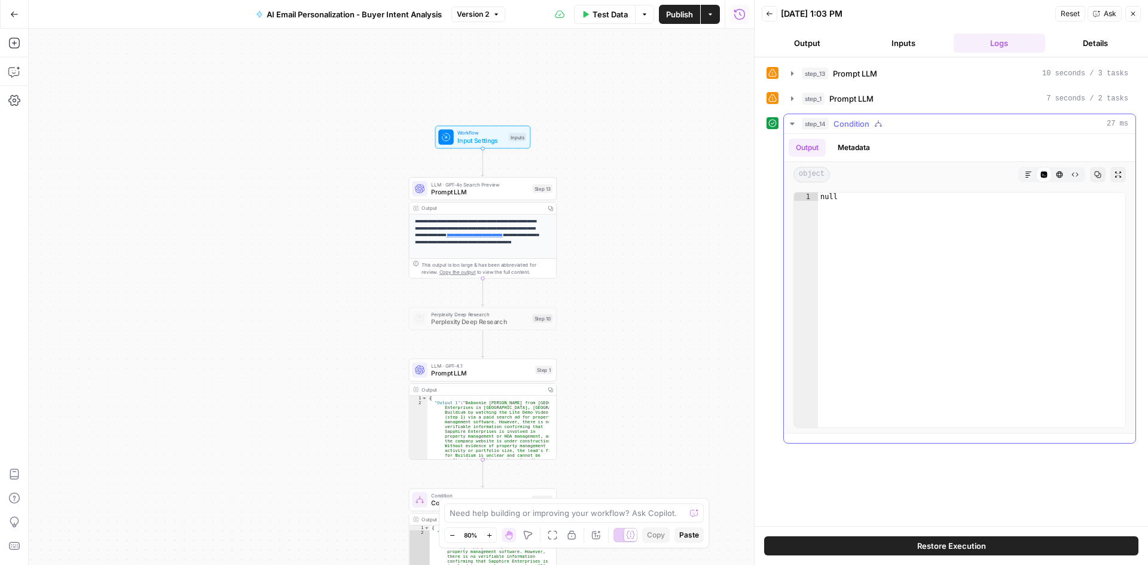
click at [790, 126] on icon "button" at bounding box center [792, 124] width 10 height 10
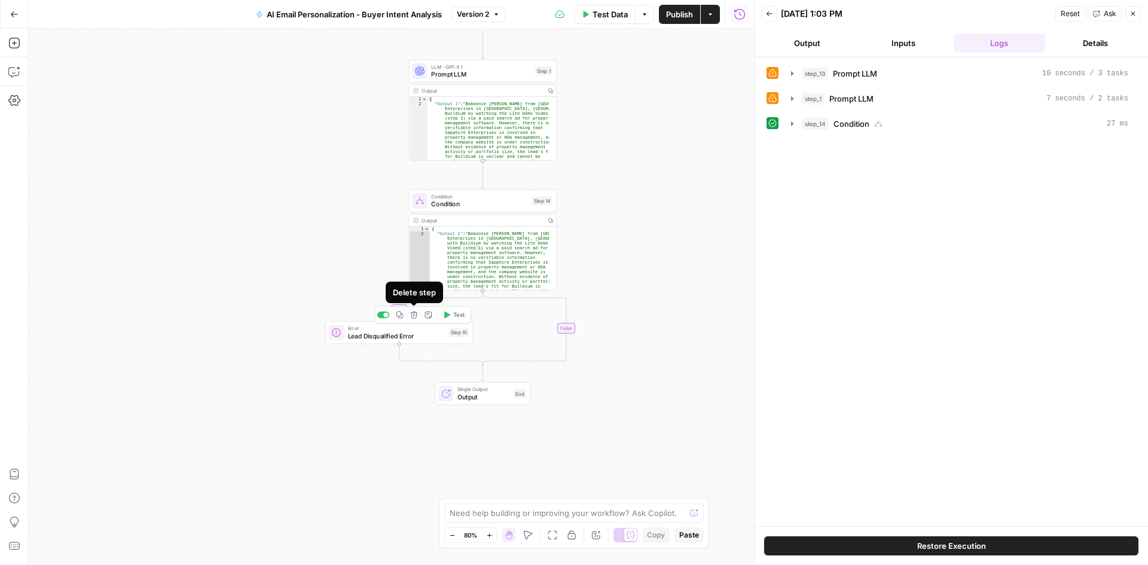
click at [414, 333] on span "Lead Disqualified Error" at bounding box center [396, 336] width 97 height 10
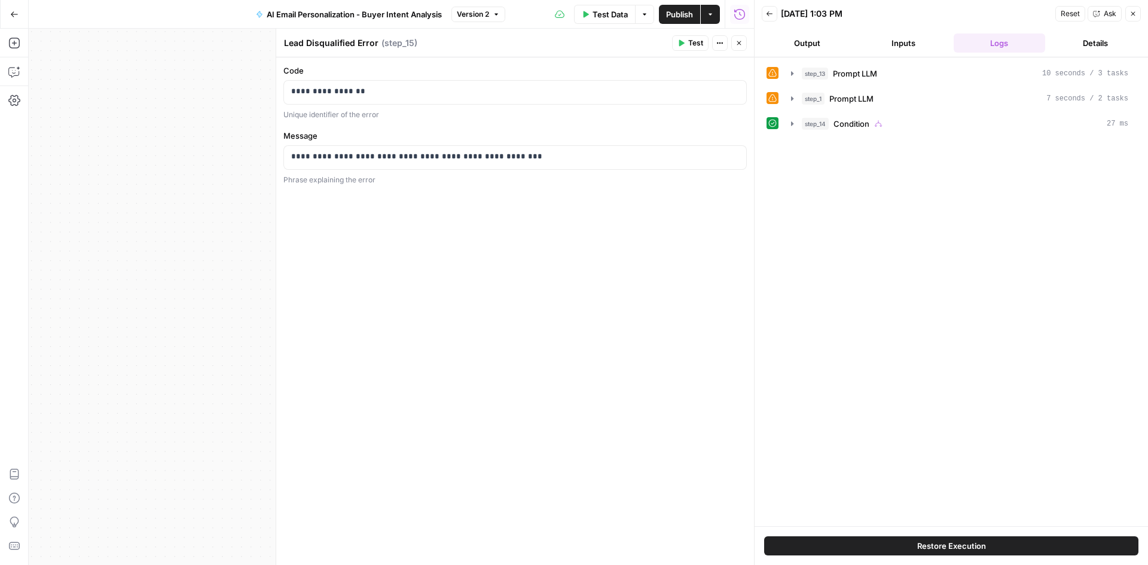
click at [743, 42] on button "Close" at bounding box center [739, 43] width 16 height 16
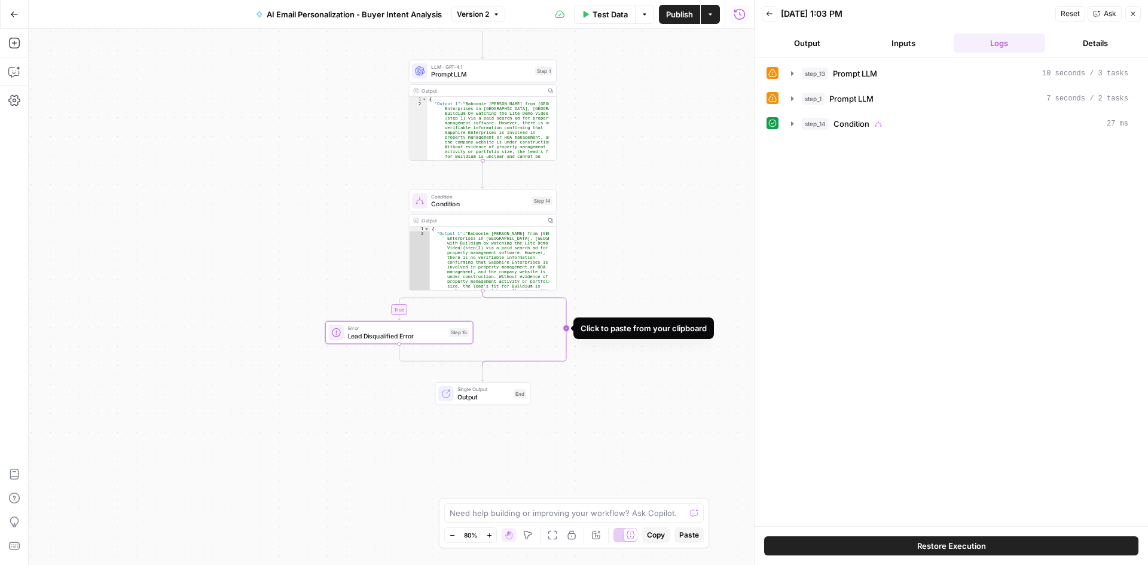
click at [564, 346] on icon "Edge from step_14 to step_14-conditional-end" at bounding box center [524, 328] width 84 height 75
click at [582, 313] on icon "button" at bounding box center [581, 315] width 8 height 8
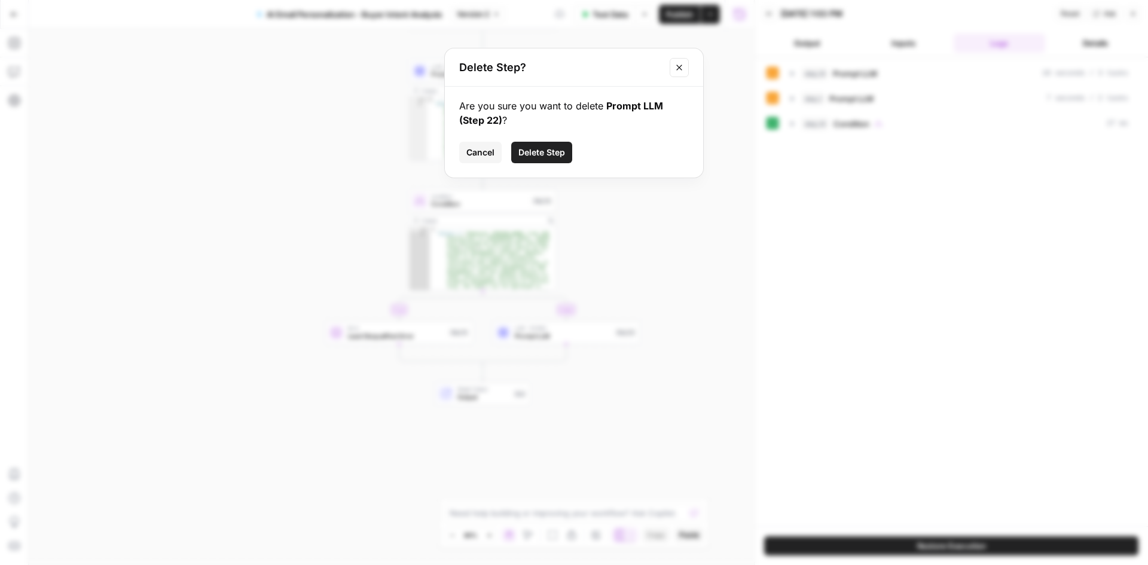
click at [530, 155] on span "Delete Step" at bounding box center [541, 152] width 47 height 12
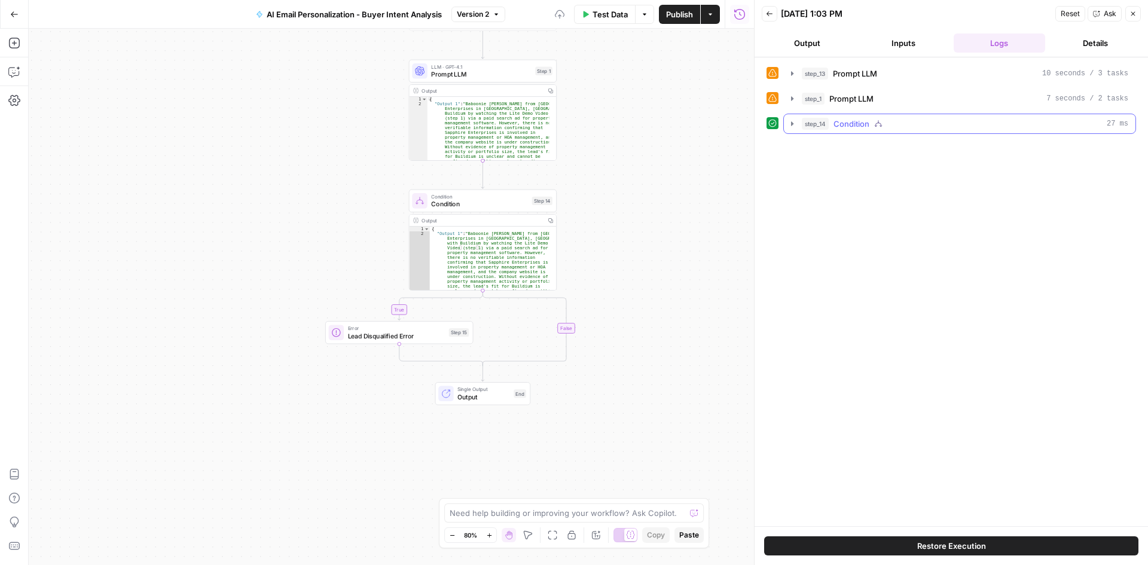
click at [789, 122] on icon "button" at bounding box center [792, 124] width 10 height 10
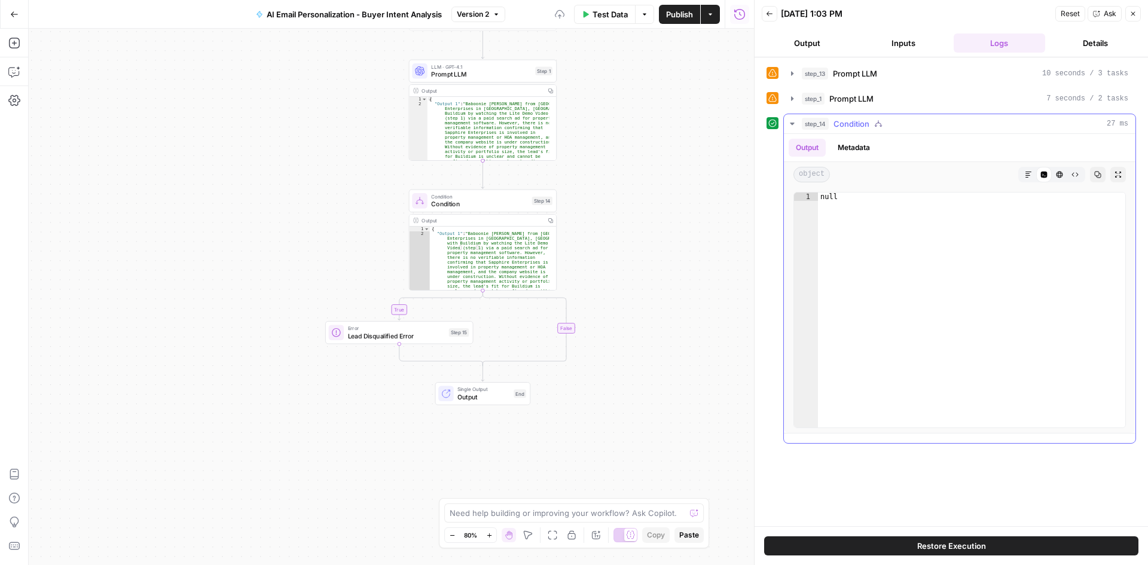
click at [863, 146] on button "Metadata" at bounding box center [853, 148] width 47 height 18
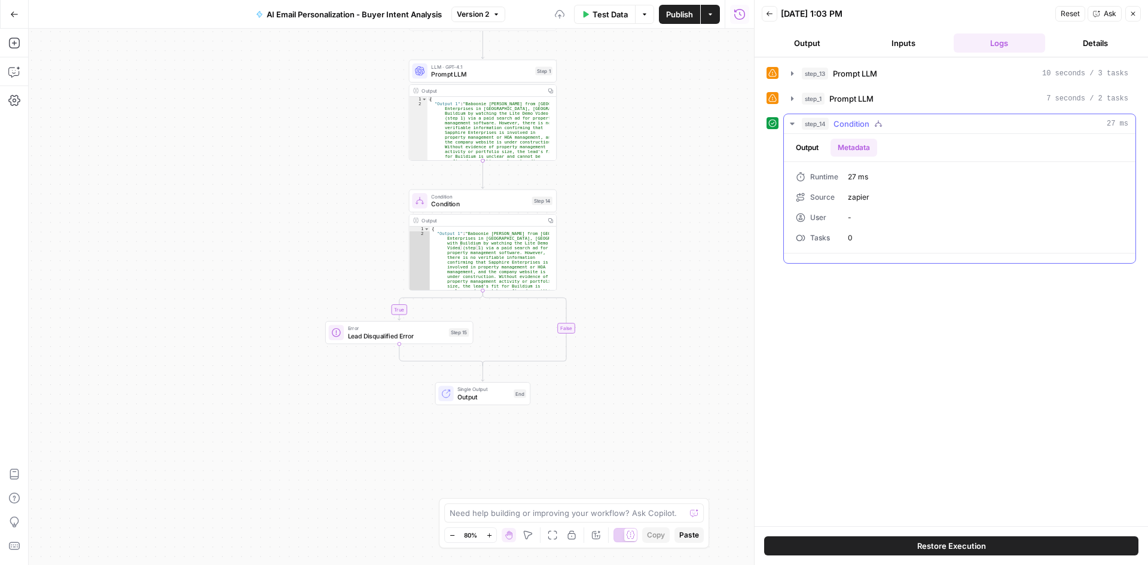
click at [791, 121] on icon "button" at bounding box center [792, 124] width 10 height 10
click at [801, 45] on button "Output" at bounding box center [807, 42] width 91 height 19
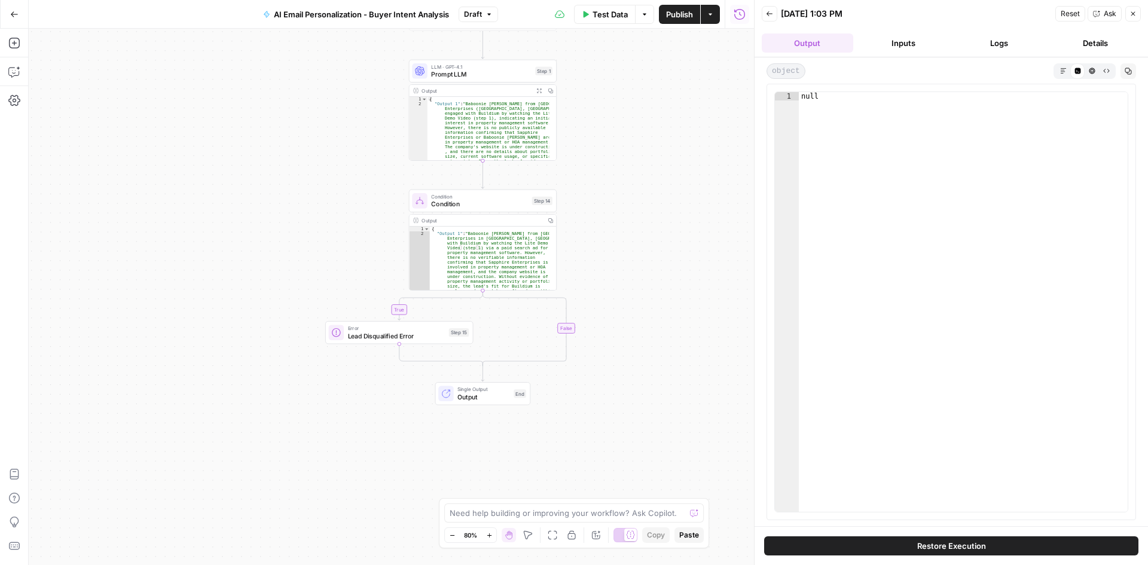
click at [918, 34] on button "Inputs" at bounding box center [903, 42] width 91 height 19
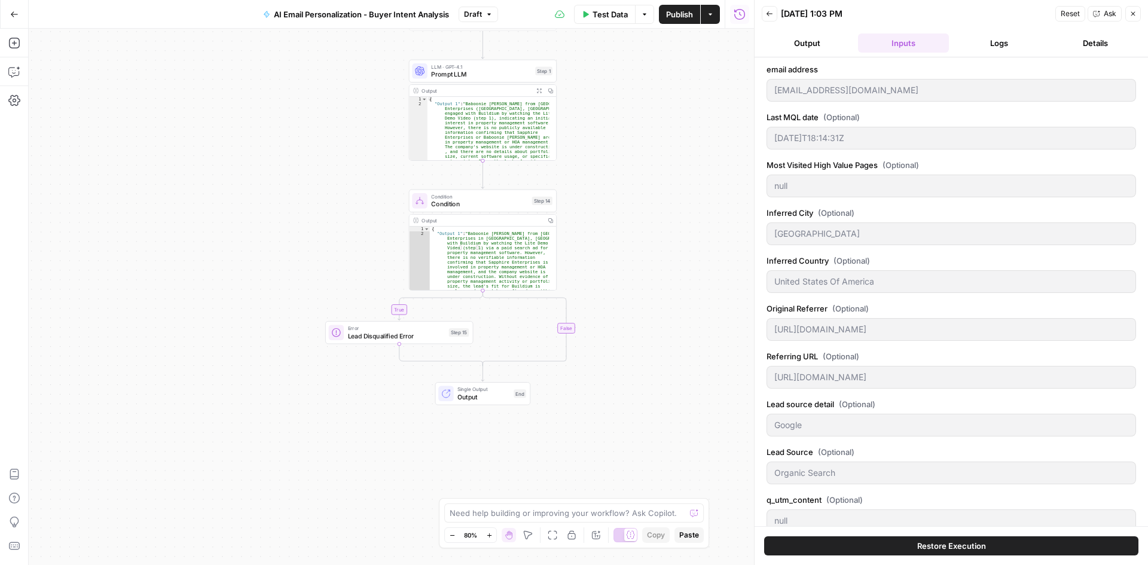
click at [998, 45] on button "Logs" at bounding box center [998, 42] width 91 height 19
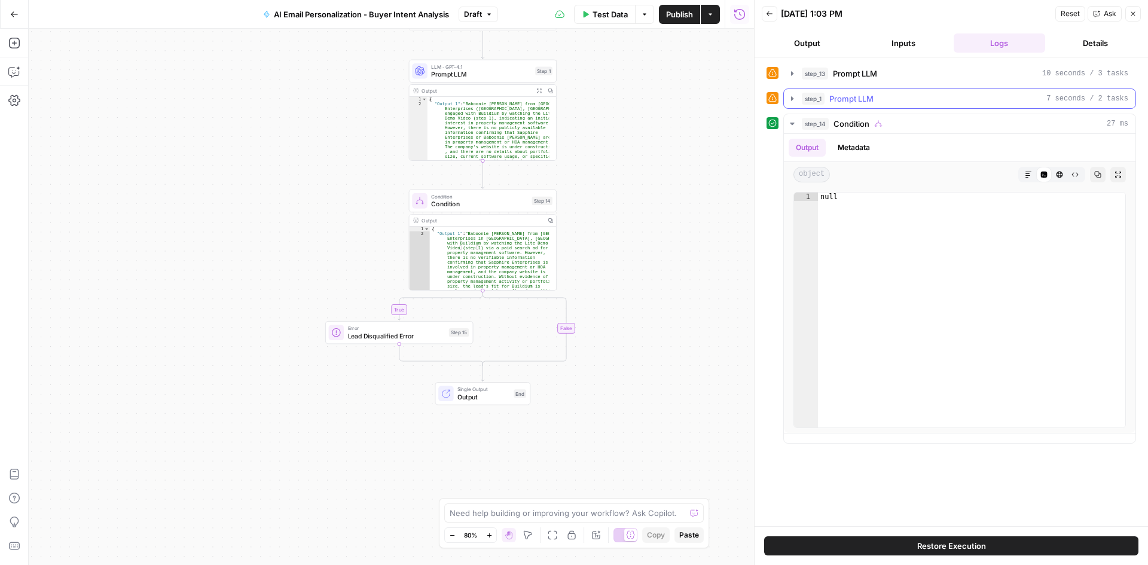
click at [791, 99] on icon "button" at bounding box center [792, 98] width 2 height 4
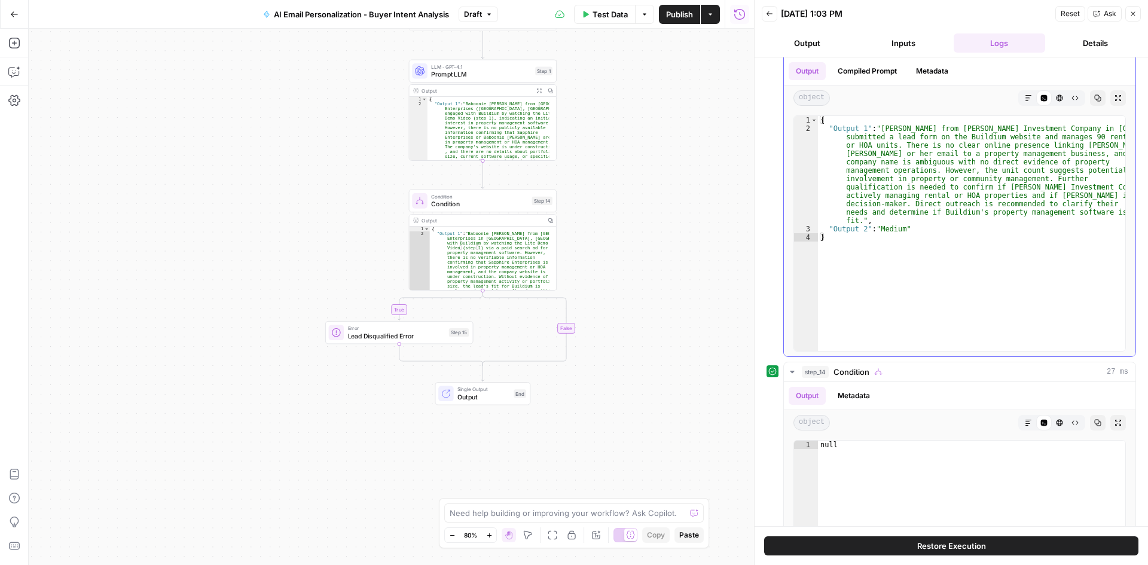
scroll to position [299, 0]
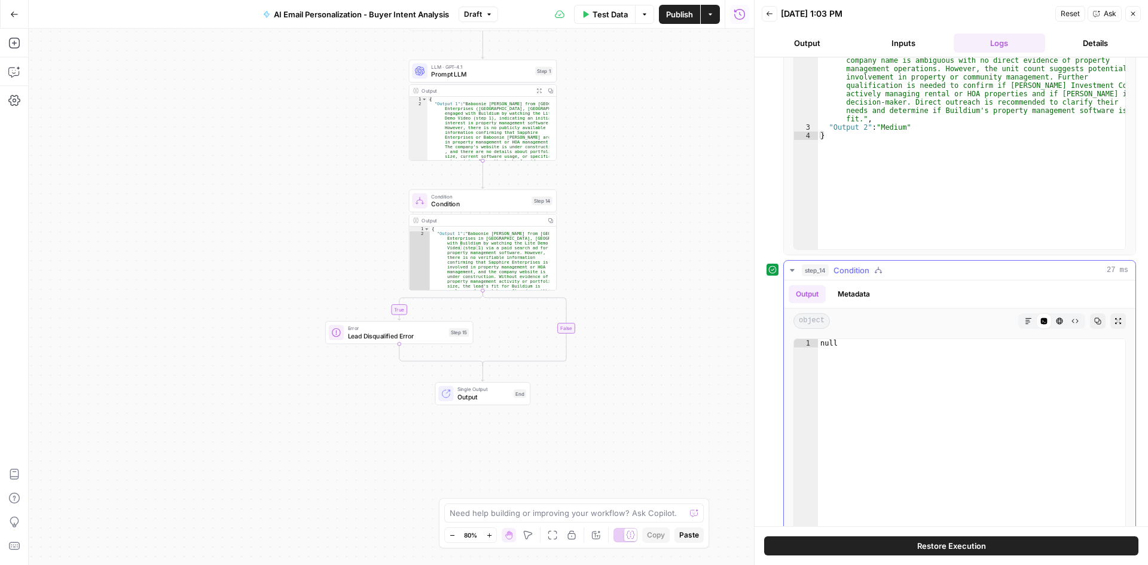
click at [790, 267] on icon "button" at bounding box center [792, 270] width 10 height 10
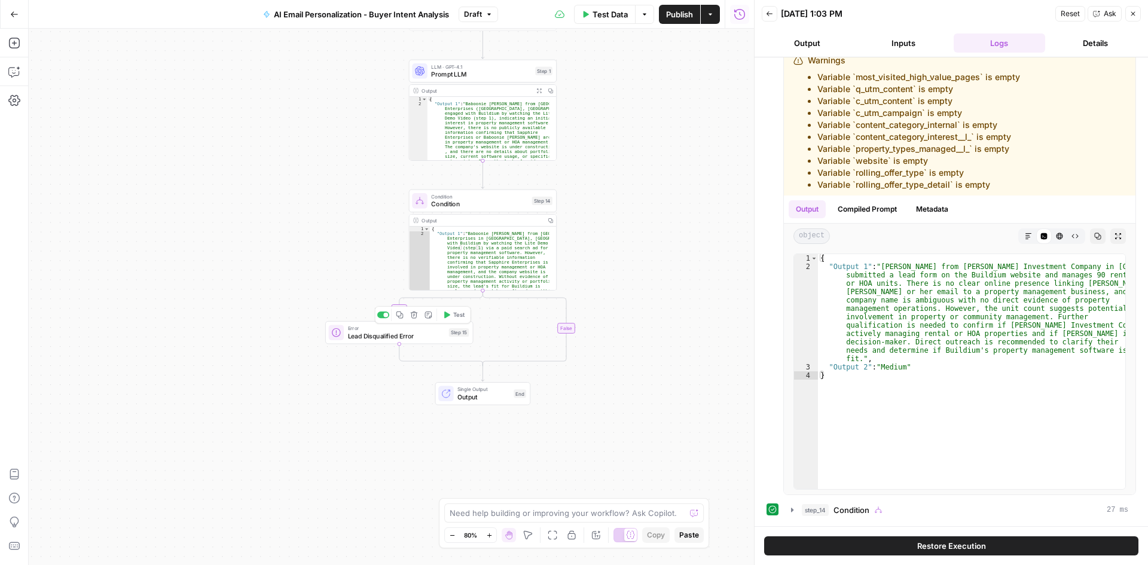
click at [402, 339] on span "Lead Disqualified Error" at bounding box center [396, 336] width 97 height 10
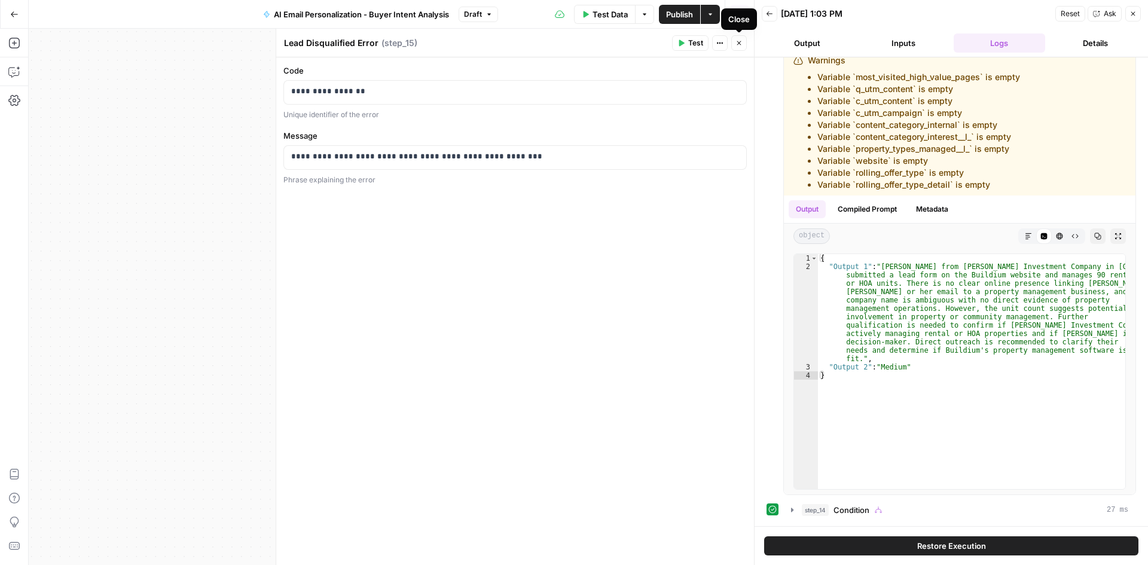
click at [736, 41] on icon "button" at bounding box center [738, 42] width 7 height 7
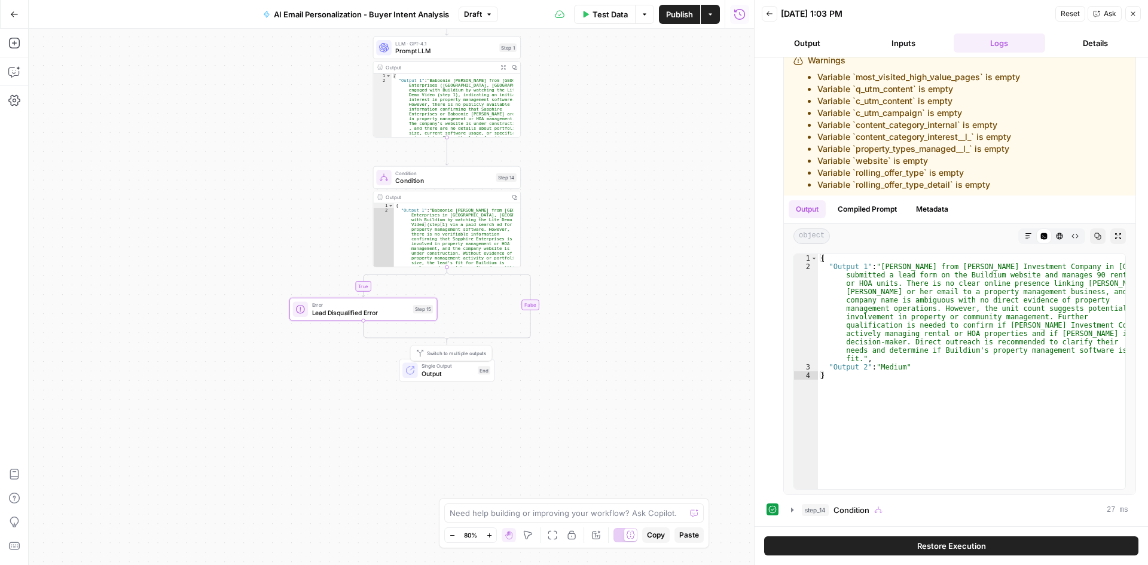
drag, startPoint x: 464, startPoint y: 334, endPoint x: 429, endPoint y: 371, distance: 51.1
click at [429, 371] on span "Output" at bounding box center [447, 374] width 53 height 10
drag, startPoint x: 473, startPoint y: 273, endPoint x: 451, endPoint y: 380, distance: 108.8
click at [451, 231] on div "**********" at bounding box center [662, 17] width 579 height 428
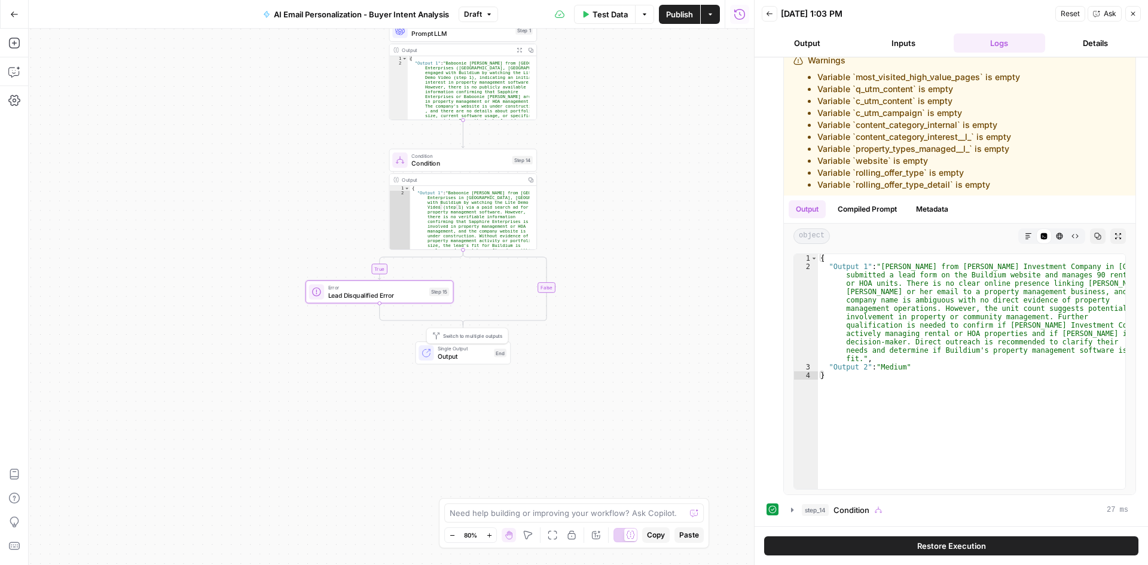
drag, startPoint x: 445, startPoint y: 377, endPoint x: 445, endPoint y: 369, distance: 7.8
click at [451, 361] on span "Output" at bounding box center [464, 357] width 53 height 10
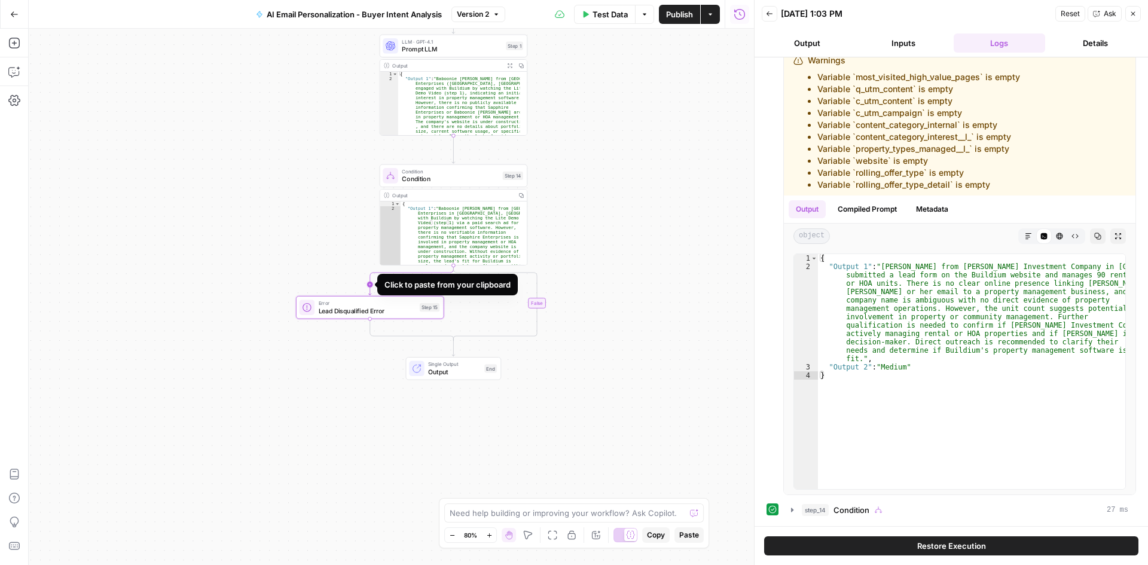
click at [408, 270] on icon "Edge from step_14 to step_15" at bounding box center [410, 279] width 85 height 29
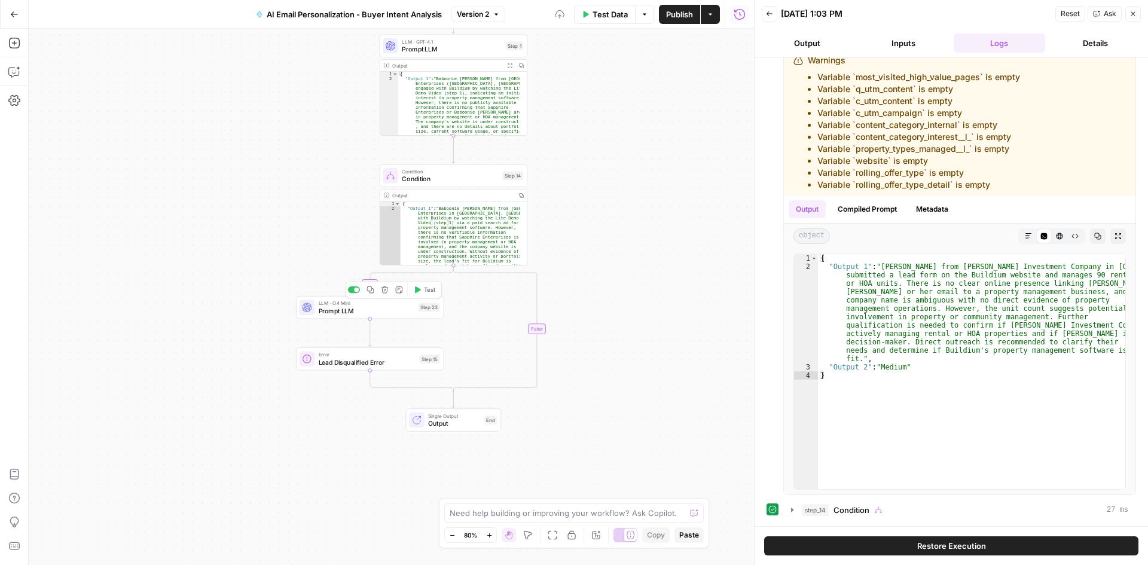
click at [383, 294] on icon "button" at bounding box center [385, 290] width 8 height 8
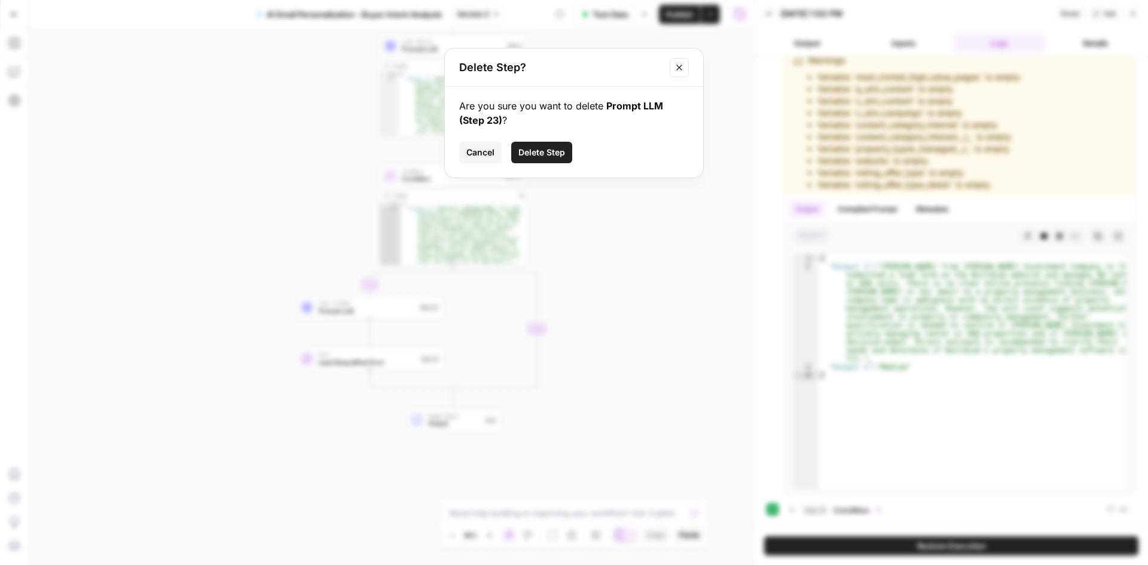
click at [532, 154] on span "Delete Step" at bounding box center [541, 152] width 47 height 12
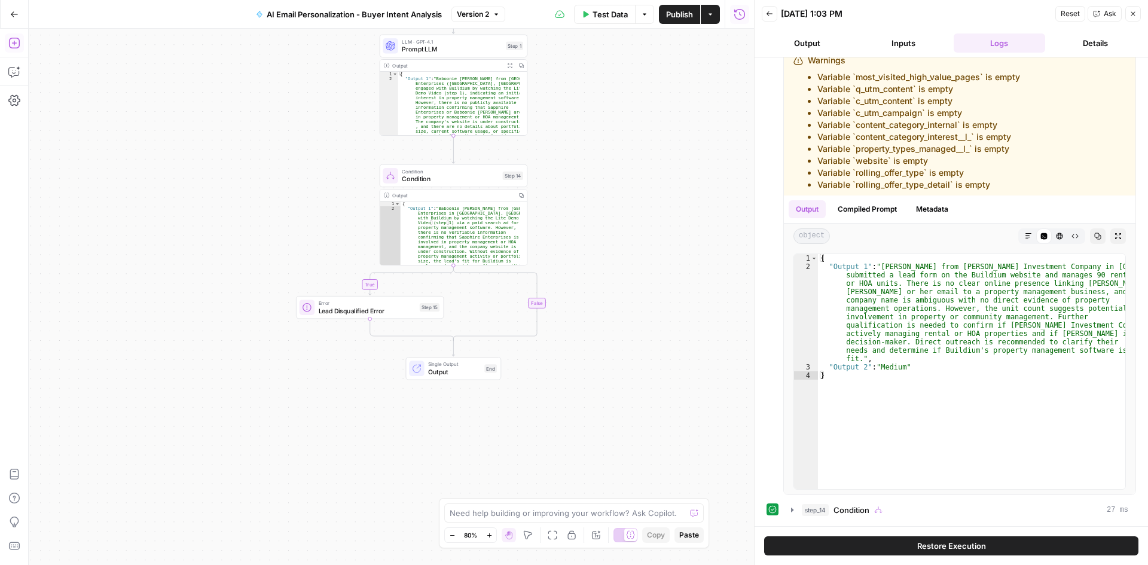
drag, startPoint x: 386, startPoint y: 307, endPoint x: 20, endPoint y: 47, distance: 448.0
click at [17, 41] on icon "button" at bounding box center [14, 43] width 12 height 12
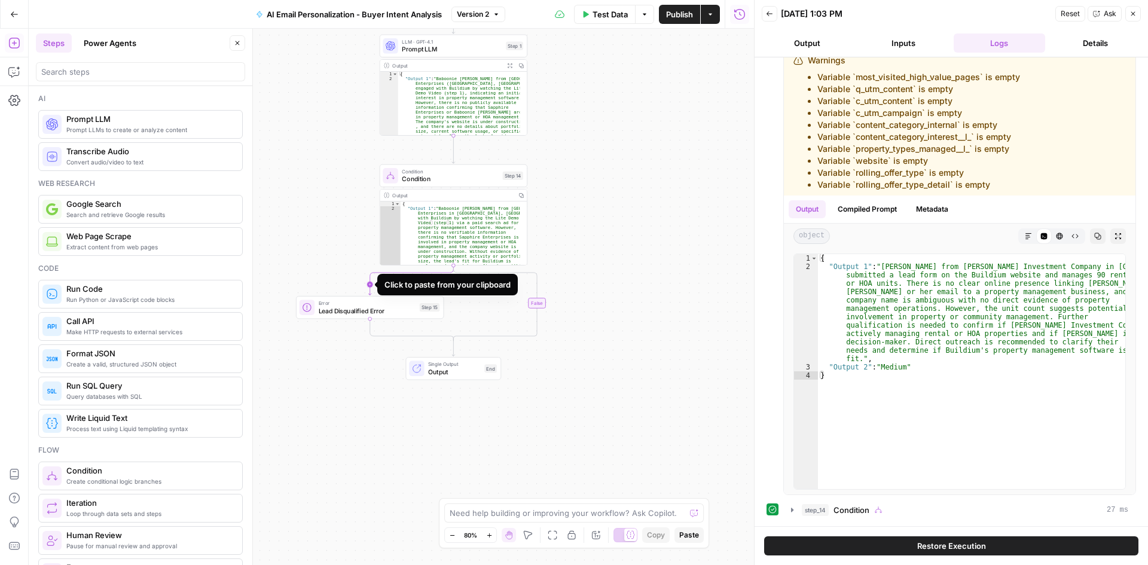
click at [441, 272] on icon "Edge from step_14 to step_15" at bounding box center [410, 279] width 85 height 29
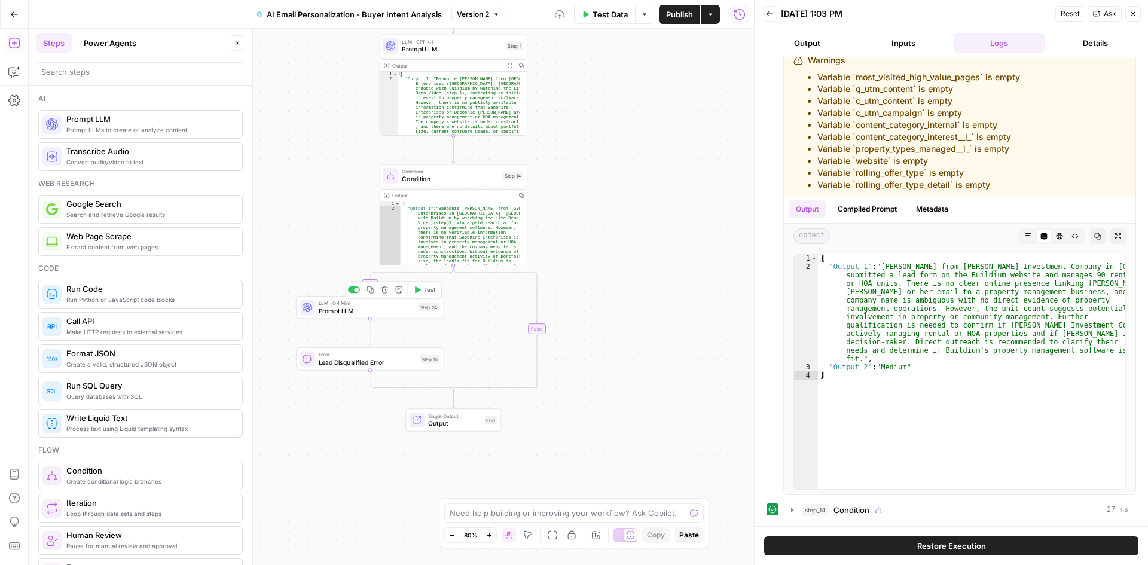
click at [386, 288] on icon "button" at bounding box center [385, 290] width 8 height 8
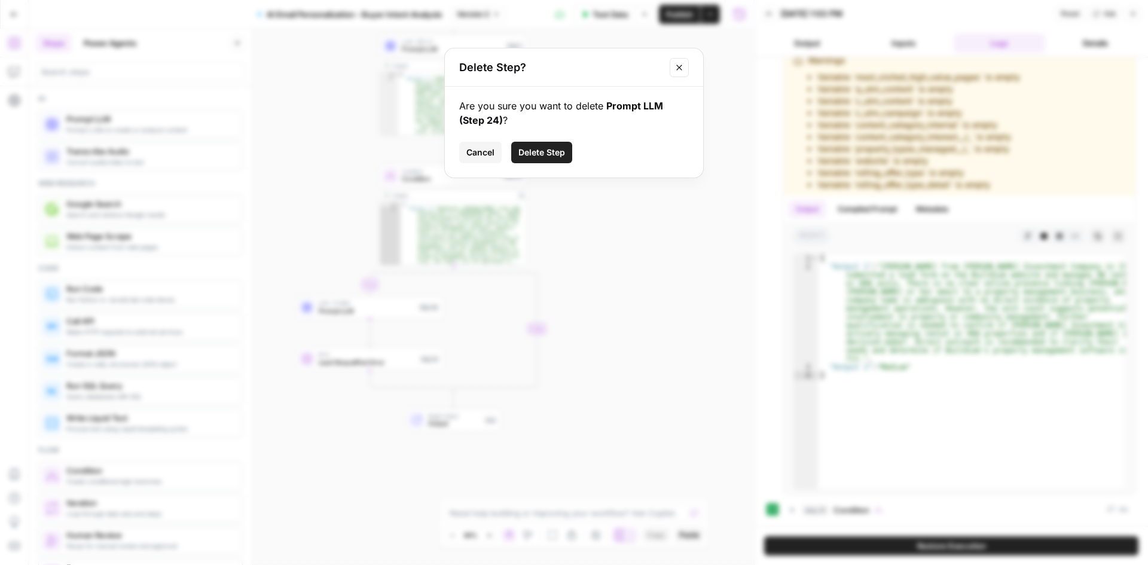
click at [552, 151] on span "Delete Step" at bounding box center [541, 152] width 47 height 12
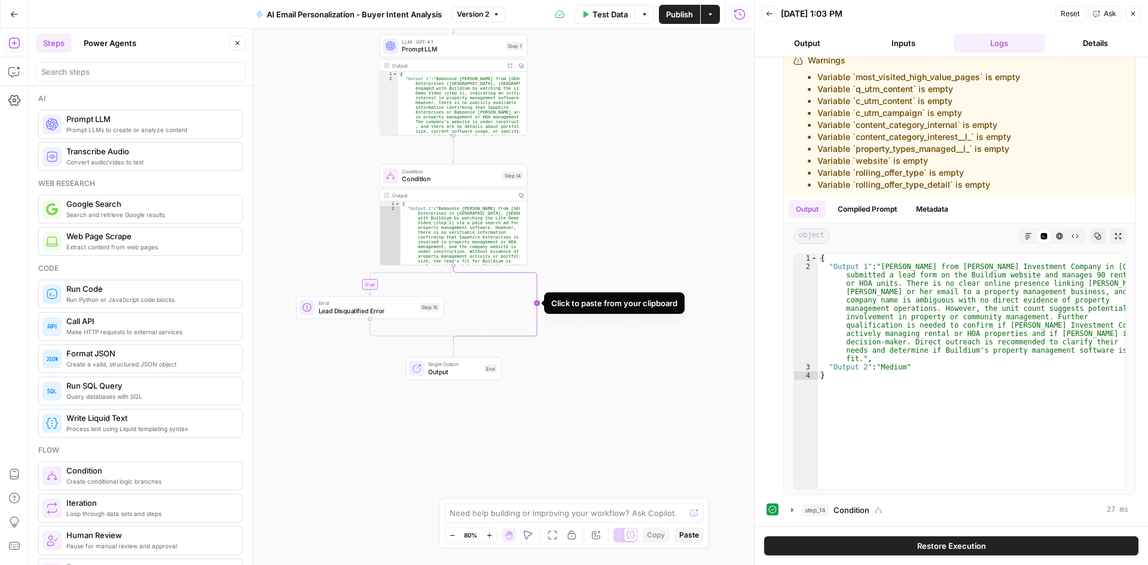
click at [536, 305] on icon "Edge from step_14 to step_14-conditional-end" at bounding box center [495, 302] width 84 height 75
click at [550, 293] on icon "button" at bounding box center [551, 289] width 7 height 7
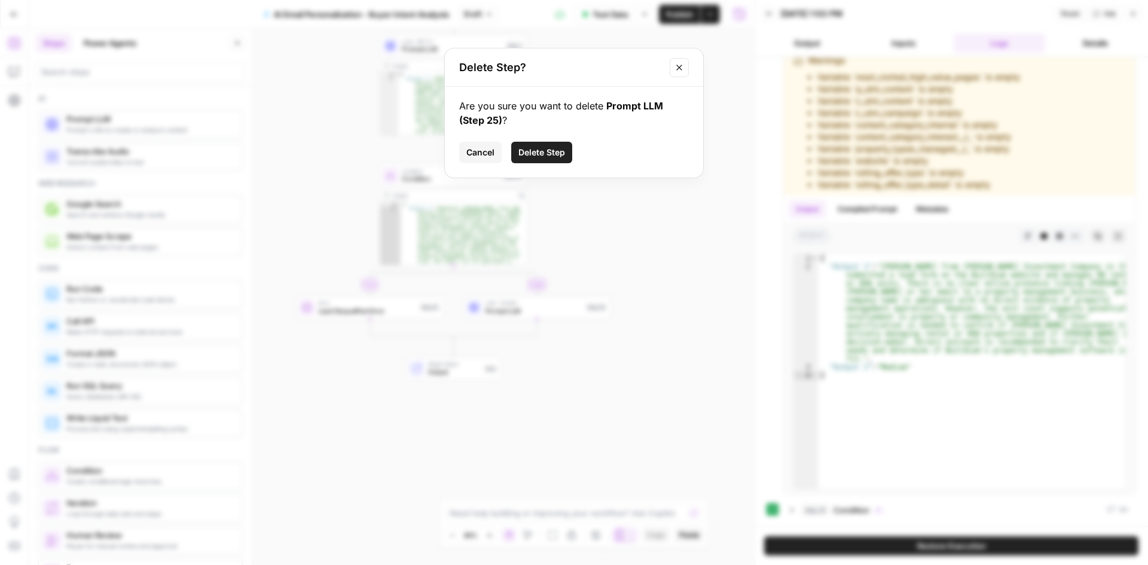
click at [554, 146] on button "Delete Step" at bounding box center [541, 153] width 61 height 22
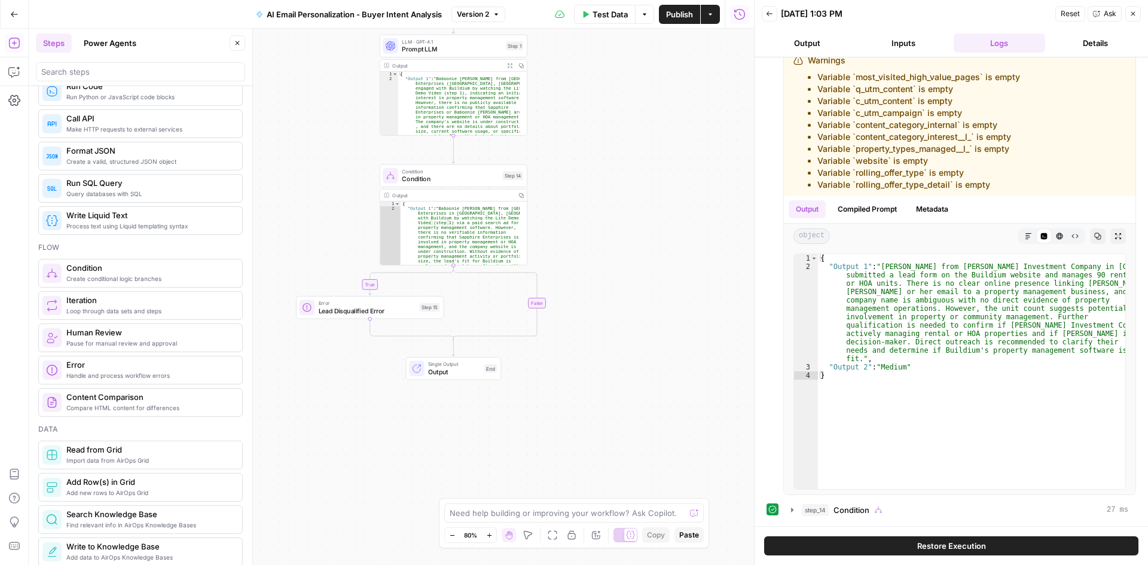
scroll to position [239, 0]
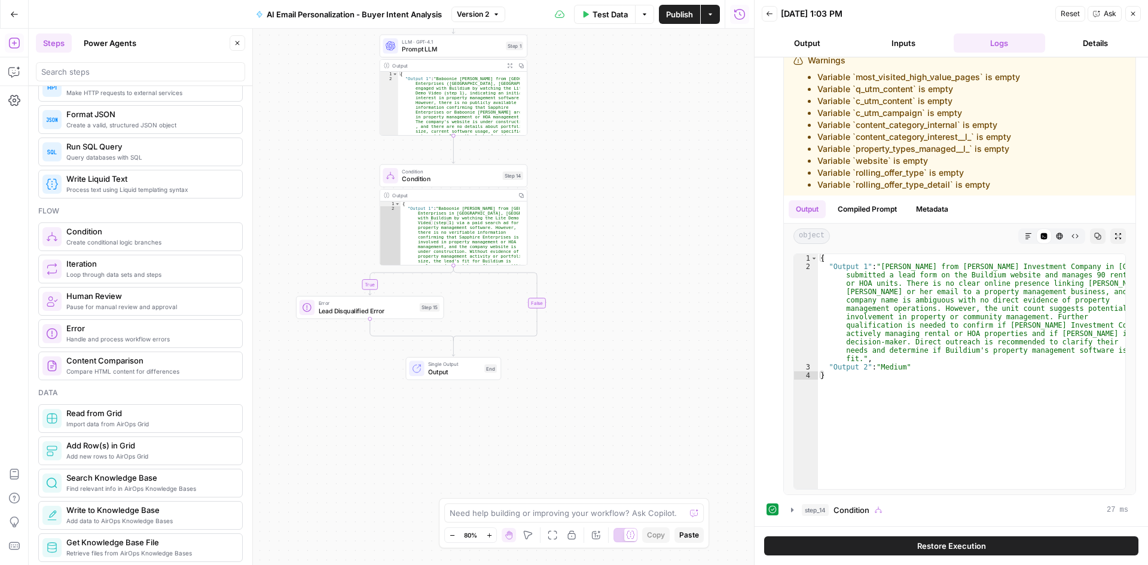
drag, startPoint x: 149, startPoint y: 310, endPoint x: 151, endPoint y: 295, distance: 14.4
drag, startPoint x: 151, startPoint y: 295, endPoint x: 268, endPoint y: 402, distance: 159.1
click at [268, 402] on div "**********" at bounding box center [391, 297] width 725 height 536
drag, startPoint x: 452, startPoint y: 265, endPoint x: 465, endPoint y: 335, distance: 70.6
click at [457, 334] on icon "Edge from step_14 to step_14-conditional-end" at bounding box center [495, 302] width 84 height 75
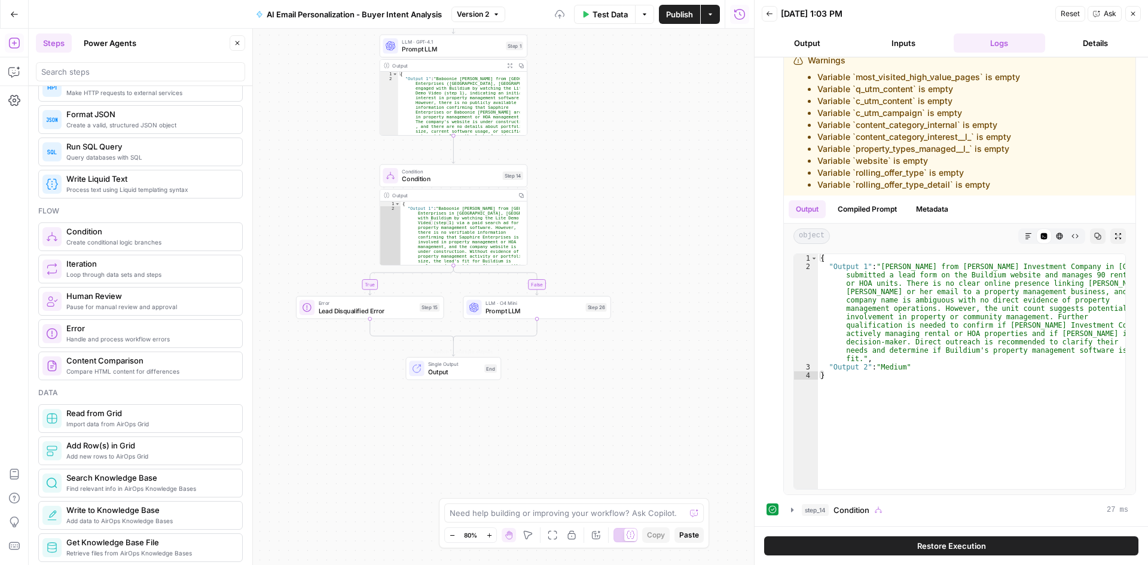
click at [612, 408] on div "**********" at bounding box center [391, 297] width 725 height 536
click at [551, 290] on icon "button" at bounding box center [551, 289] width 7 height 7
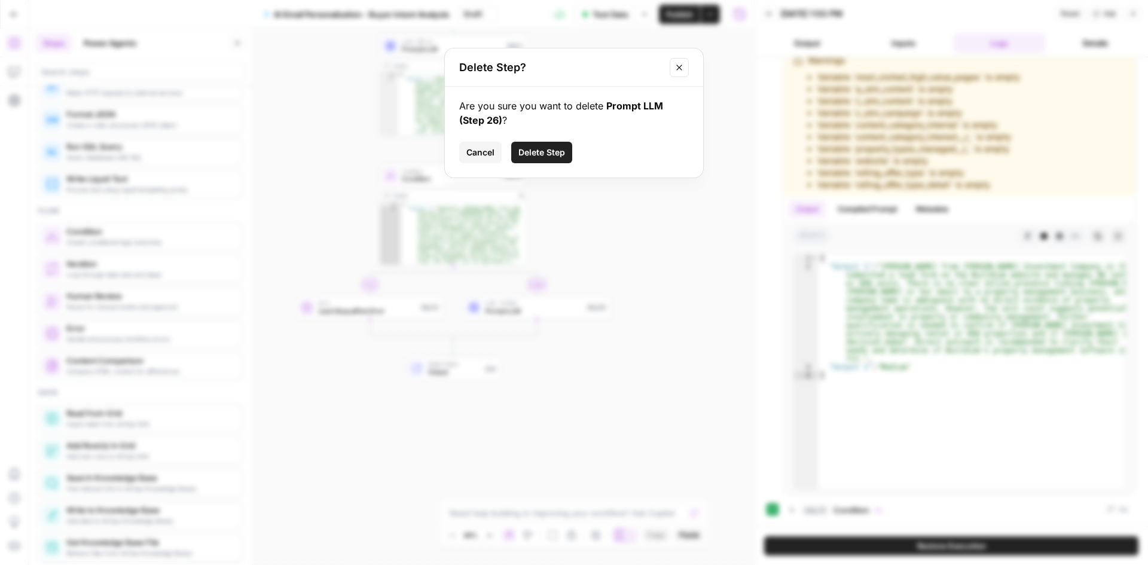
click at [537, 157] on span "Delete Step" at bounding box center [541, 152] width 47 height 12
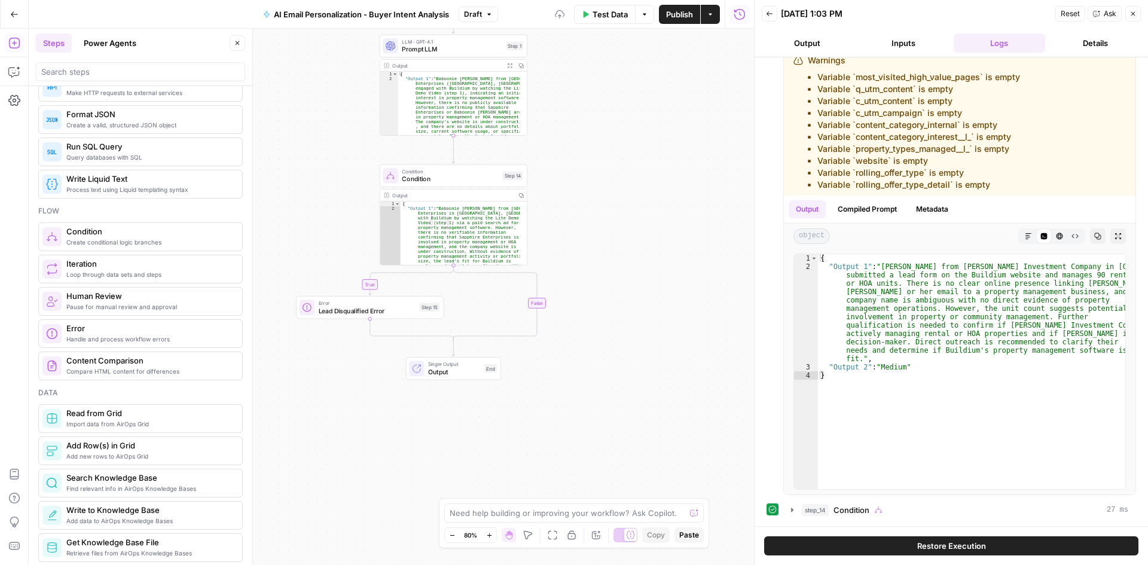
click at [457, 178] on span "Condition" at bounding box center [450, 179] width 97 height 10
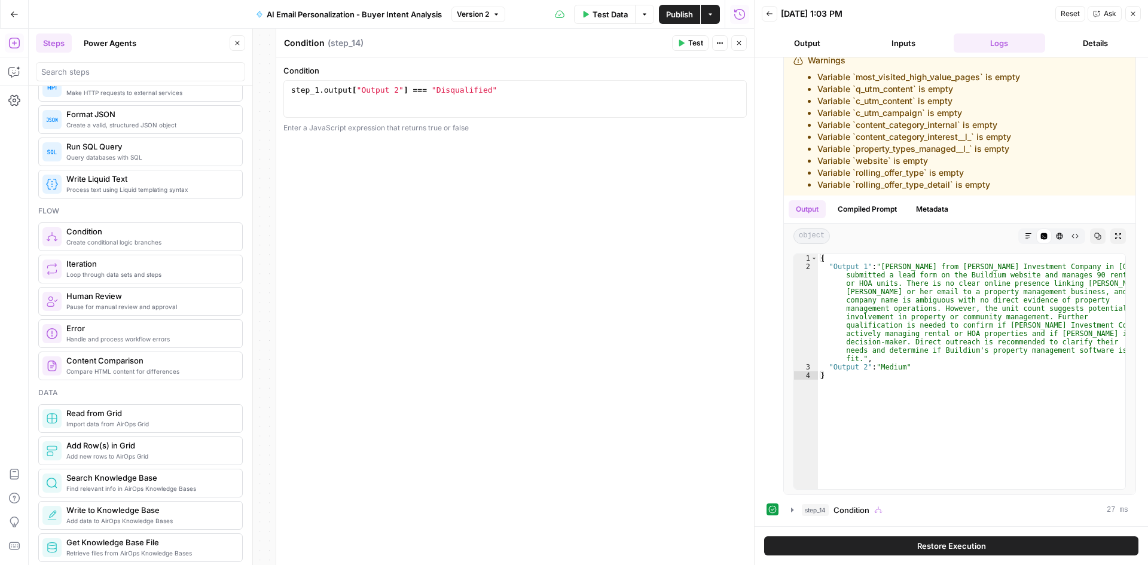
click at [739, 47] on button "Close" at bounding box center [739, 43] width 16 height 16
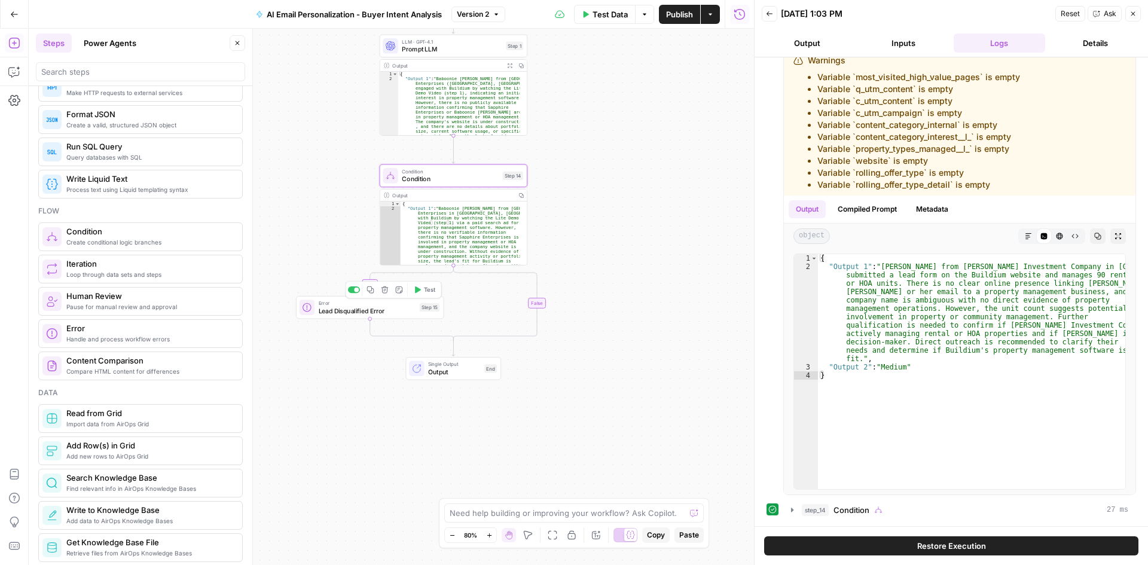
click at [389, 310] on span "Lead Disqualified Error" at bounding box center [367, 311] width 97 height 10
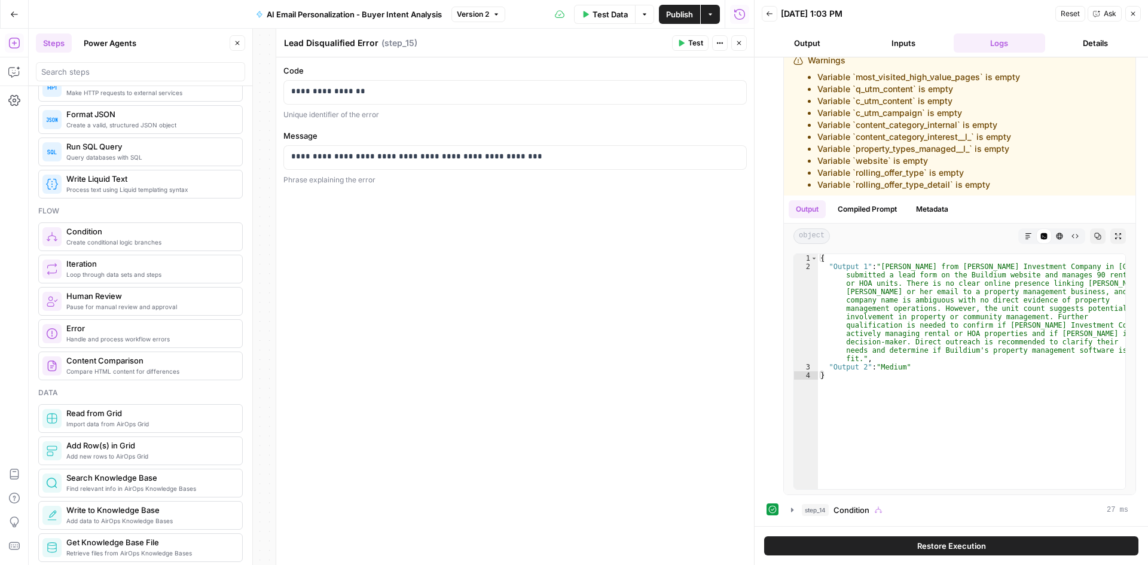
click at [741, 42] on icon "button" at bounding box center [738, 42] width 7 height 7
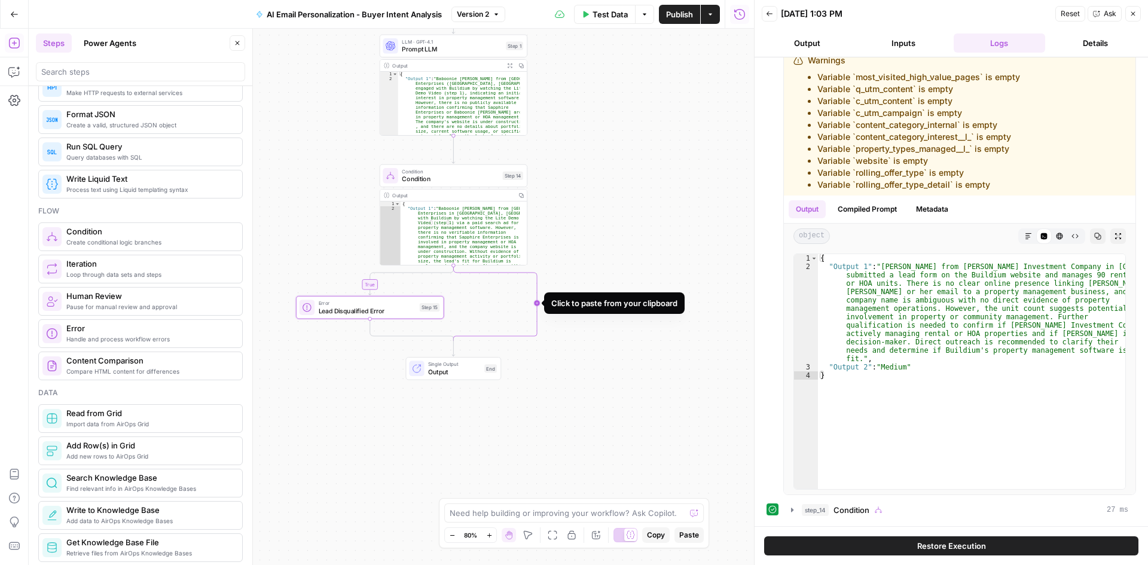
click at [537, 301] on icon "Edge from step_14 to step_14-conditional-end" at bounding box center [495, 302] width 84 height 75
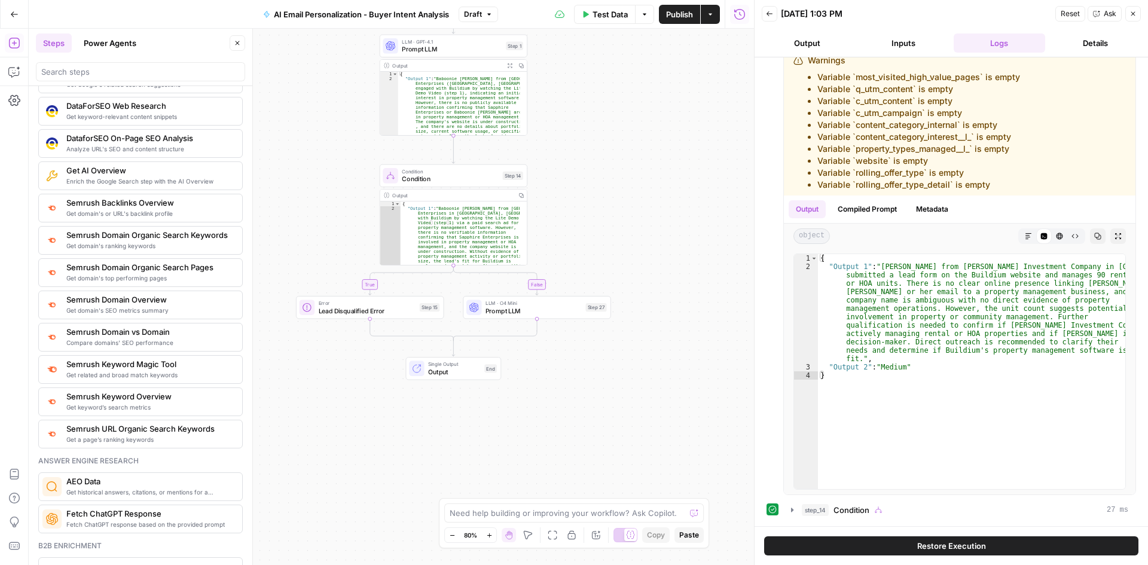
scroll to position [1255, 0]
click at [555, 291] on icon "button" at bounding box center [552, 290] width 8 height 8
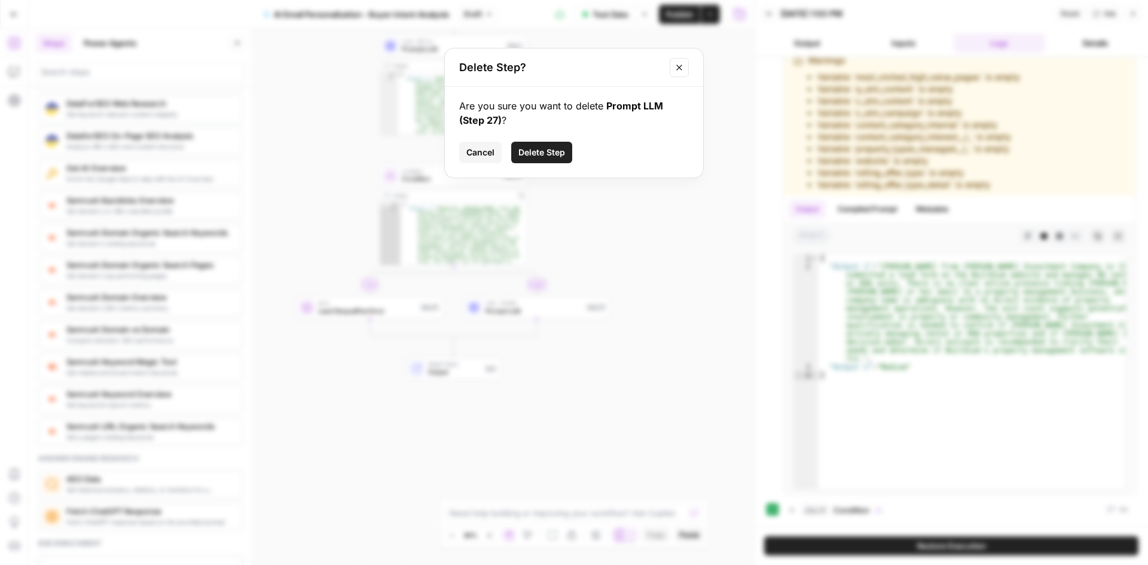
click at [538, 143] on button "Delete Step" at bounding box center [541, 153] width 61 height 22
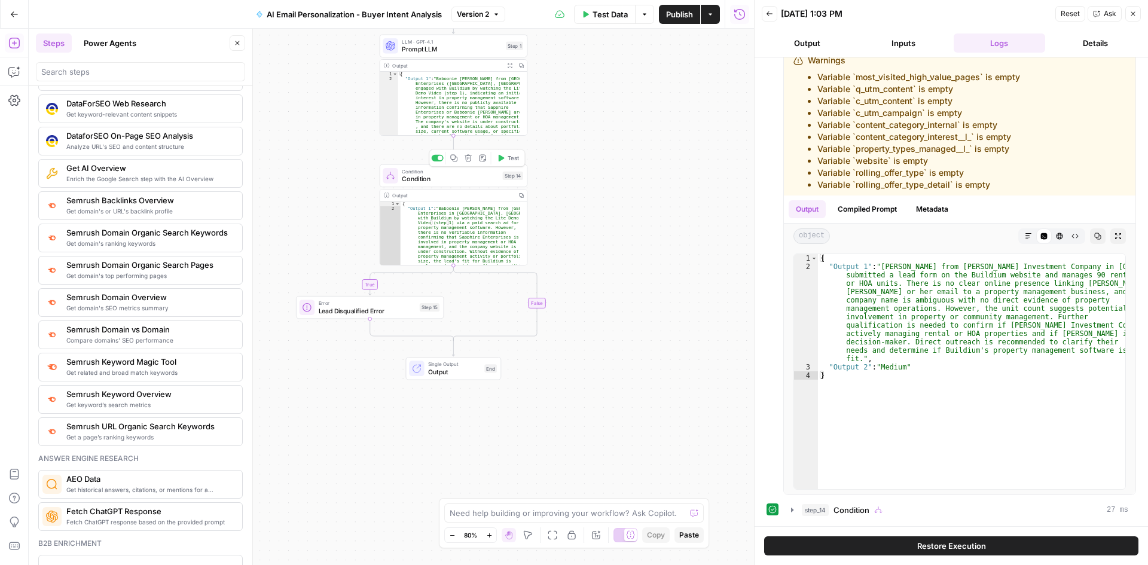
click at [461, 179] on span "Condition" at bounding box center [450, 179] width 97 height 10
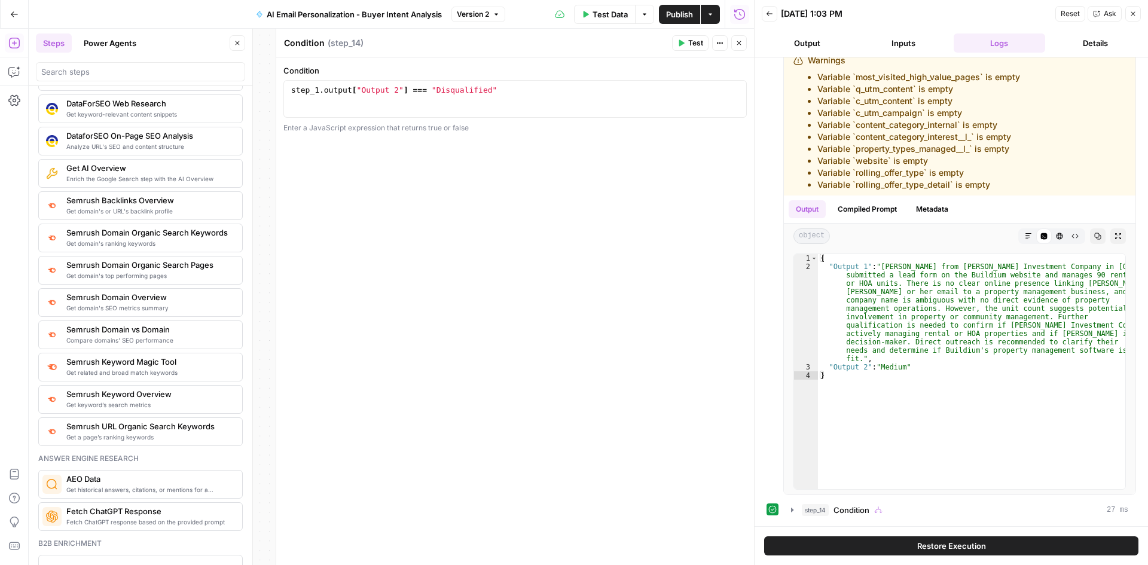
click at [723, 44] on button "Actions" at bounding box center [720, 43] width 16 height 16
click at [743, 42] on button "Close" at bounding box center [739, 43] width 16 height 16
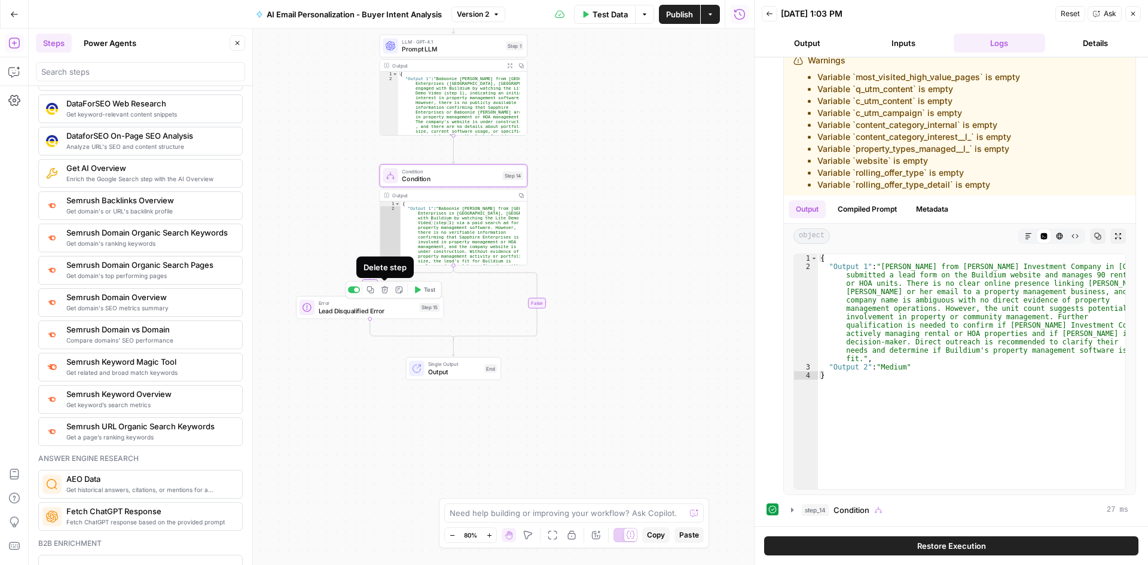
click at [384, 295] on button "Delete step" at bounding box center [384, 289] width 13 height 13
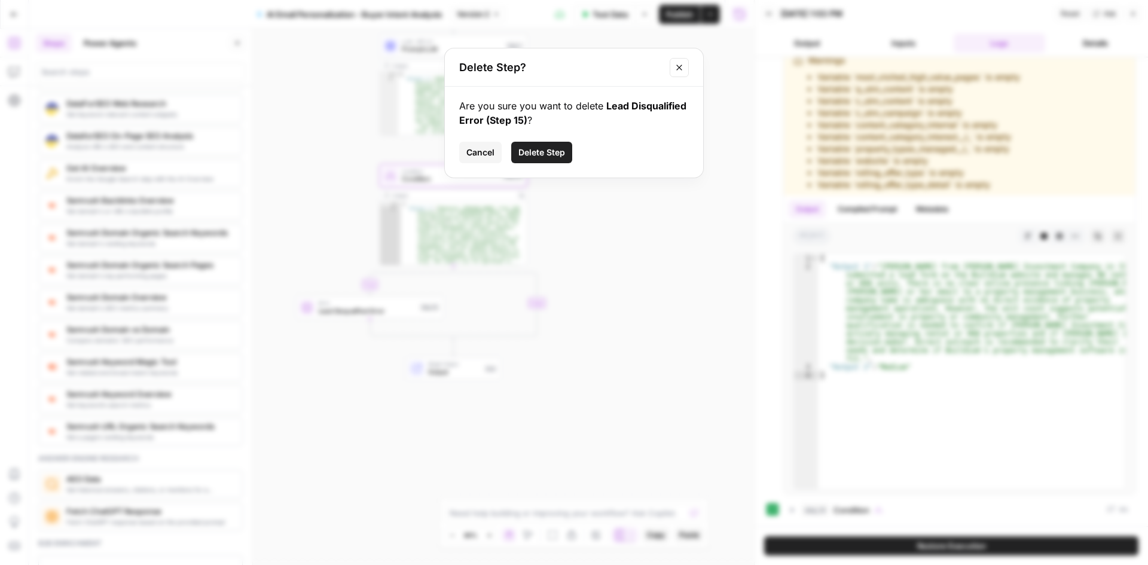
click at [549, 151] on span "Delete Step" at bounding box center [541, 152] width 47 height 12
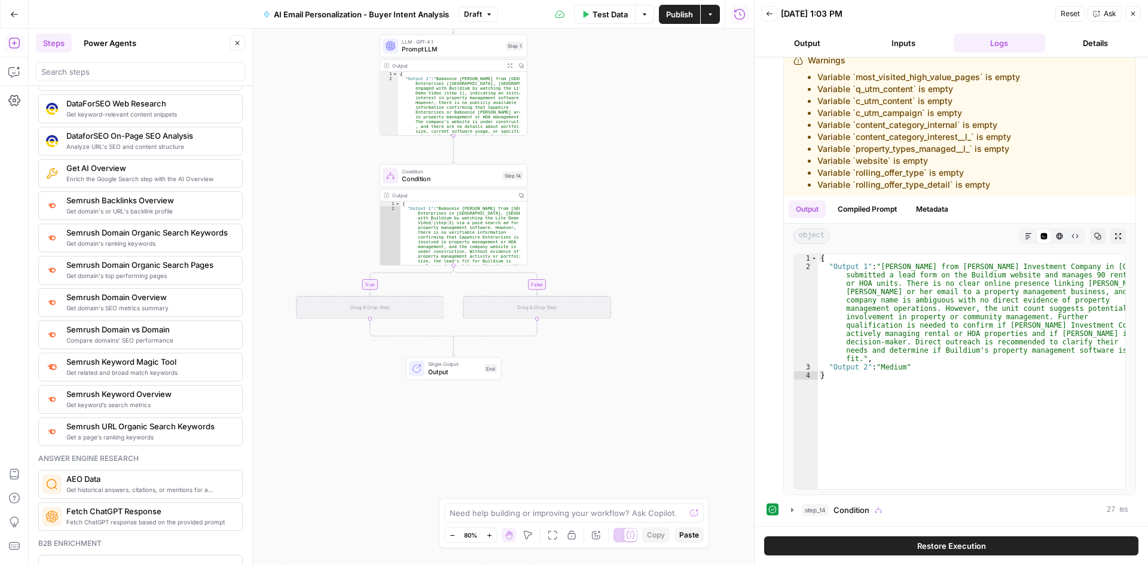
click at [458, 176] on span "Condition" at bounding box center [450, 179] width 97 height 10
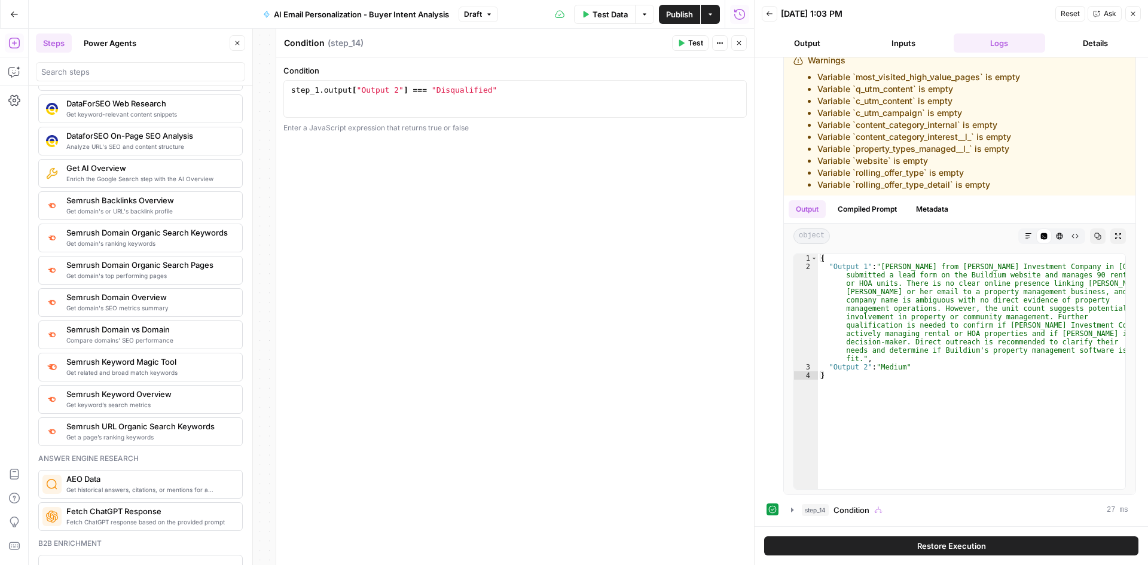
click at [733, 45] on button "Close" at bounding box center [739, 43] width 16 height 16
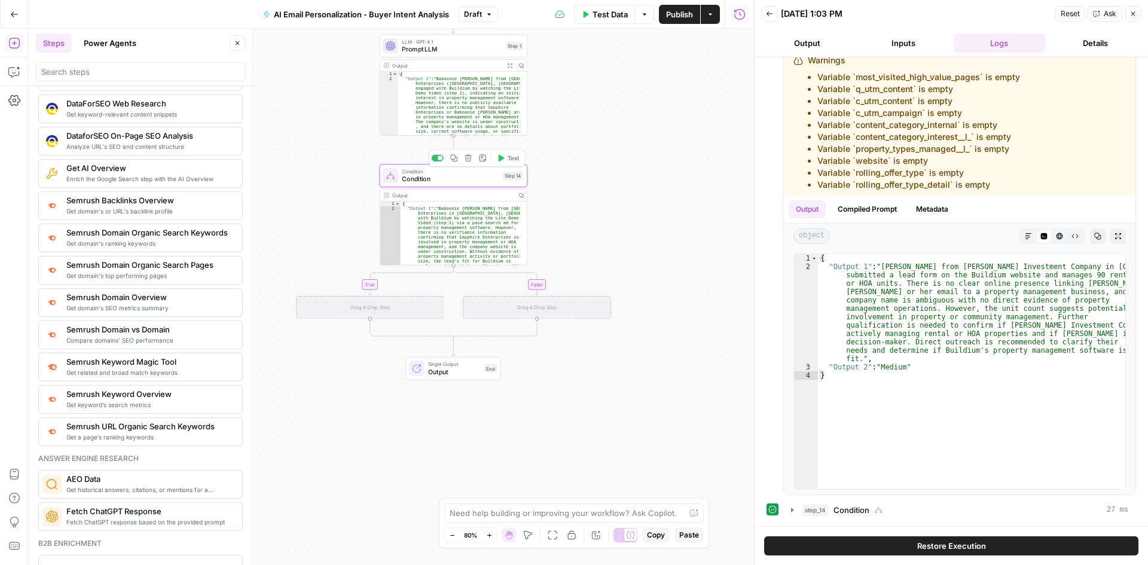
click at [466, 158] on icon "button" at bounding box center [467, 158] width 7 height 7
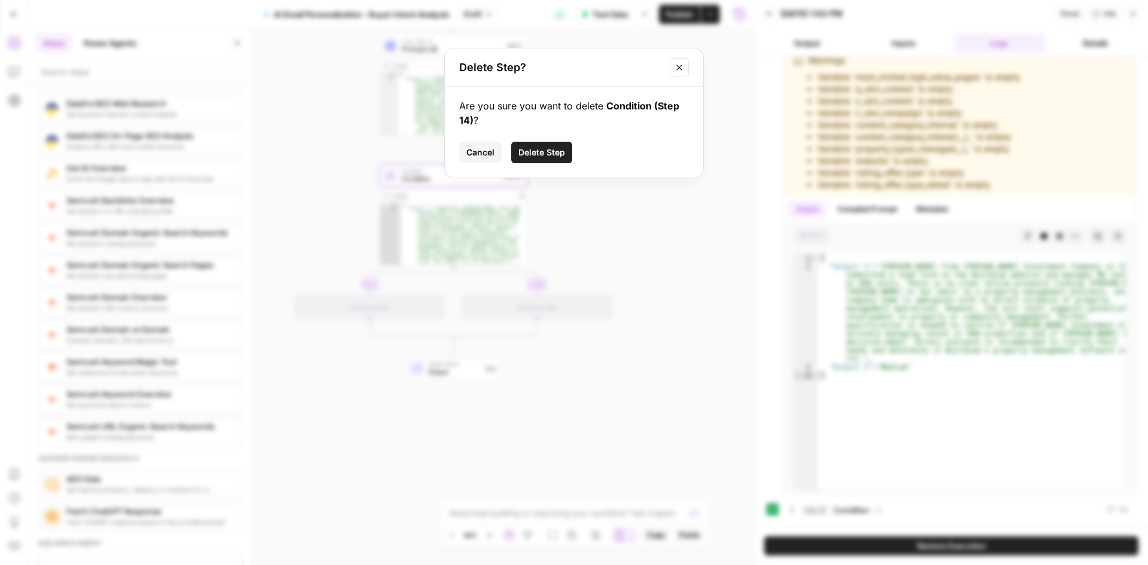
click at [523, 157] on span "Delete Step" at bounding box center [541, 152] width 47 height 12
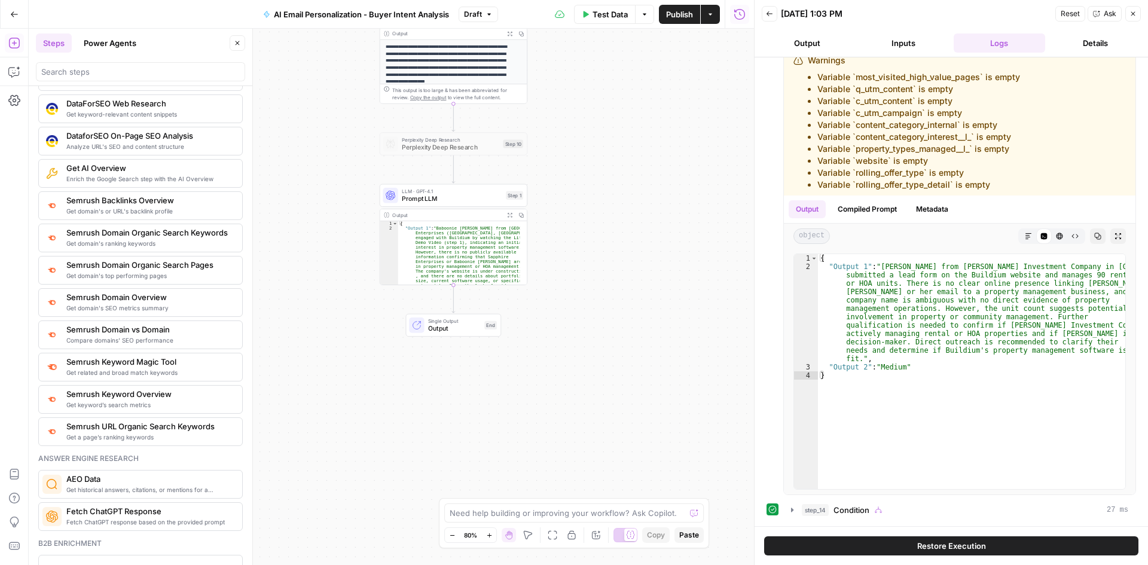
click at [444, 195] on span "Prompt LLM" at bounding box center [452, 199] width 100 height 10
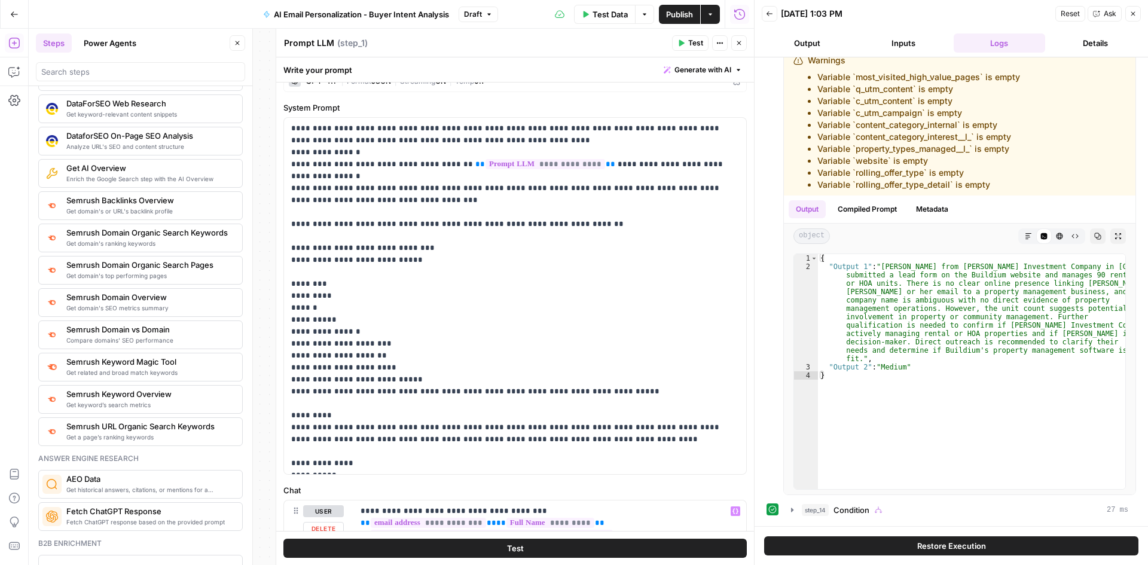
scroll to position [0, 0]
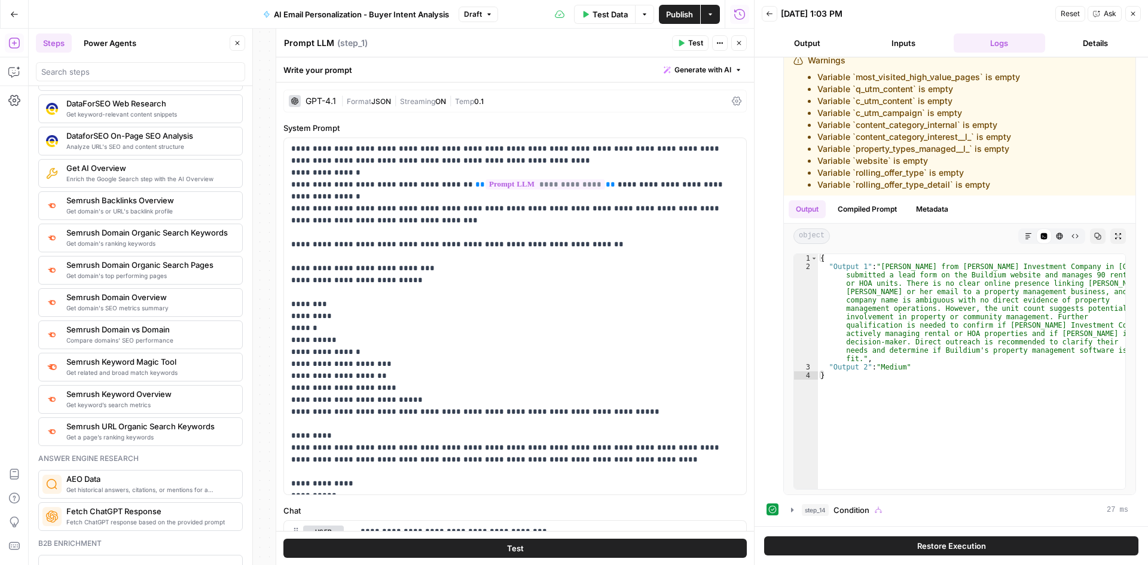
click at [741, 43] on icon "button" at bounding box center [738, 42] width 7 height 7
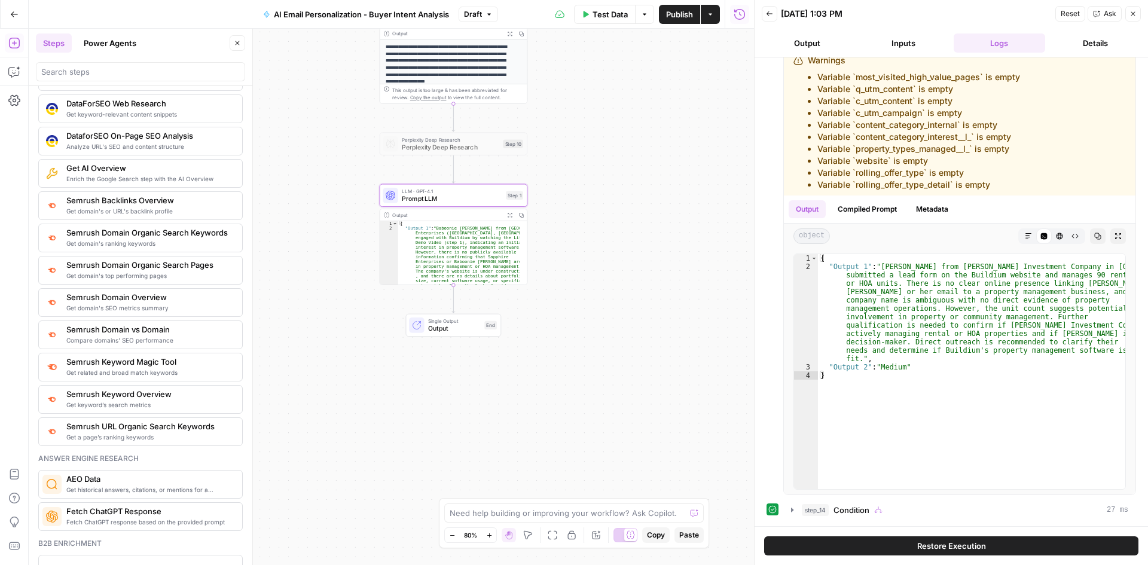
click at [769, 13] on icon "button" at bounding box center [769, 13] width 7 height 7
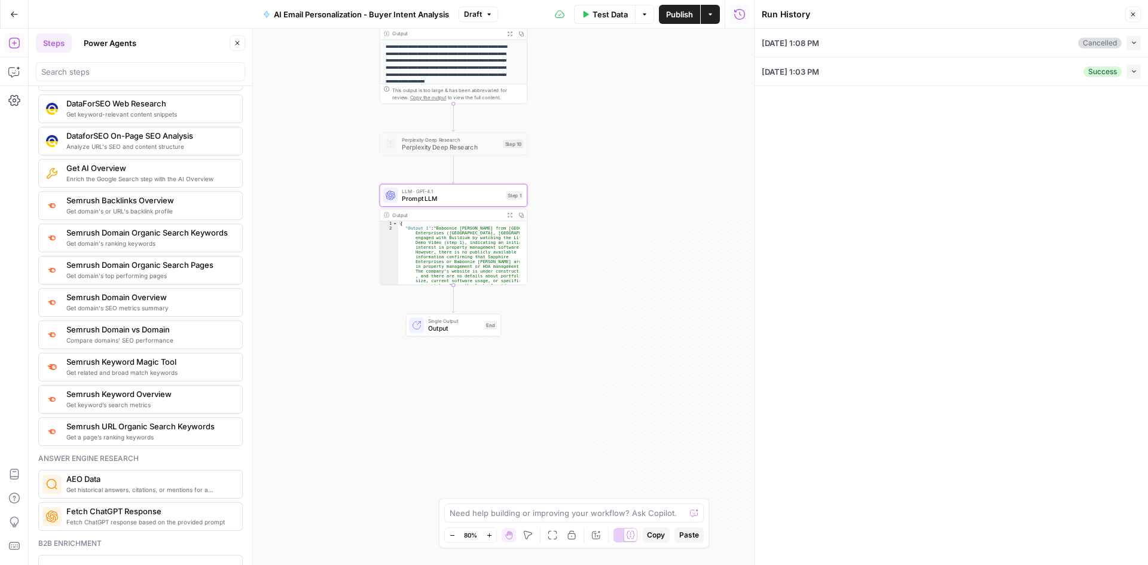
click at [1137, 76] on button "Collapse" at bounding box center [1133, 72] width 14 height 14
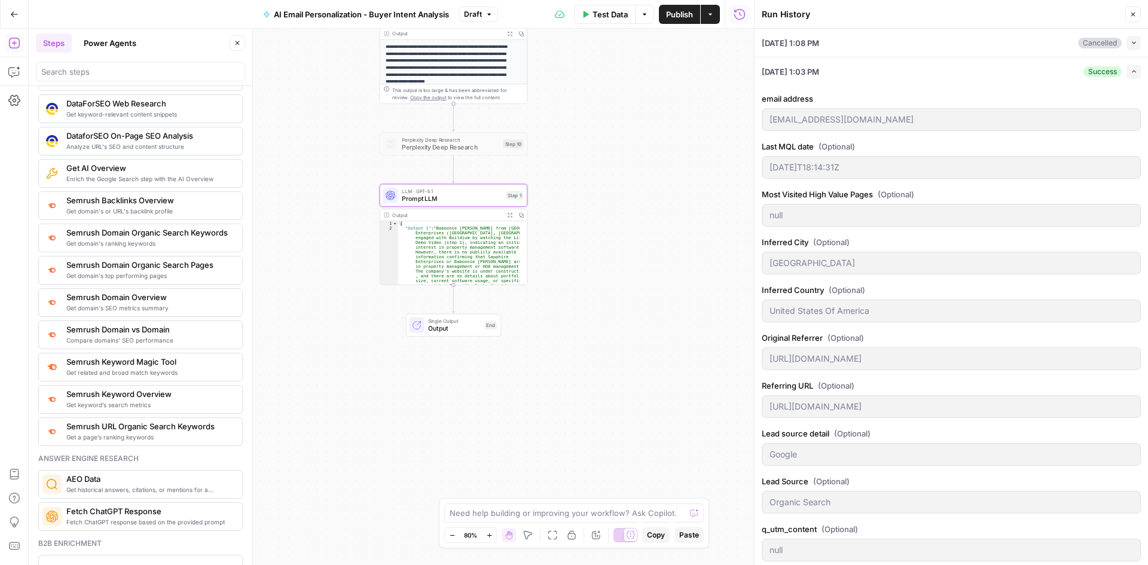
click at [1130, 74] on icon "button" at bounding box center [1133, 71] width 7 height 7
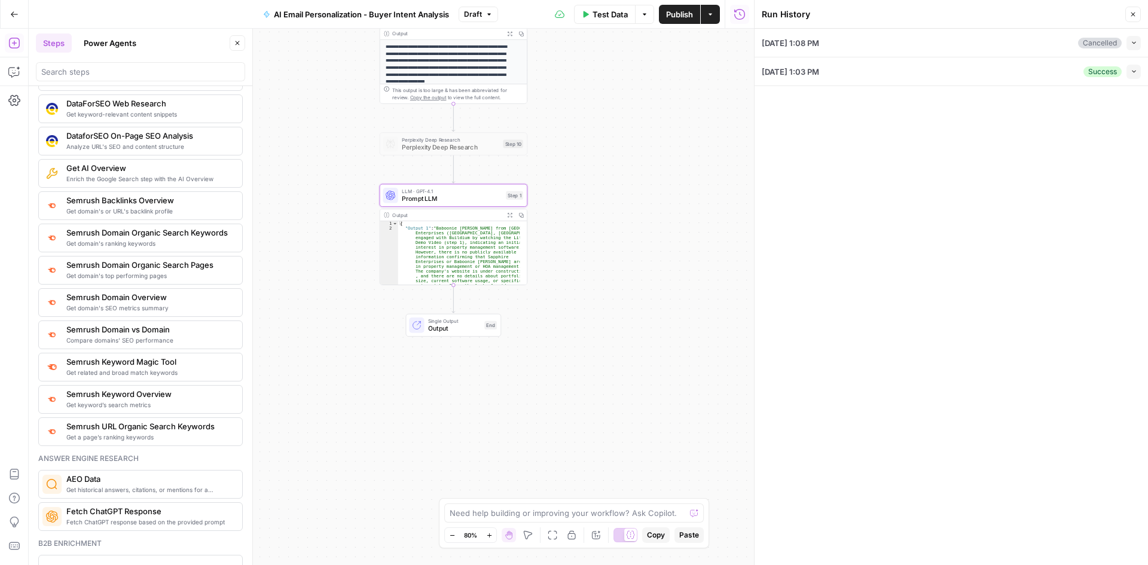
click at [732, 15] on button "Run History" at bounding box center [739, 14] width 19 height 19
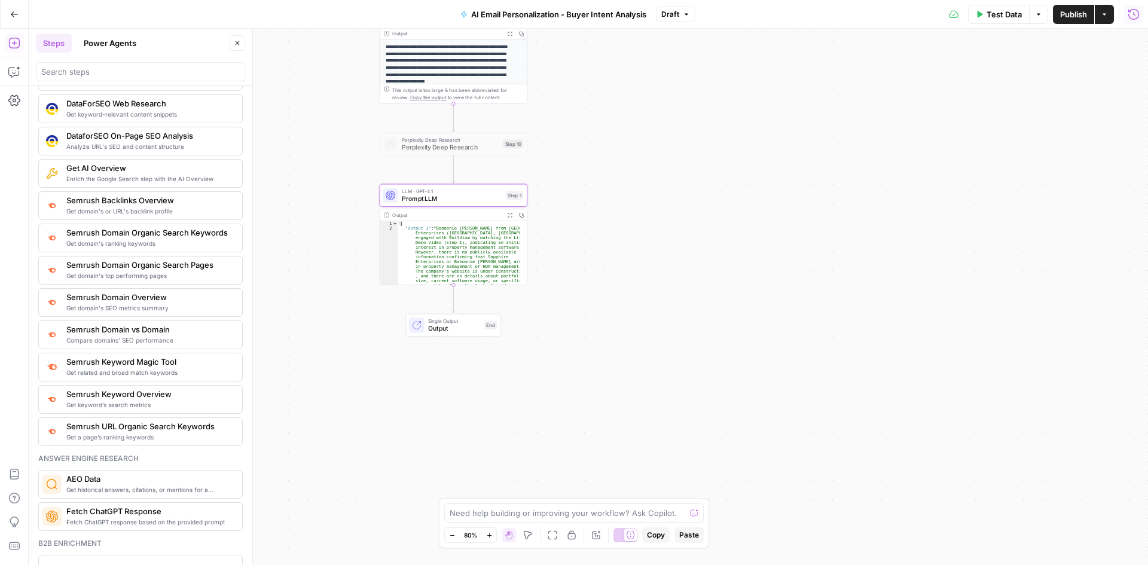
click at [1135, 11] on icon "button" at bounding box center [1133, 14] width 12 height 12
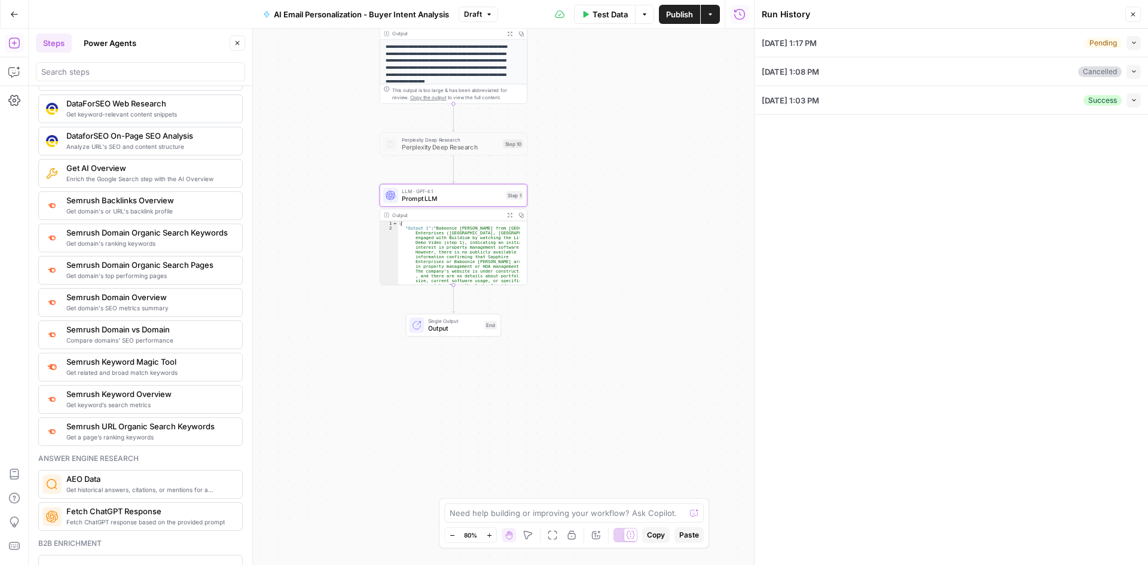
click at [1131, 44] on icon "button" at bounding box center [1133, 42] width 7 height 7
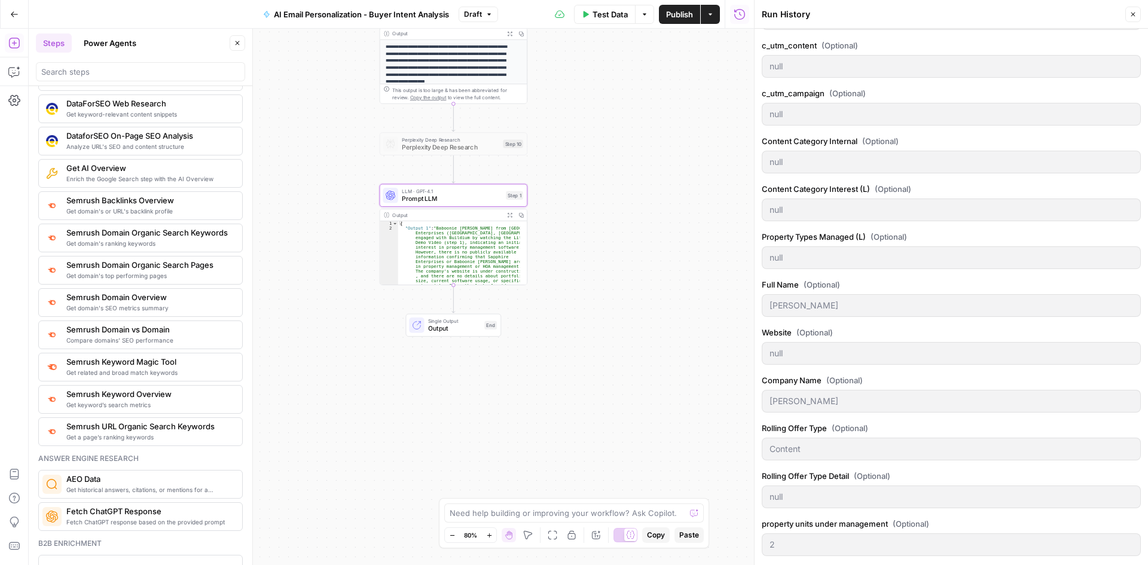
scroll to position [590, 0]
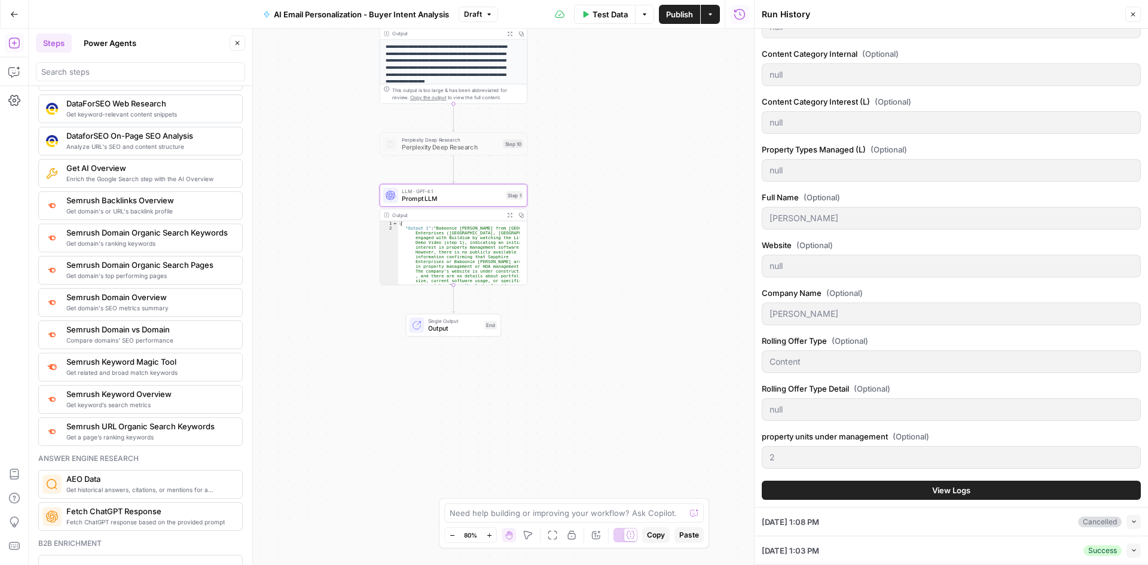
click at [942, 488] on span "View Logs" at bounding box center [951, 490] width 38 height 12
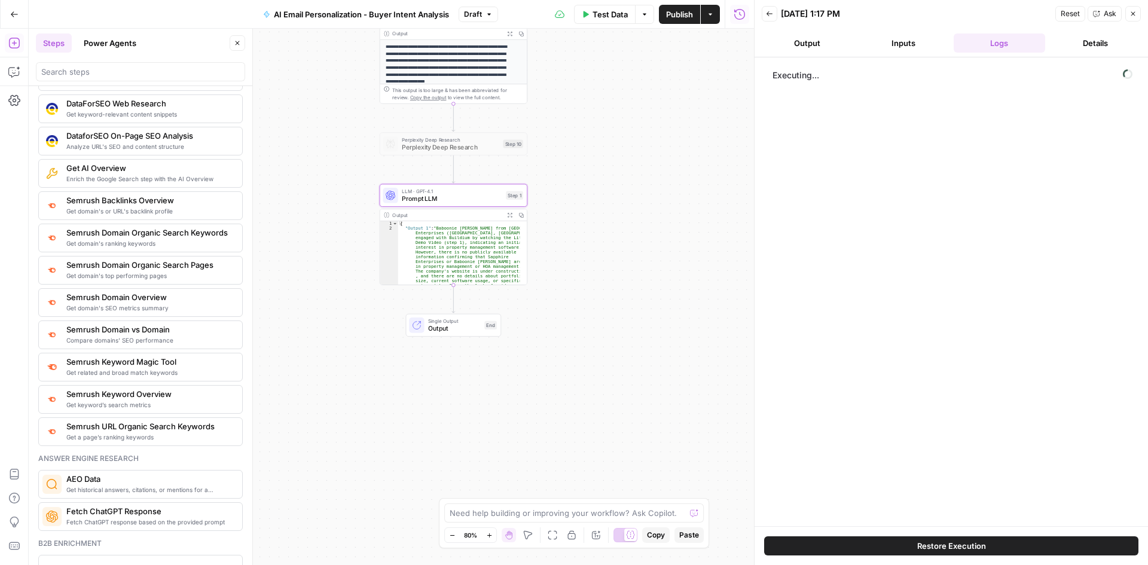
click at [885, 52] on button "Inputs" at bounding box center [903, 42] width 91 height 19
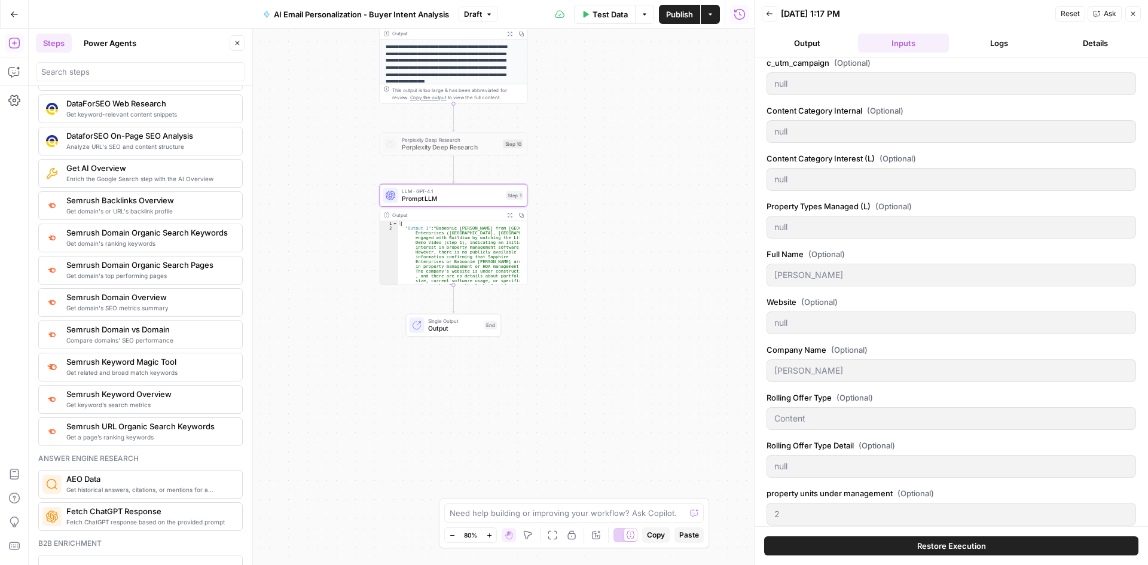
scroll to position [543, 0]
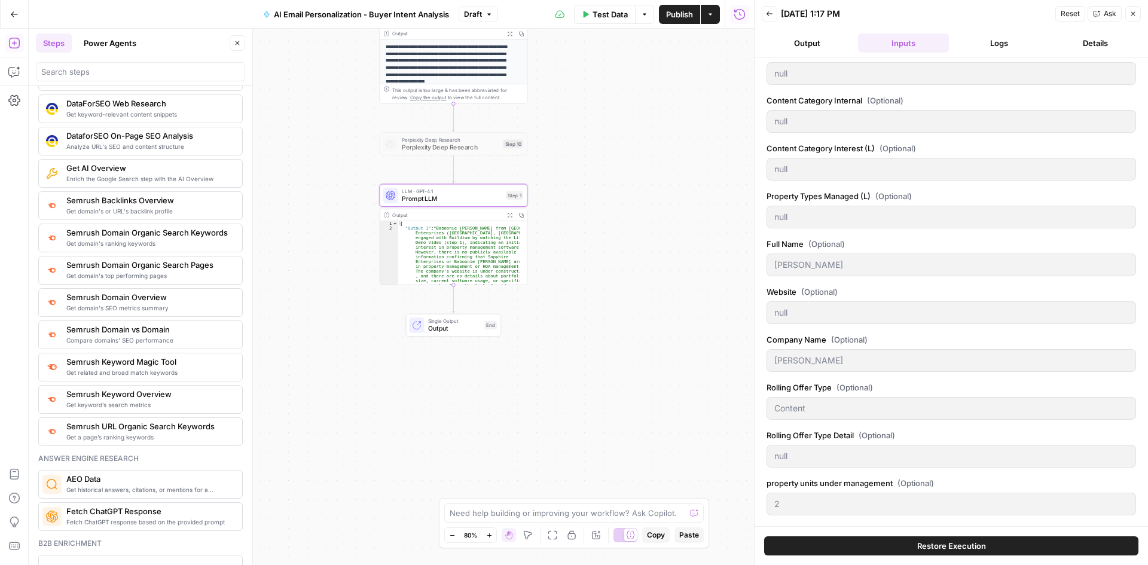
click at [824, 43] on button "Output" at bounding box center [807, 42] width 91 height 19
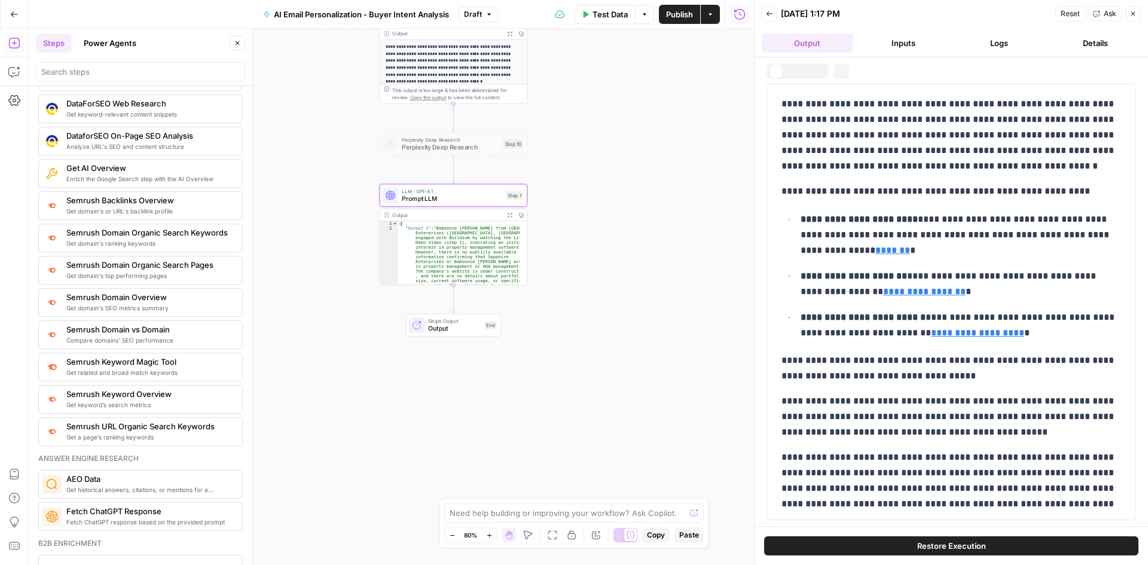
scroll to position [0, 0]
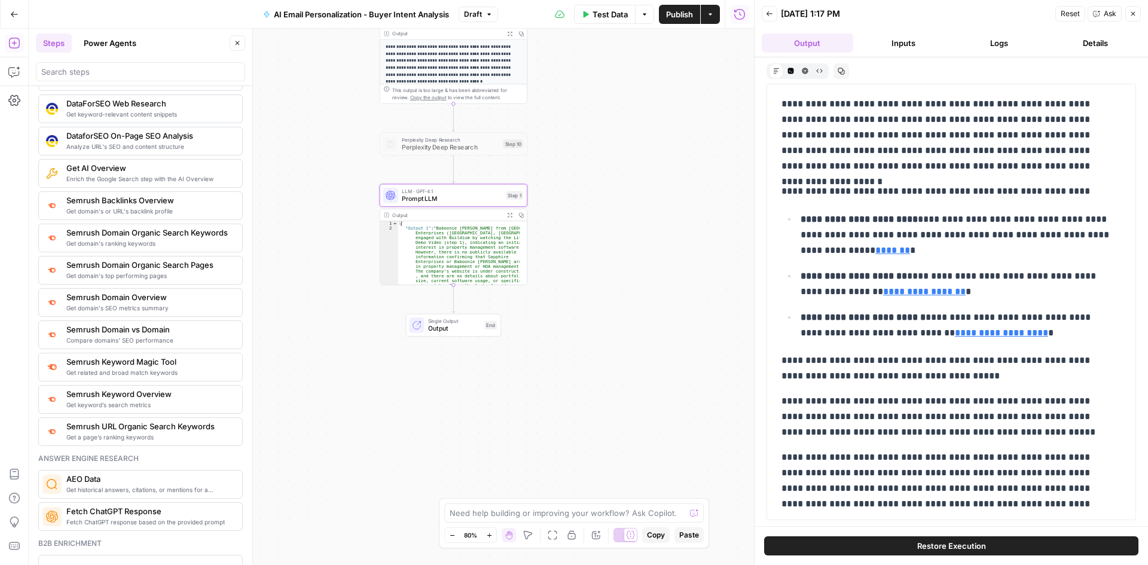
click at [988, 41] on button "Logs" at bounding box center [998, 42] width 91 height 19
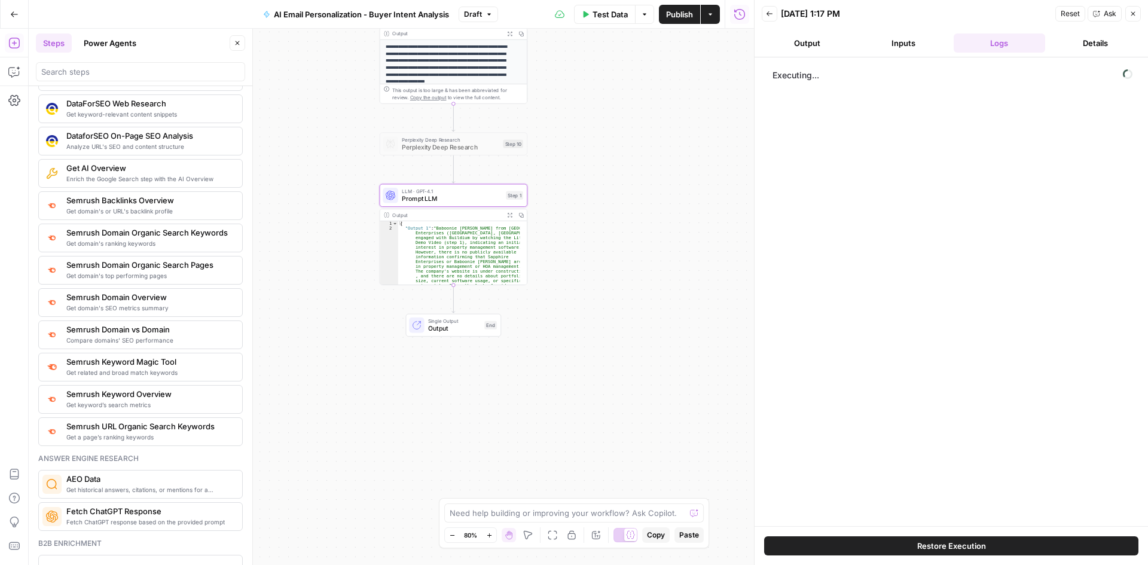
click at [823, 45] on button "Output" at bounding box center [807, 42] width 91 height 19
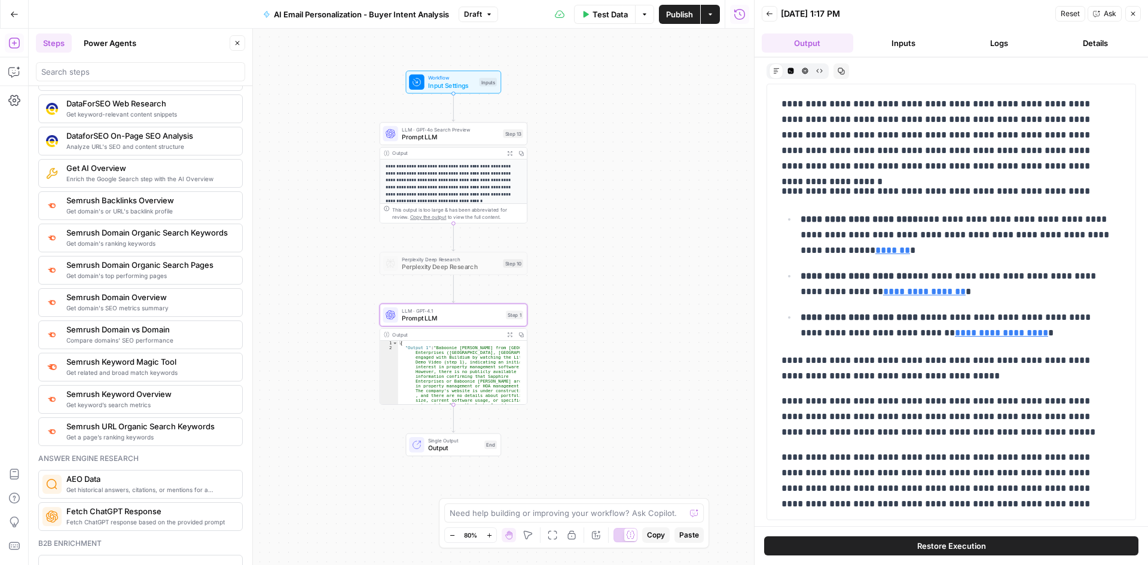
click at [482, 132] on span "LLM · GPT-4o Search Preview" at bounding box center [450, 130] width 97 height 8
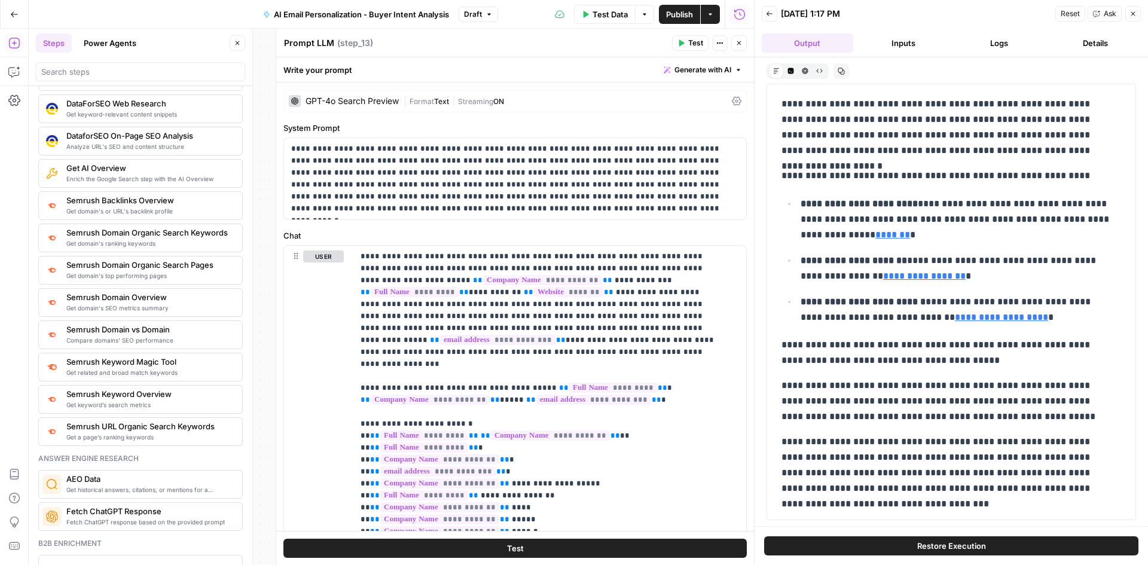
scroll to position [20, 0]
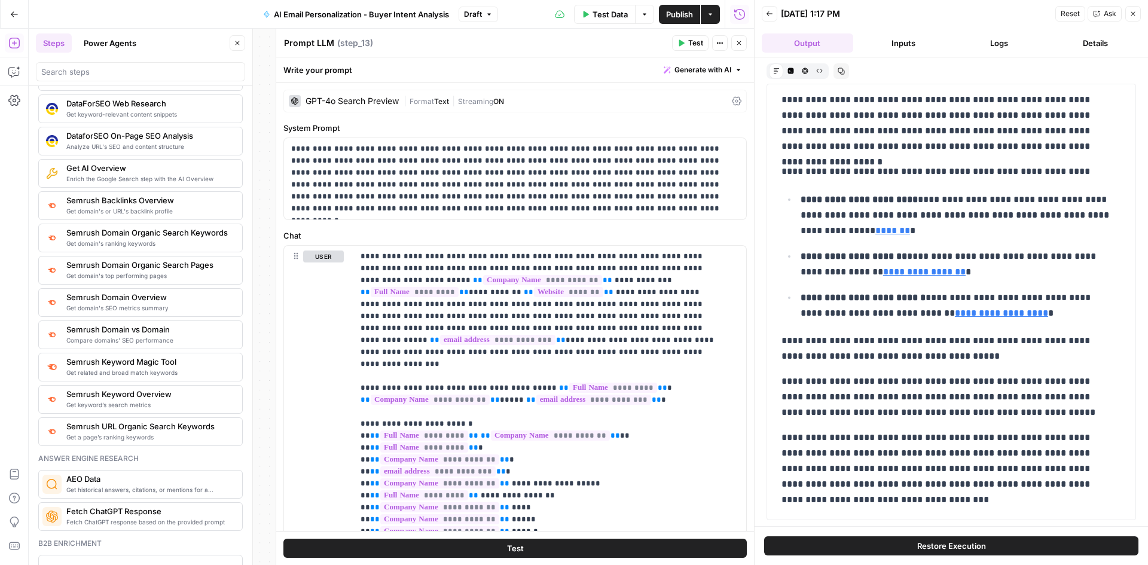
click at [982, 38] on button "Logs" at bounding box center [998, 42] width 91 height 19
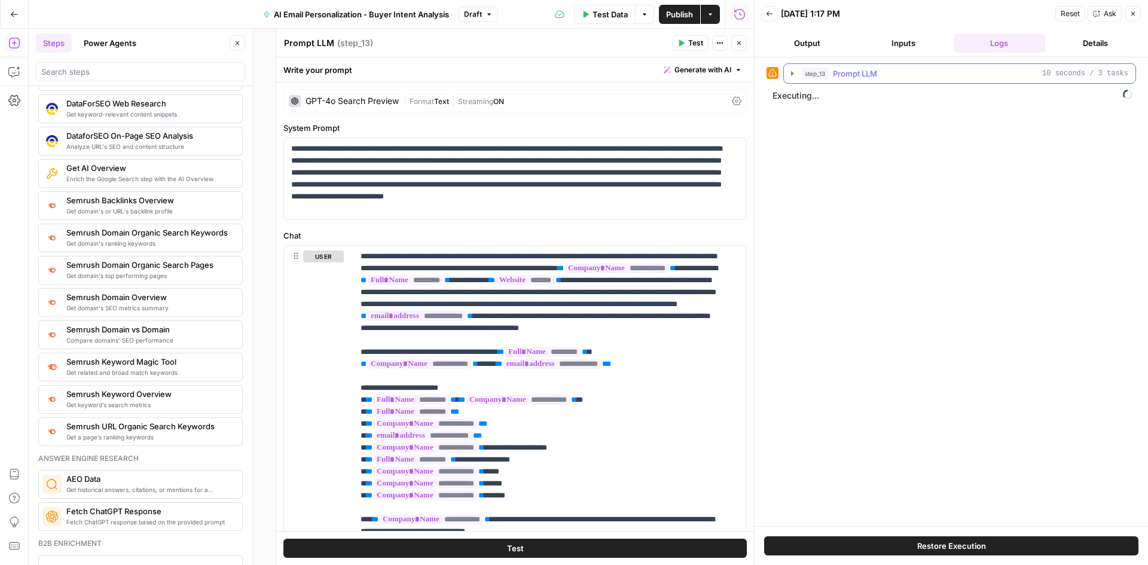
click at [789, 72] on icon "button" at bounding box center [792, 74] width 10 height 10
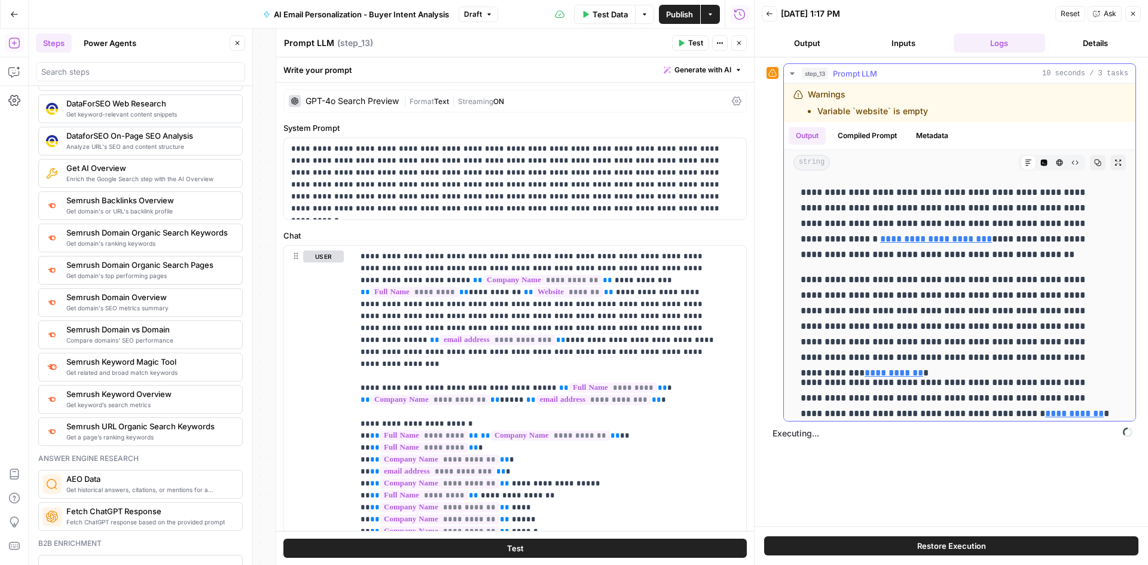
click at [789, 72] on icon "button" at bounding box center [792, 74] width 10 height 10
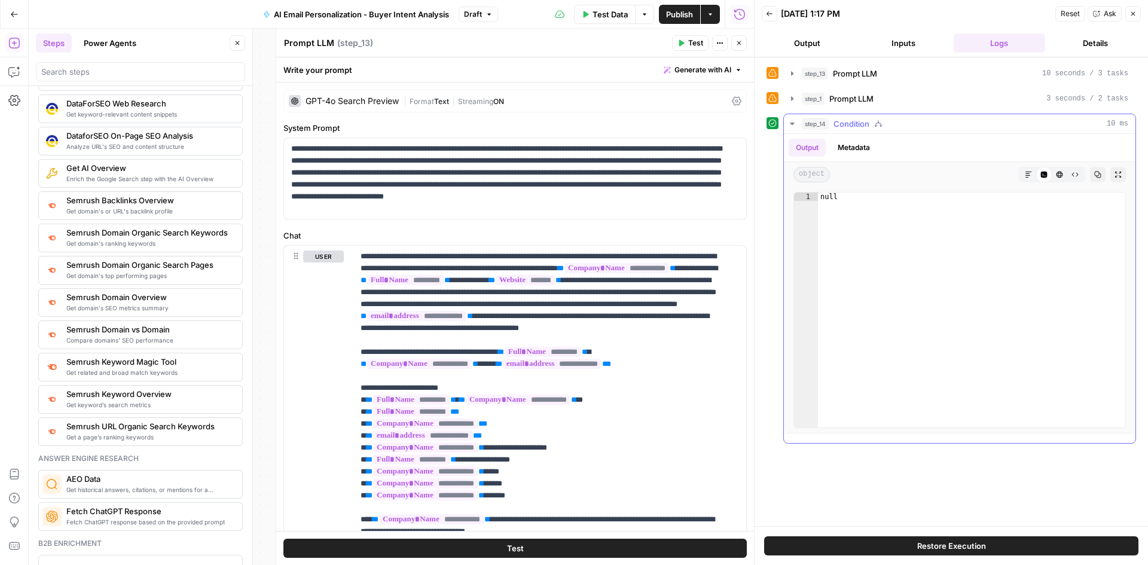
click at [794, 124] on icon "button" at bounding box center [792, 124] width 10 height 10
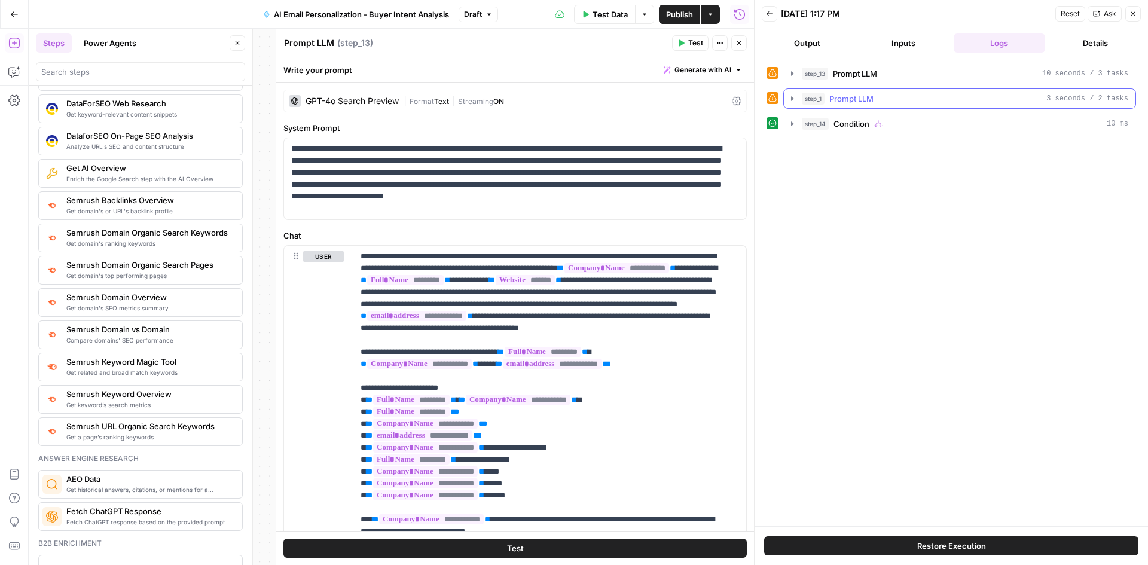
click at [795, 99] on icon "button" at bounding box center [792, 99] width 10 height 10
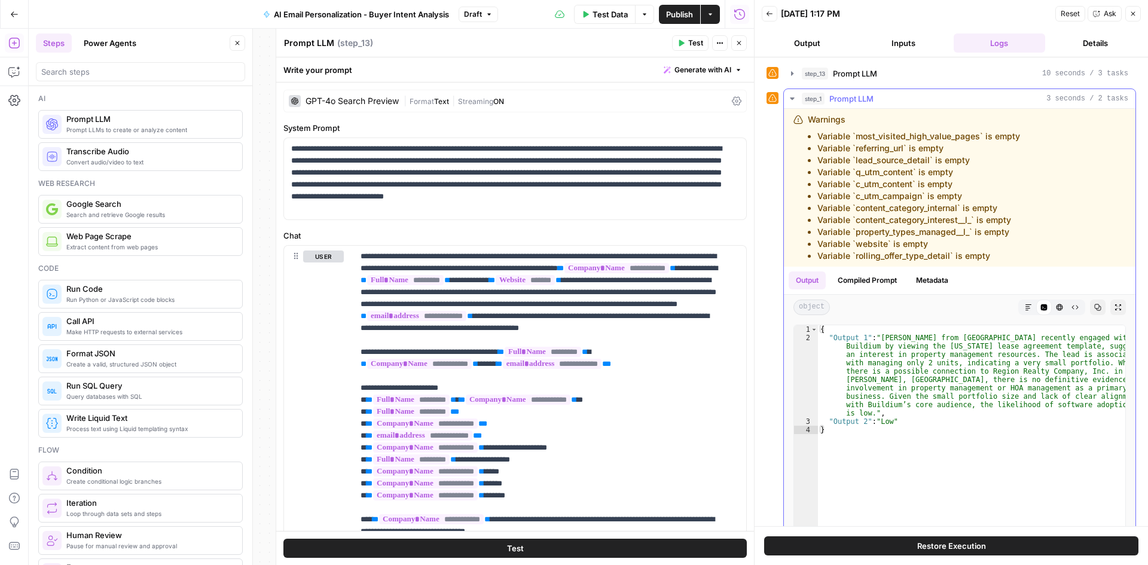
scroll to position [1255, 0]
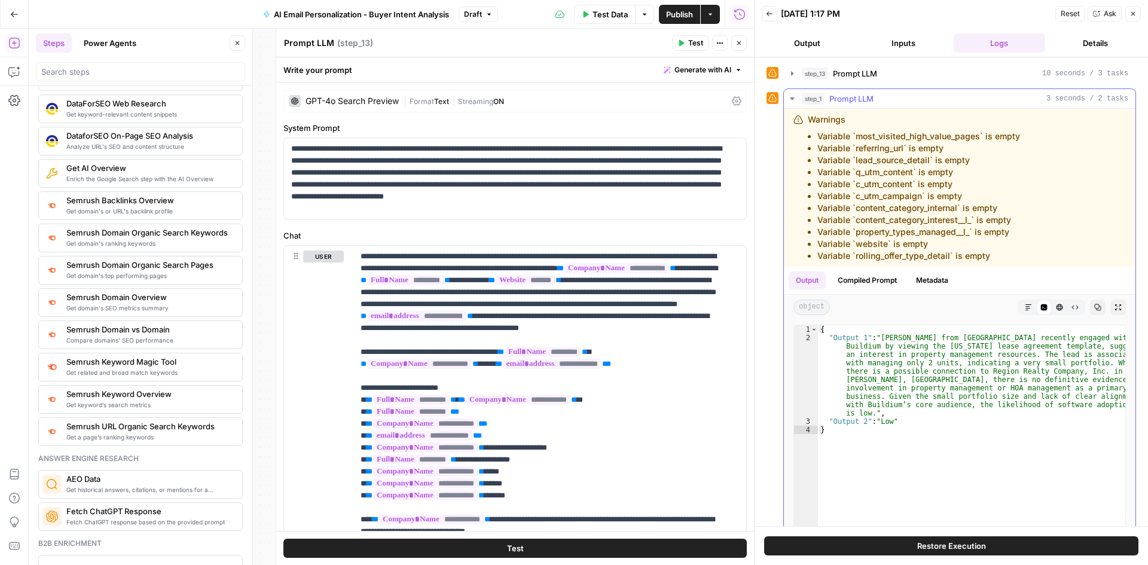
click at [795, 99] on icon "button" at bounding box center [792, 99] width 10 height 10
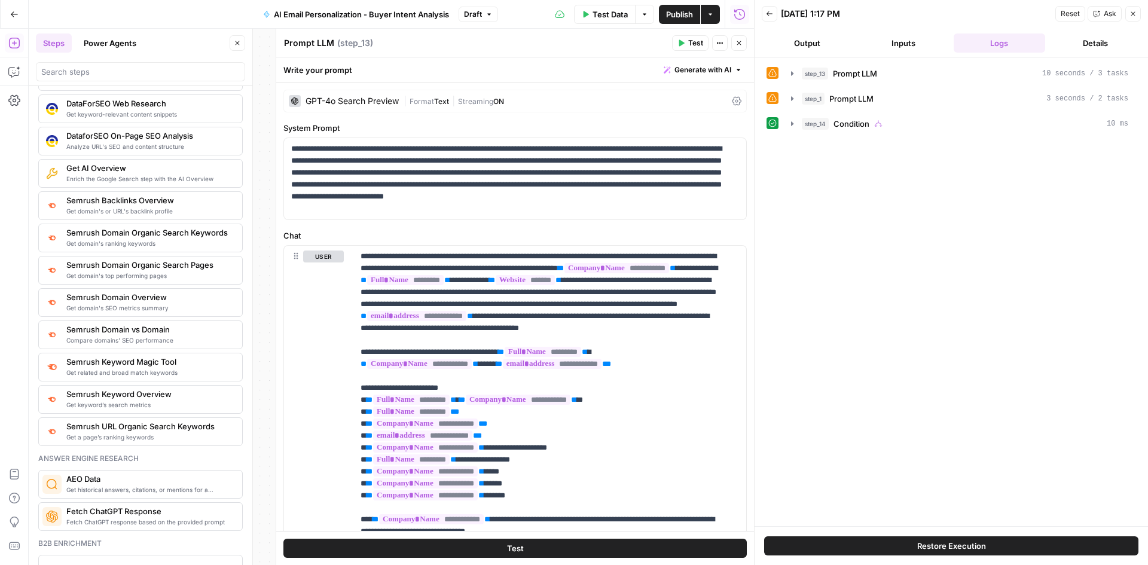
click at [733, 44] on button "Close" at bounding box center [739, 43] width 16 height 16
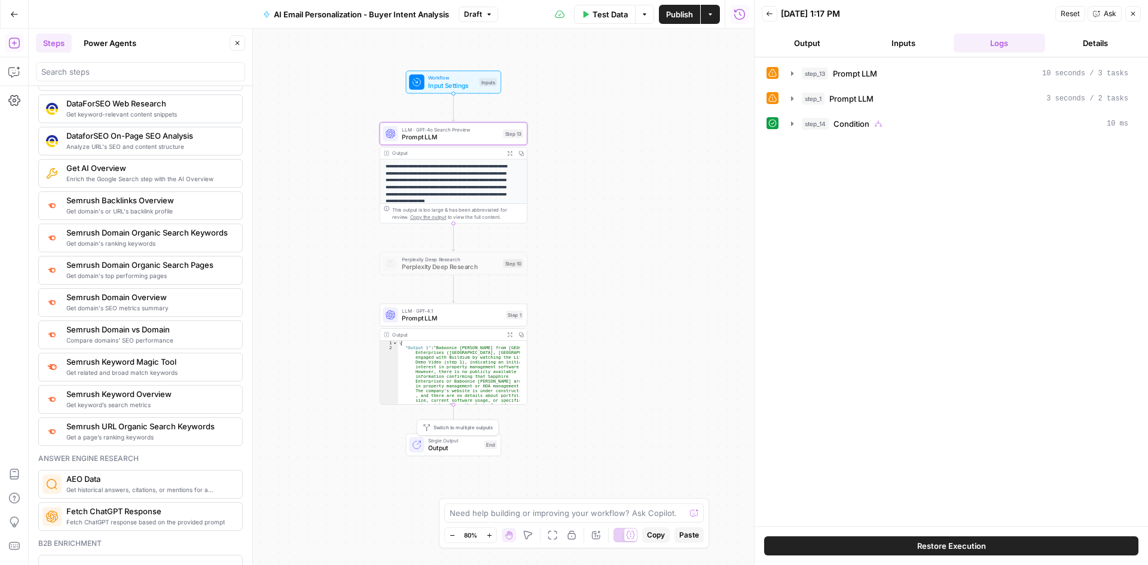
click at [457, 445] on span "Output" at bounding box center [454, 448] width 53 height 10
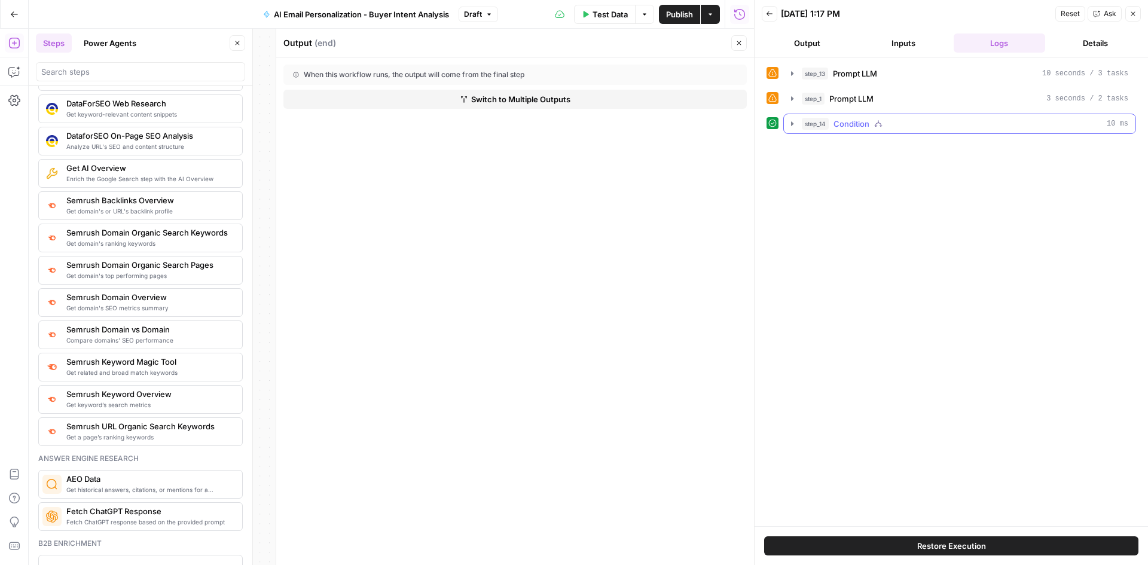
click at [794, 127] on icon "button" at bounding box center [792, 124] width 10 height 10
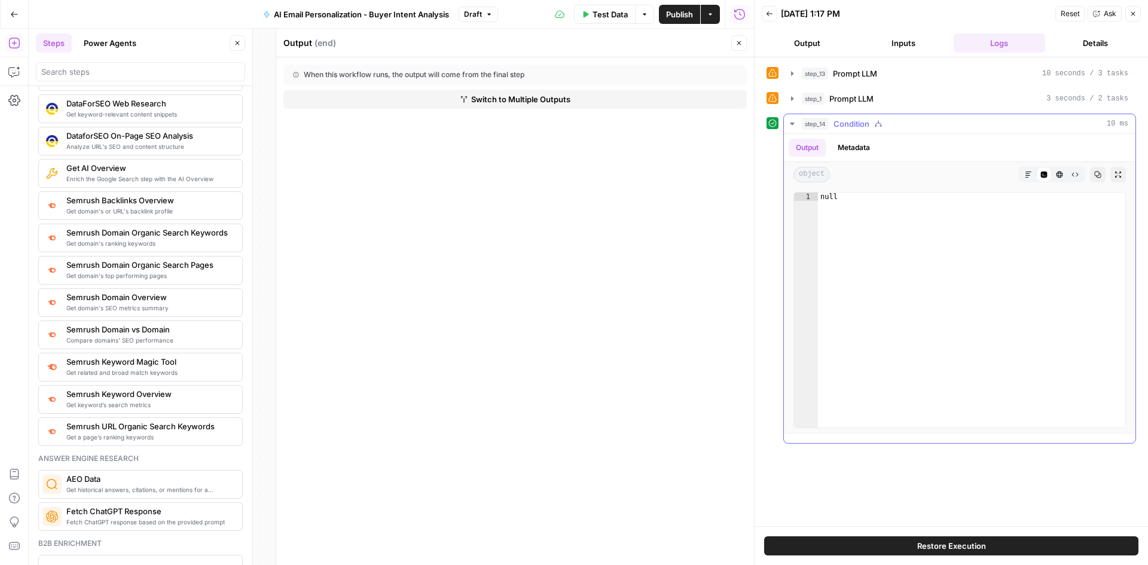
click at [794, 127] on icon "button" at bounding box center [792, 124] width 10 height 10
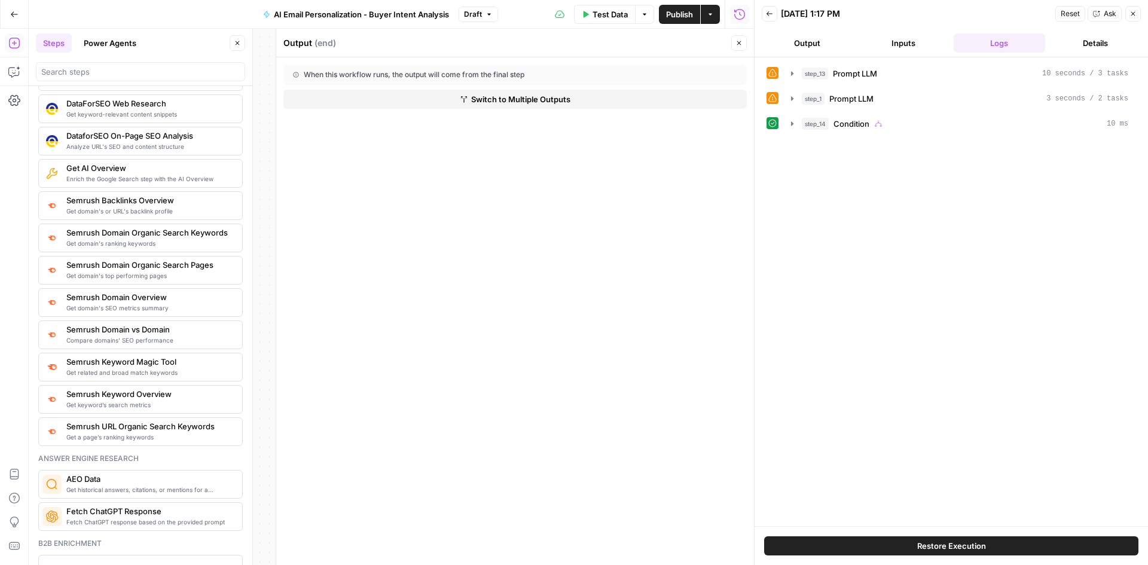
click at [738, 47] on button "Close" at bounding box center [739, 43] width 16 height 16
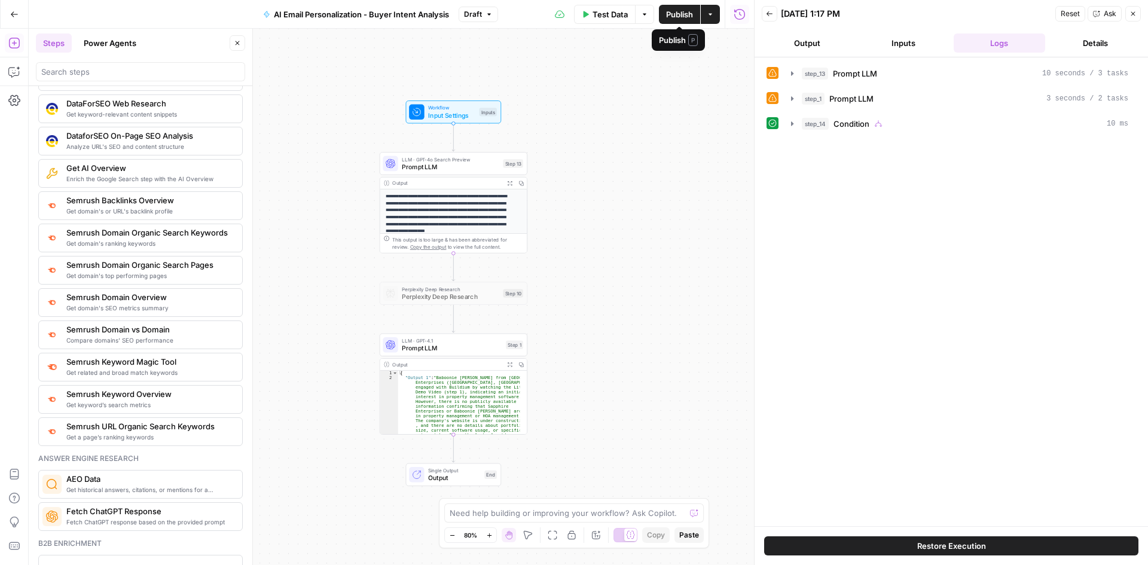
click at [671, 8] on span "Publish" at bounding box center [679, 14] width 27 height 12
click at [1138, 14] on button "Close" at bounding box center [1133, 14] width 16 height 16
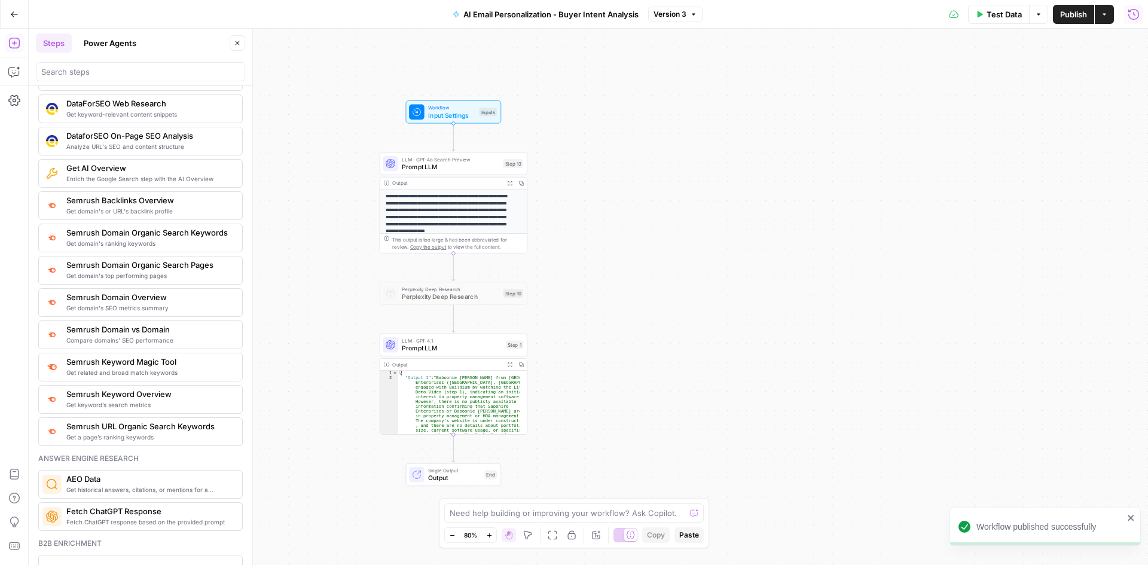
click at [1136, 22] on button "Run History" at bounding box center [1133, 14] width 19 height 19
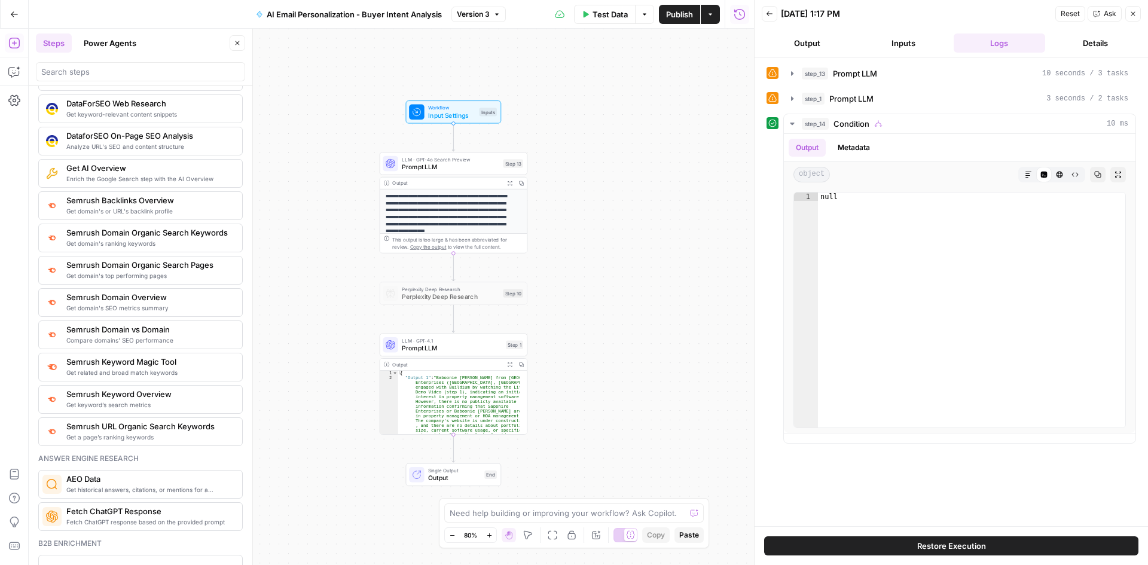
click at [772, 12] on button "Back" at bounding box center [770, 14] width 16 height 16
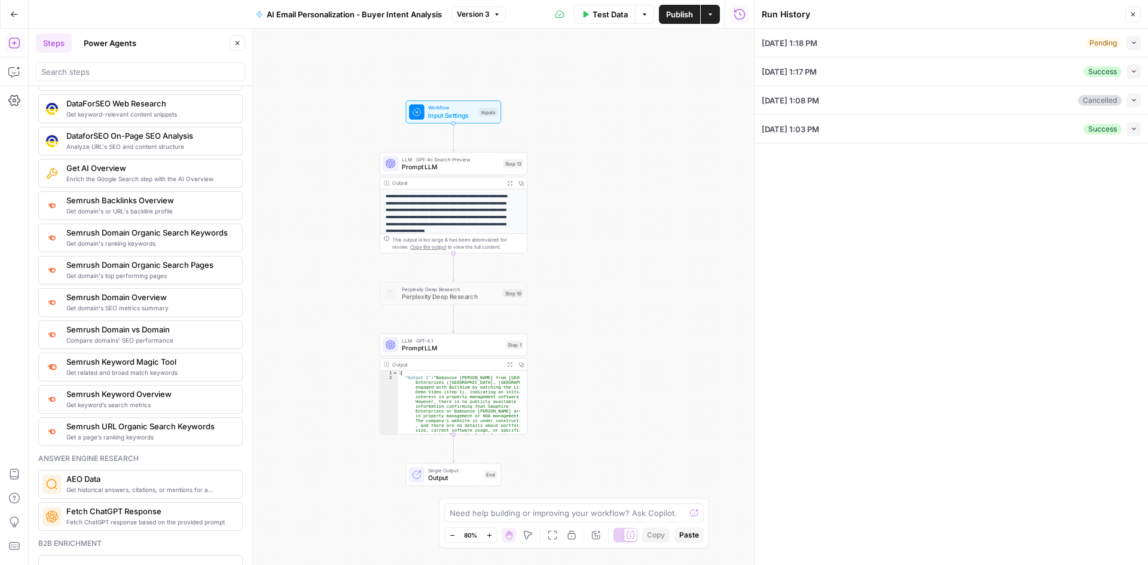
click at [1135, 44] on icon "button" at bounding box center [1133, 42] width 7 height 7
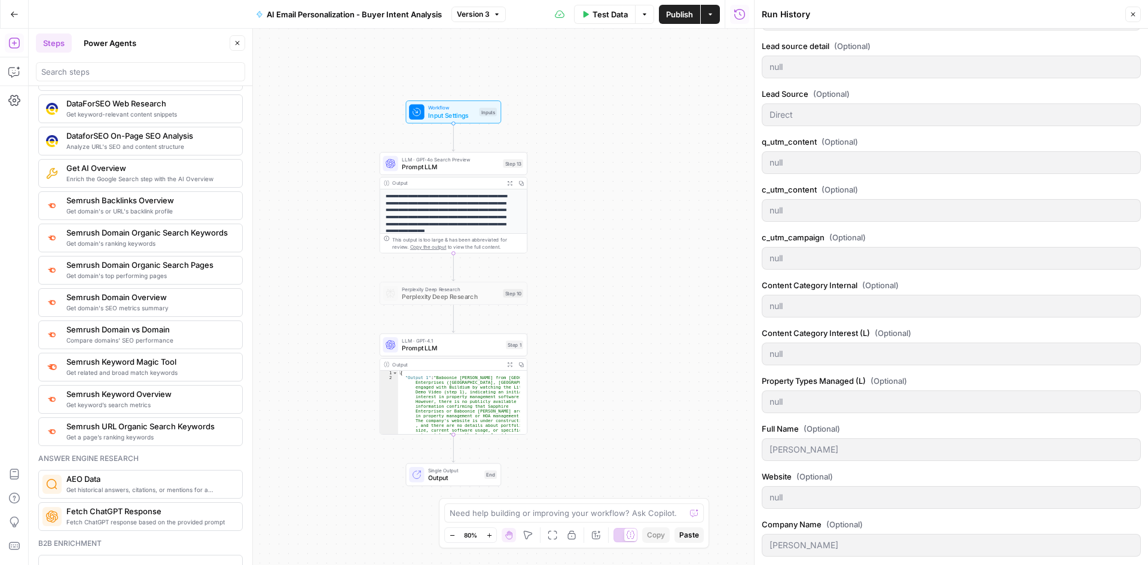
scroll to position [619, 0]
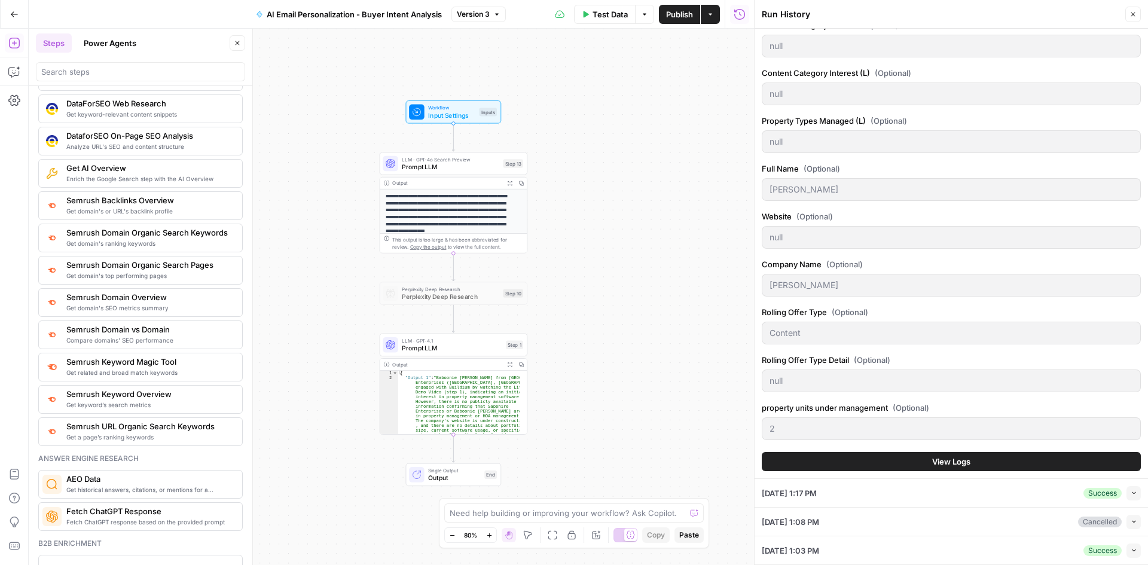
click at [979, 467] on button "View Logs" at bounding box center [951, 461] width 379 height 19
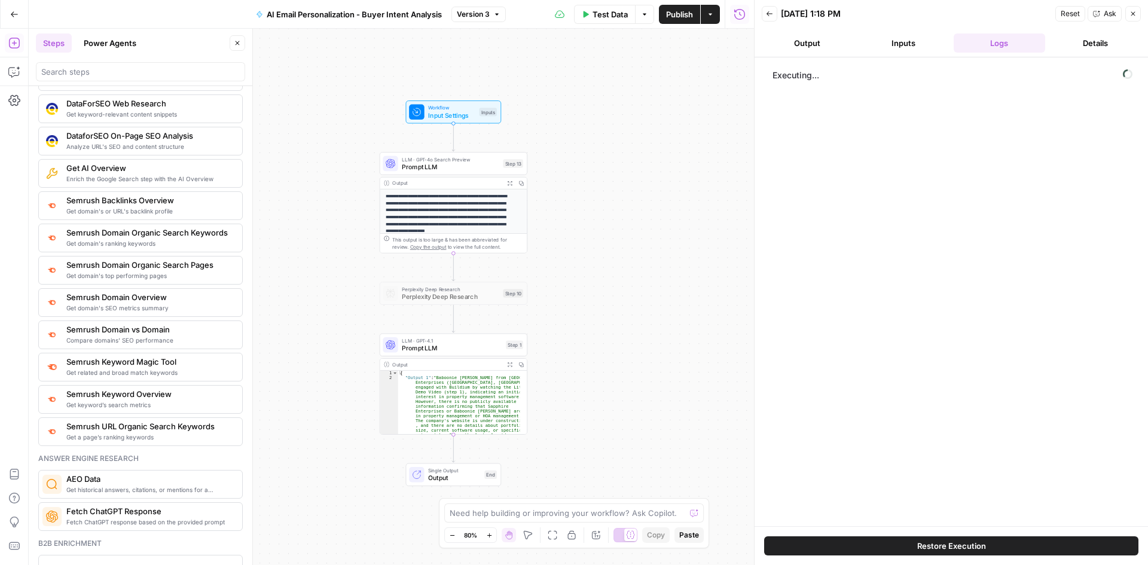
click at [829, 53] on header "Back 10/10/25 at 1:18 PM Reset Ask Close Output Inputs Logs Details" at bounding box center [950, 28] width 393 height 57
click at [823, 43] on button "Output" at bounding box center [807, 42] width 91 height 19
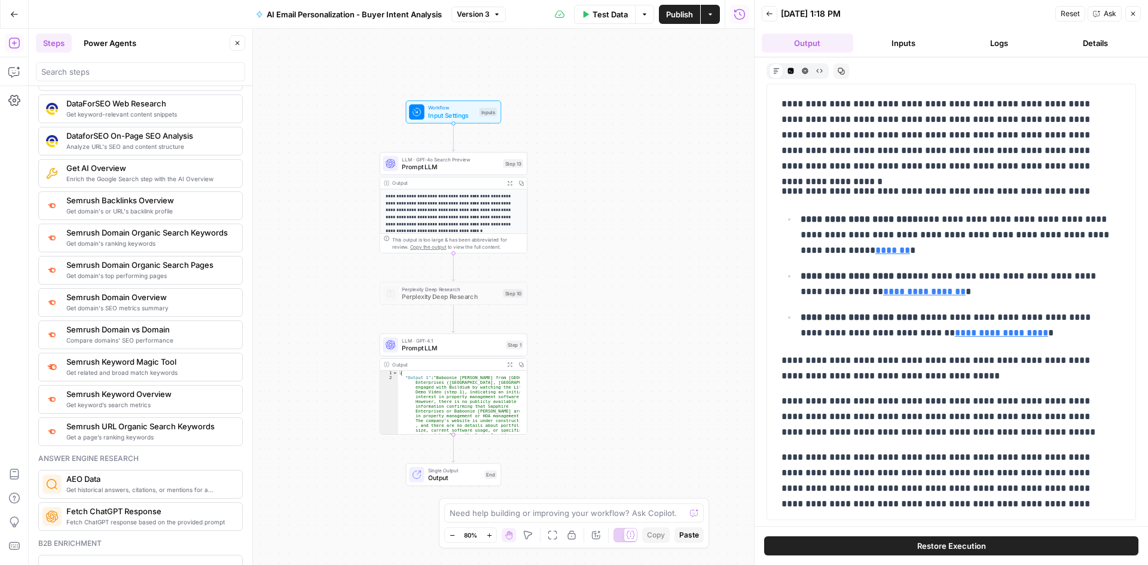
click at [1013, 46] on button "Logs" at bounding box center [998, 42] width 91 height 19
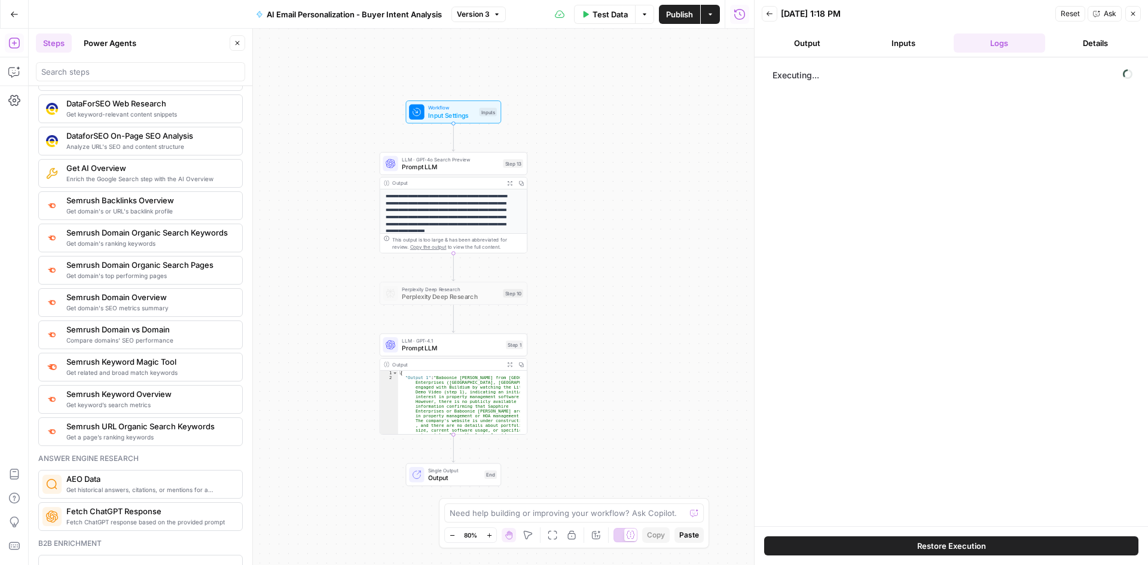
click at [1105, 47] on button "Details" at bounding box center [1095, 42] width 91 height 19
click at [1007, 46] on button "Logs" at bounding box center [998, 42] width 91 height 19
click at [791, 98] on icon "button" at bounding box center [792, 98] width 2 height 4
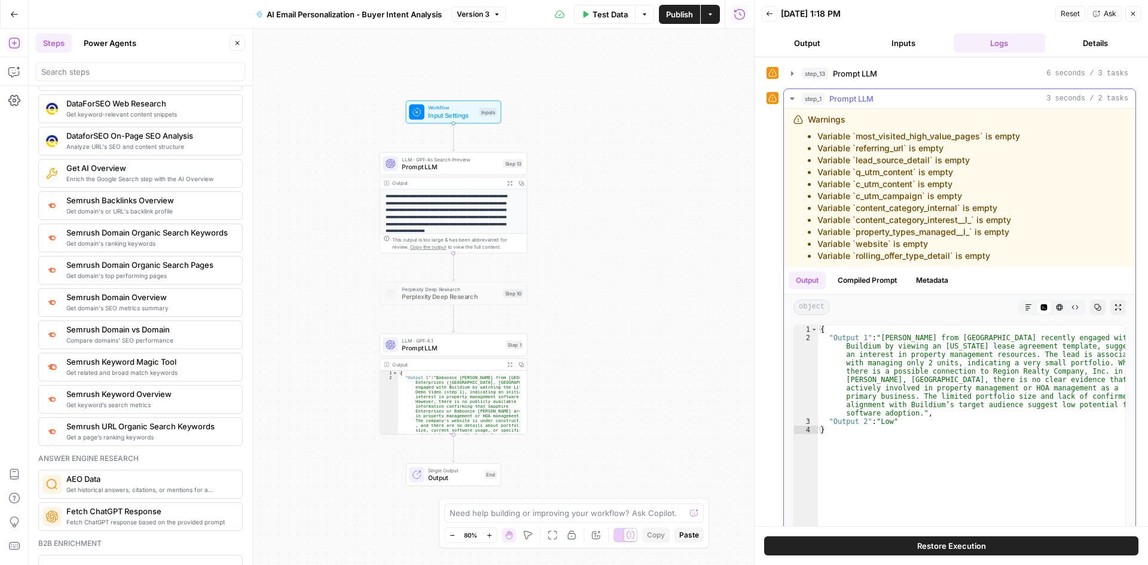
click at [791, 98] on icon "button" at bounding box center [792, 98] width 4 height 2
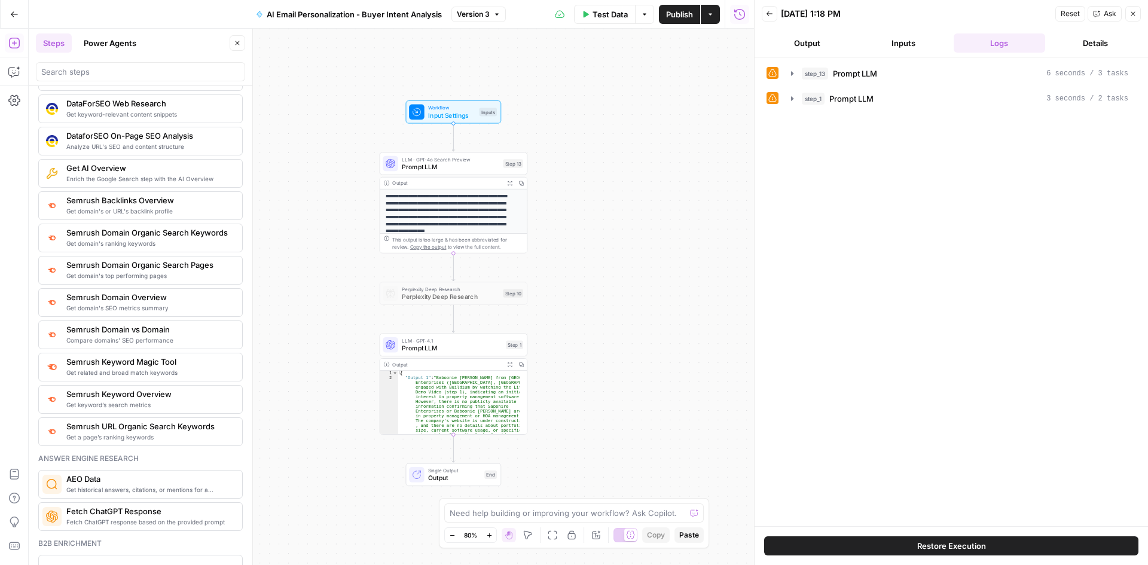
click at [791, 33] on header "Back 10/10/25 at 1:18 PM Reset Ask Close Output Inputs Logs Details" at bounding box center [950, 28] width 393 height 57
click at [799, 43] on button "Output" at bounding box center [807, 42] width 91 height 19
